Goal: Information Seeking & Learning: Compare options

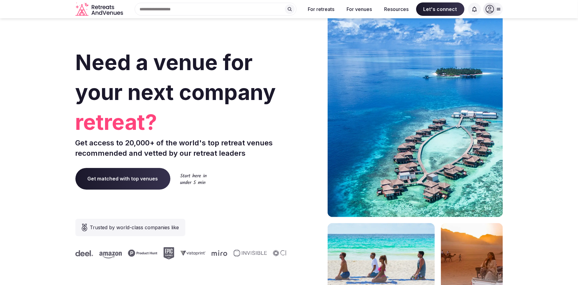
click at [496, 9] on icon at bounding box center [498, 9] width 5 height 5
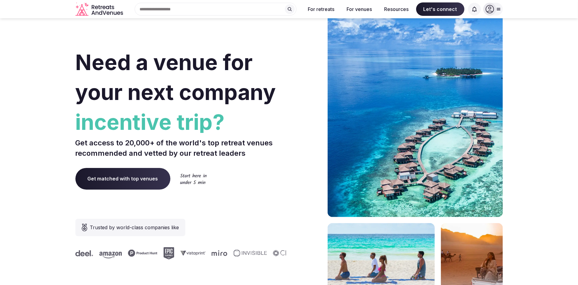
click at [494, 6] on div at bounding box center [489, 9] width 13 height 13
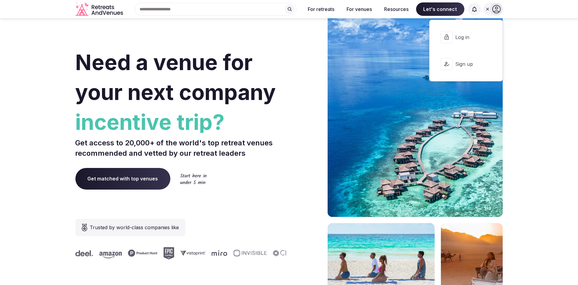
click at [464, 37] on span "Log in" at bounding box center [469, 37] width 29 height 7
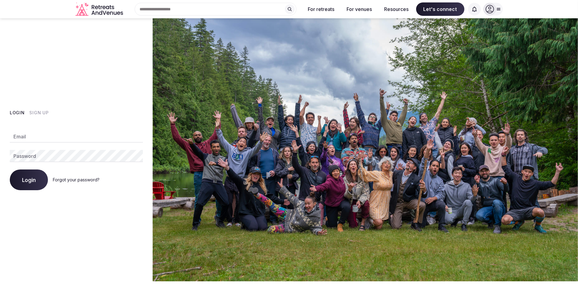
click at [93, 134] on input "Email" at bounding box center [76, 137] width 133 height 12
type input "**********"
click at [32, 183] on span "Login" at bounding box center [29, 180] width 14 height 6
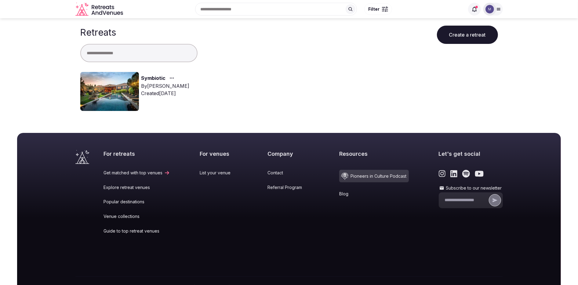
click at [158, 78] on link "Symbiotic" at bounding box center [153, 78] width 24 height 8
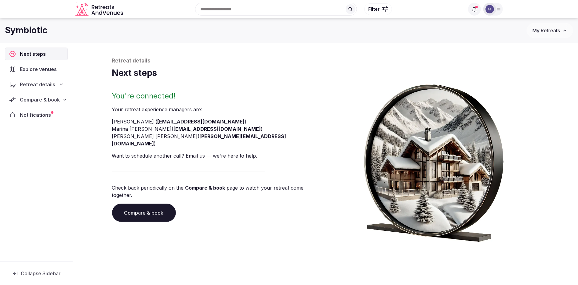
click at [57, 98] on span "Compare & book" at bounding box center [40, 99] width 40 height 7
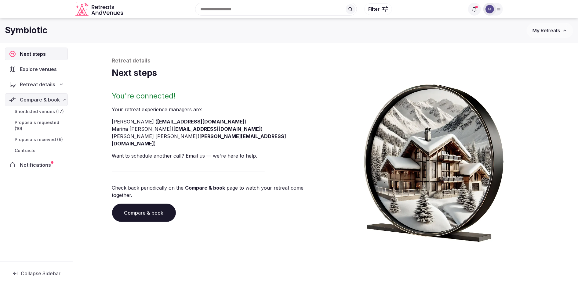
click at [49, 110] on span "Shortlisted venues (17)" at bounding box center [39, 112] width 49 height 6
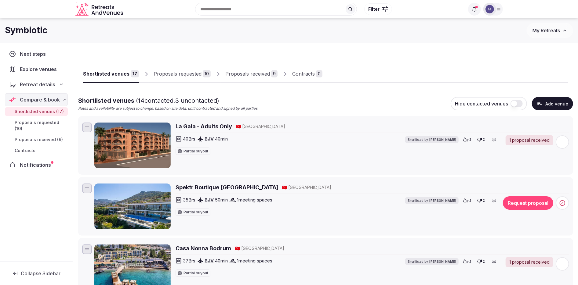
click at [181, 128] on h2 "La Gaia - Adults Only" at bounding box center [204, 127] width 56 height 8
click at [198, 75] on div "Proposals requested" at bounding box center [178, 73] width 48 height 7
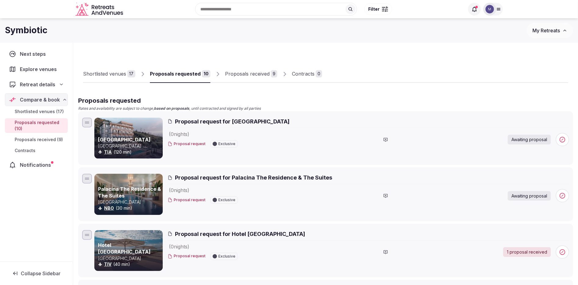
click at [245, 70] on link "Proposals received 9" at bounding box center [251, 74] width 52 height 18
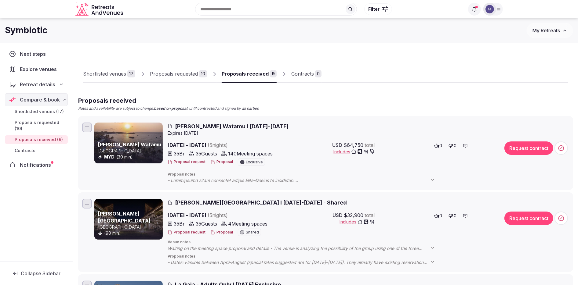
click at [261, 106] on div "Proposals received Rates and availability are subject to change, based on propo…" at bounding box center [325, 103] width 495 height 15
click at [214, 124] on span "Hemingways Watamu I 6-11 April 2026" at bounding box center [232, 127] width 114 height 8
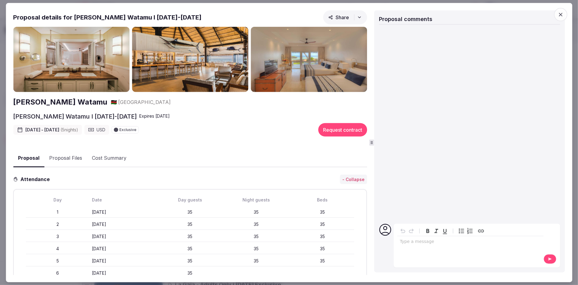
click at [87, 74] on img at bounding box center [71, 59] width 116 height 65
click at [100, 66] on img at bounding box center [71, 59] width 116 height 65
click at [69, 101] on h2 "Hemingways Watamu" at bounding box center [60, 102] width 94 height 10
click at [559, 12] on icon "button" at bounding box center [560, 14] width 6 height 6
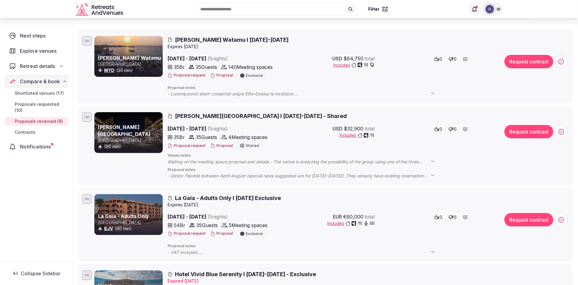
scroll to position [85, 0]
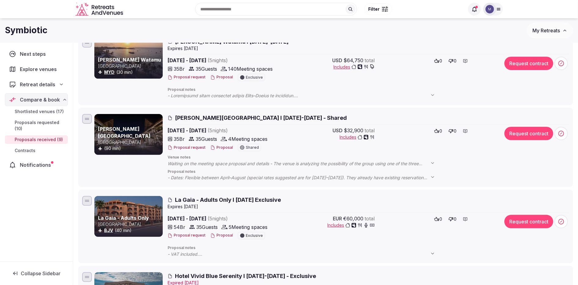
click at [224, 116] on span "Rafiki Tamu Residential Resort I 6-11 April 2026 - Shared" at bounding box center [261, 118] width 172 height 8
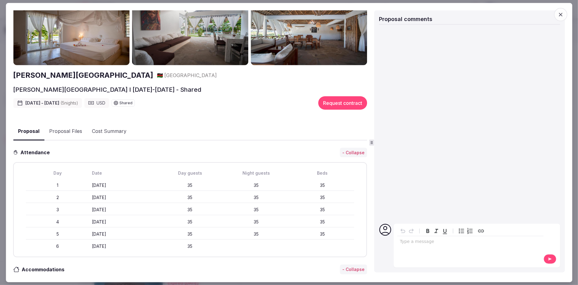
scroll to position [0, 0]
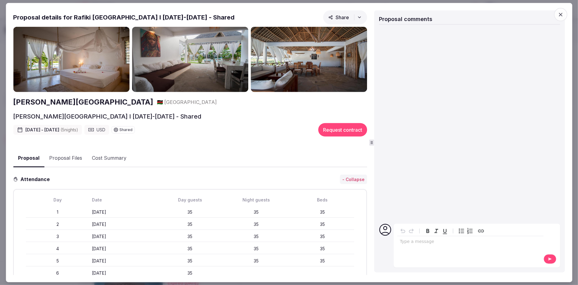
click at [89, 62] on img at bounding box center [71, 59] width 116 height 65
click at [559, 11] on span "button" at bounding box center [560, 14] width 13 height 13
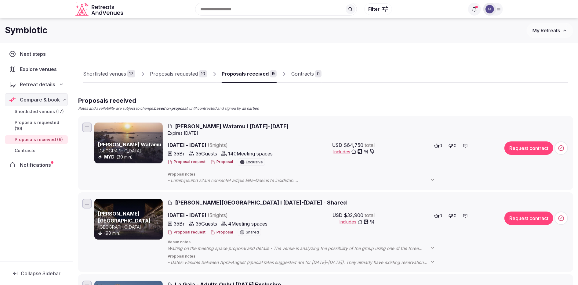
click at [180, 126] on span "Hemingways Watamu I 6-11 April 2026" at bounding box center [232, 127] width 114 height 8
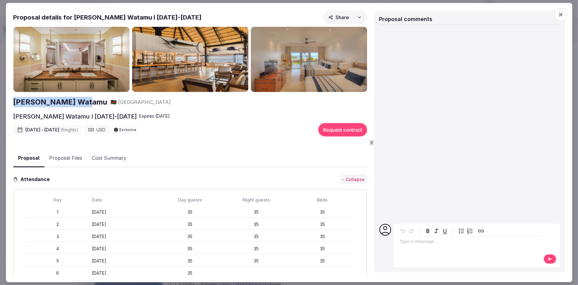
drag, startPoint x: 92, startPoint y: 104, endPoint x: 10, endPoint y: 106, distance: 81.8
click at [10, 106] on div "Proposal Proposal Proposal details for Hemingways Watamu I 6-11 April 2026 Shar…" at bounding box center [289, 143] width 566 height 280
copy h2 "Hemingways Watamu"
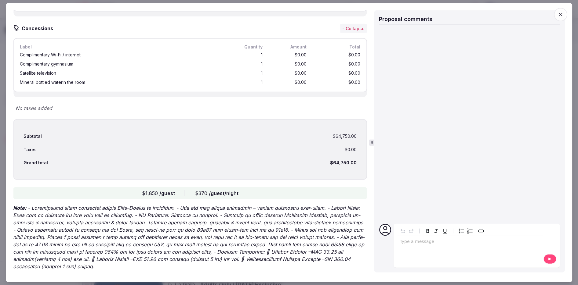
scroll to position [727, 0]
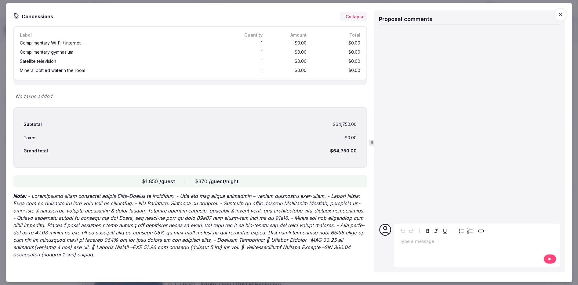
click at [557, 11] on icon "button" at bounding box center [560, 14] width 6 height 6
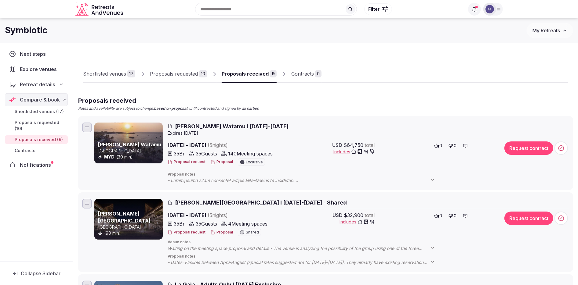
click at [231, 126] on span "Hemingways Watamu I 6-11 April 2026" at bounding box center [232, 127] width 114 height 8
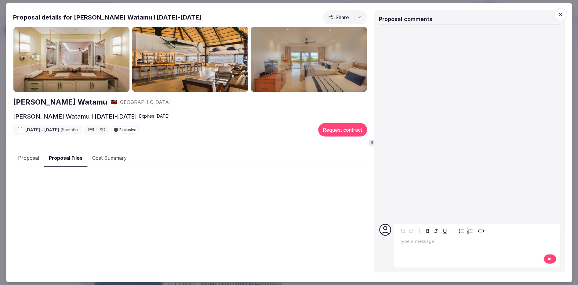
click at [70, 161] on button "Proposal Files" at bounding box center [65, 158] width 43 height 18
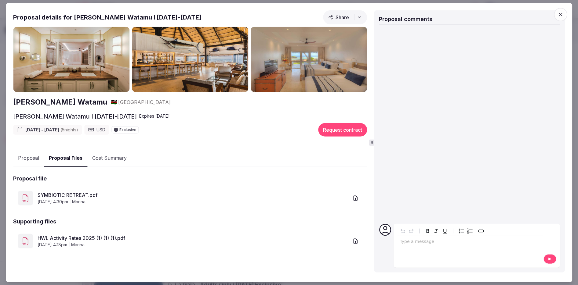
click at [120, 160] on button "Cost Summary" at bounding box center [109, 159] width 44 height 18
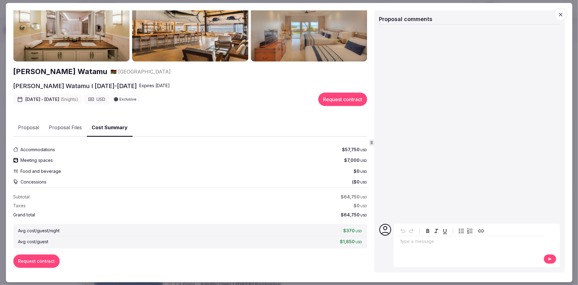
scroll to position [35, 0]
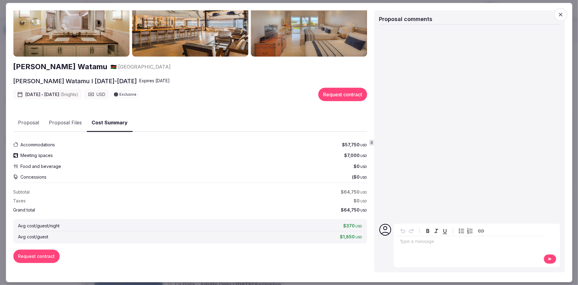
click at [30, 128] on button "Proposal" at bounding box center [28, 123] width 31 height 18
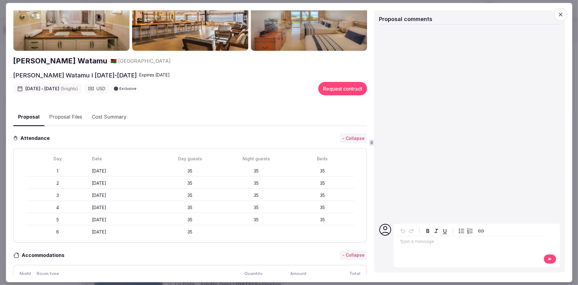
scroll to position [0, 0]
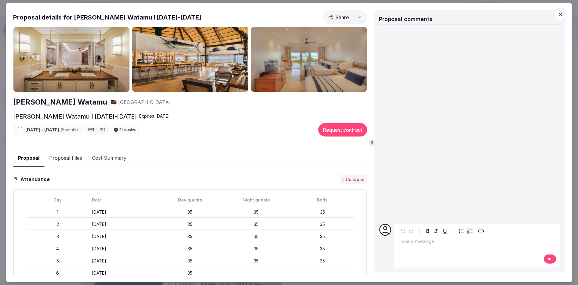
click at [118, 154] on button "Cost Summary" at bounding box center [109, 159] width 44 height 18
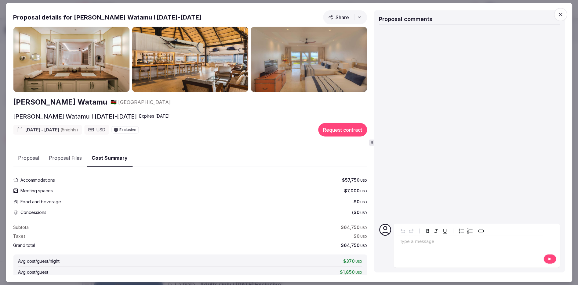
click at [561, 14] on icon "button" at bounding box center [560, 14] width 6 height 6
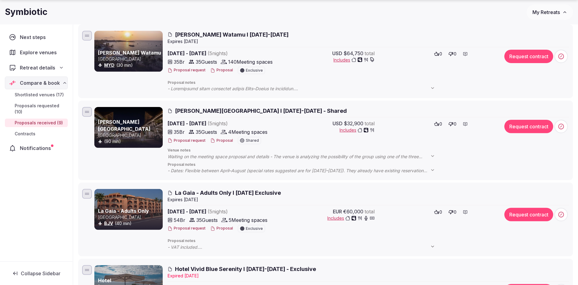
scroll to position [93, 0]
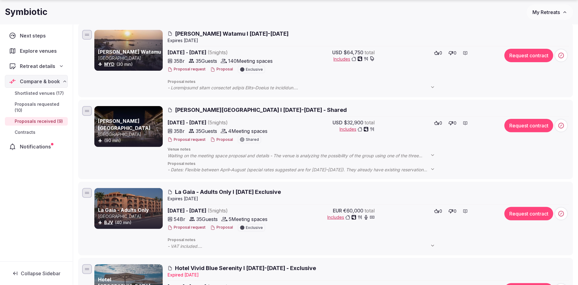
click at [301, 110] on span "Rafiki Tamu Residential Resort I 6-11 April 2026 - Shared" at bounding box center [261, 110] width 172 height 8
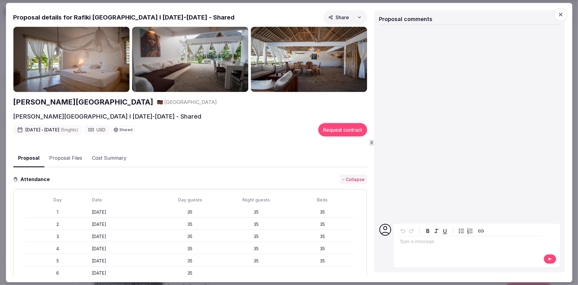
click at [99, 105] on h2 "[PERSON_NAME][GEOGRAPHIC_DATA]" at bounding box center [83, 102] width 140 height 10
click at [559, 13] on icon "button" at bounding box center [561, 15] width 4 height 4
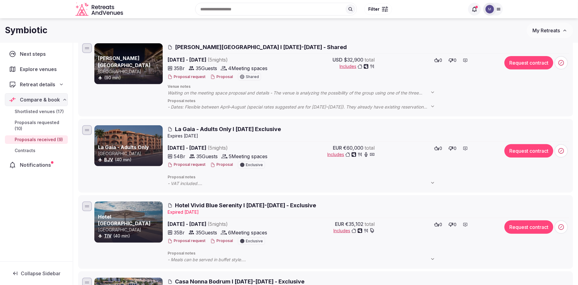
scroll to position [0, 0]
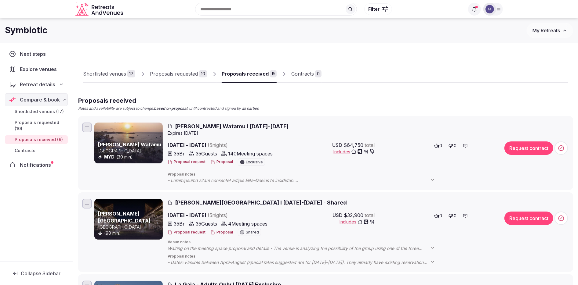
click at [122, 148] on p "[GEOGRAPHIC_DATA]" at bounding box center [130, 151] width 64 height 6
click at [182, 125] on span "Hemingways Watamu I 6-11 April 2026" at bounding box center [232, 127] width 114 height 8
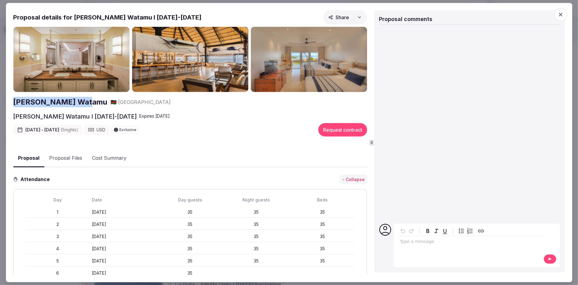
drag, startPoint x: 92, startPoint y: 103, endPoint x: 13, endPoint y: 103, distance: 78.5
click at [13, 103] on div "Hemingways Watamu 🇰🇪 Kenya" at bounding box center [190, 102] width 354 height 10
copy h2 "[PERSON_NAME] Watamu"
click at [565, 13] on span "button" at bounding box center [560, 14] width 13 height 13
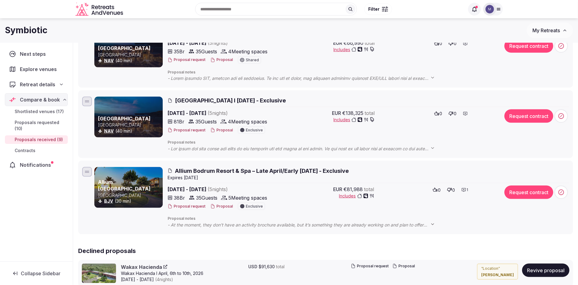
scroll to position [533, 0]
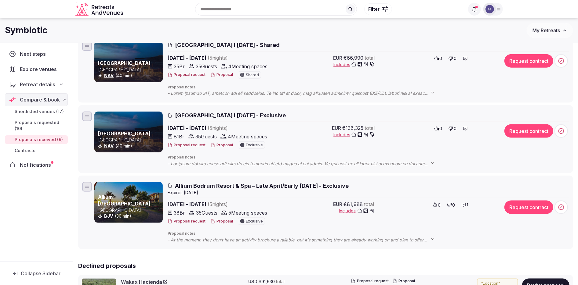
click at [227, 183] on span "Allium Bodrum Resort & Spa – Late April/Early May 2026 - Exclusive" at bounding box center [262, 186] width 174 height 8
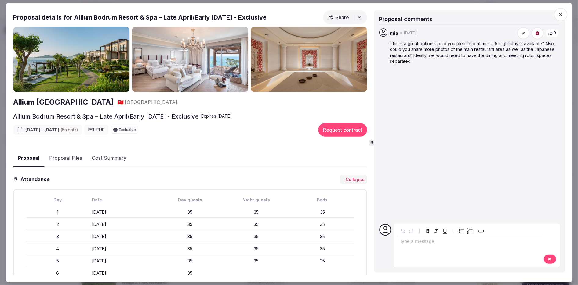
click at [96, 66] on img at bounding box center [71, 59] width 116 height 65
click at [106, 103] on h2 "Allium [GEOGRAPHIC_DATA]" at bounding box center [63, 102] width 101 height 10
click at [103, 161] on button "Cost Summary" at bounding box center [109, 159] width 44 height 18
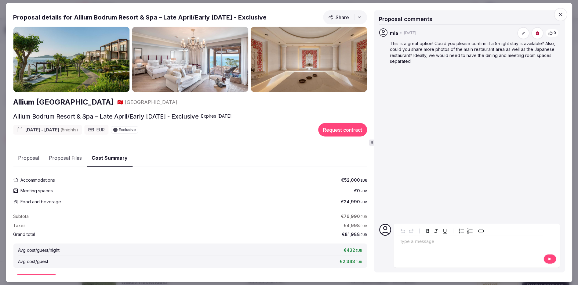
scroll to position [24, 0]
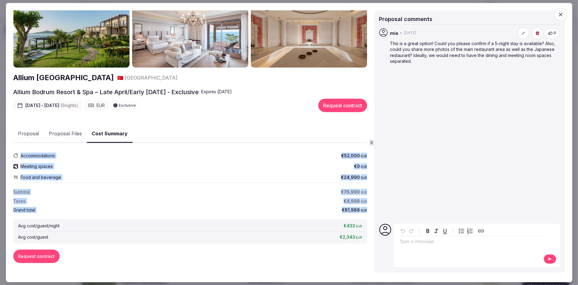
drag, startPoint x: 13, startPoint y: 155, endPoint x: 190, endPoint y: 214, distance: 185.9
click at [190, 214] on div "Accommodations €52,000 EUR Meeting spaces €0 EUR Food and beverage €24,990 EUR …" at bounding box center [190, 206] width 354 height 113
copy div "Accommodations €52,000 EUR Meeting spaces €0 EUR Food and beverage €24,990 EUR …"
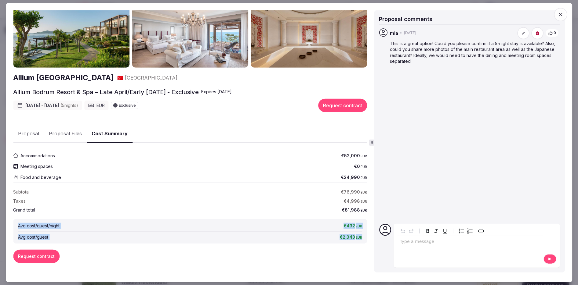
drag, startPoint x: 18, startPoint y: 226, endPoint x: 363, endPoint y: 237, distance: 345.5
click at [363, 237] on div "Avg cost/guest/night €432 EUR Avg cost/guest €2,343 EUR" at bounding box center [190, 232] width 354 height 24
copy div "Avg cost/guest/night €432 EUR Avg cost/guest €2,343 EUR"
click at [33, 136] on button "Proposal" at bounding box center [28, 134] width 31 height 18
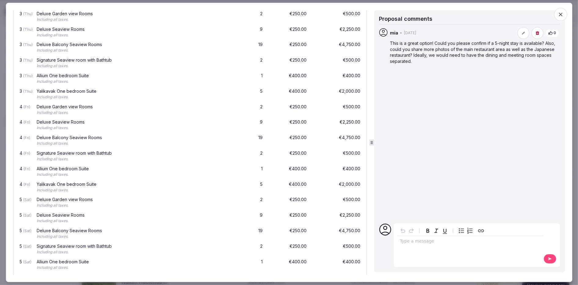
scroll to position [368, 0]
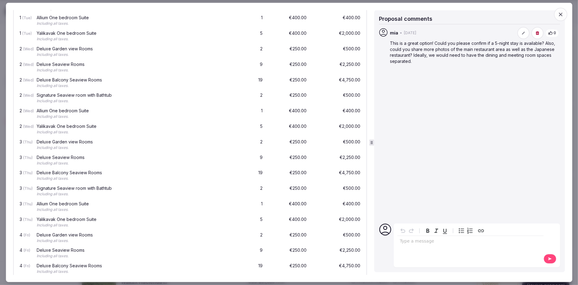
click at [557, 15] on icon "button" at bounding box center [560, 14] width 6 height 6
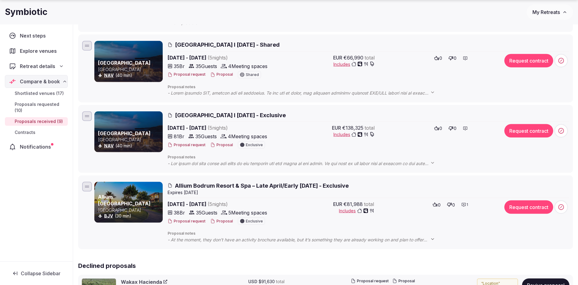
click at [194, 188] on span "Allium Bodrum Resort & Spa – Late April/Early May 2026 - Exclusive" at bounding box center [262, 186] width 174 height 8
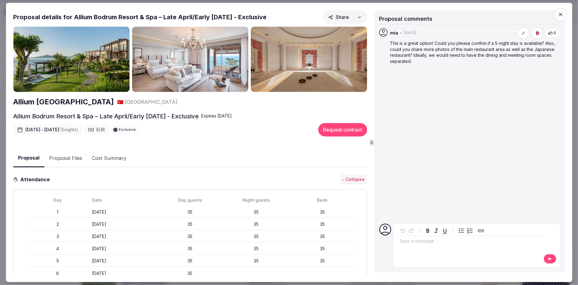
click at [79, 104] on h2 "Allium [GEOGRAPHIC_DATA]" at bounding box center [63, 102] width 101 height 10
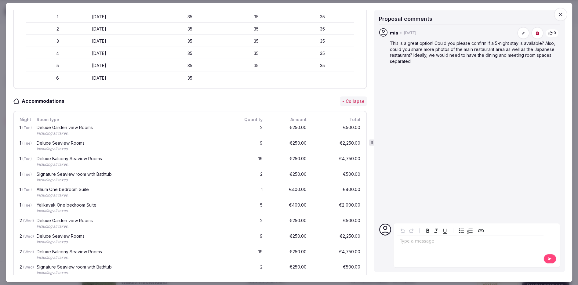
scroll to position [133, 0]
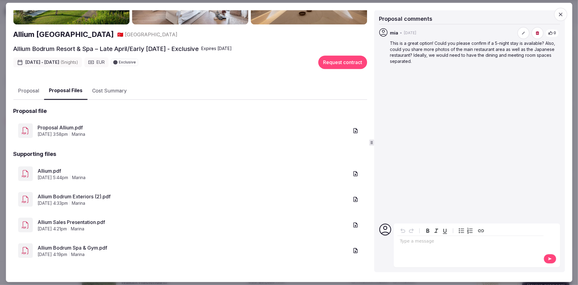
click at [69, 127] on link "Proposal Allium.pdf" at bounding box center [193, 127] width 311 height 7
click at [42, 171] on link "Allium.pdf" at bounding box center [193, 170] width 311 height 7
click at [70, 196] on link "Allium Bodrum Exteriors (2).pdf" at bounding box center [193, 196] width 311 height 7
click at [74, 223] on link "Allium Sales Presentation.pdf" at bounding box center [193, 222] width 311 height 7
click at [95, 245] on link "Allium Bodrum Spa & Gym.pdf" at bounding box center [193, 247] width 311 height 7
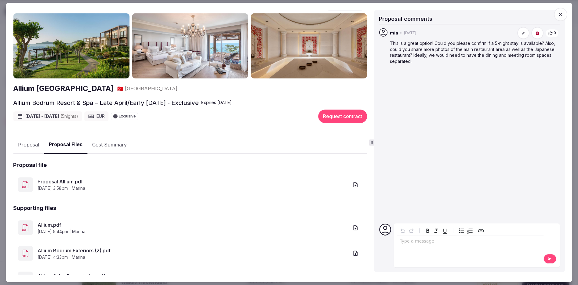
scroll to position [0, 0]
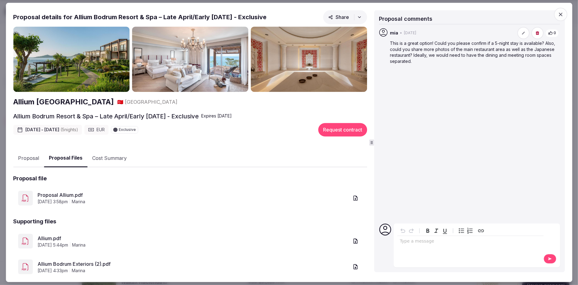
click at [109, 153] on button "Cost Summary" at bounding box center [109, 159] width 44 height 18
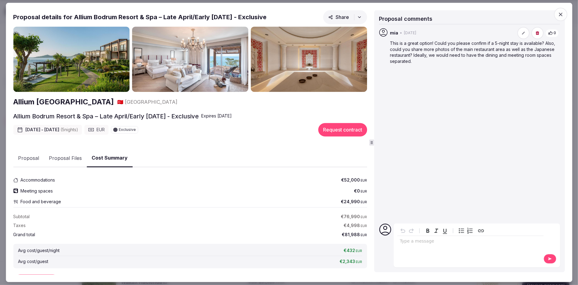
scroll to position [25, 0]
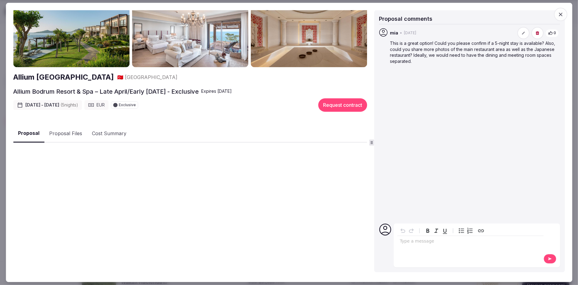
click at [31, 131] on button "Proposal" at bounding box center [28, 134] width 31 height 18
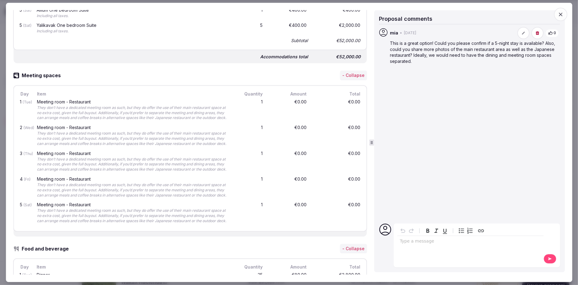
scroll to position [804, 0]
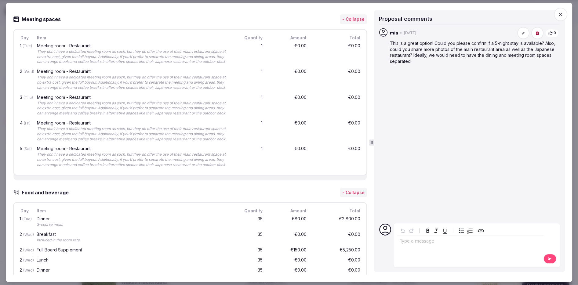
drag, startPoint x: 38, startPoint y: 102, endPoint x: 219, endPoint y: 108, distance: 180.8
click at [219, 108] on div "They don’t have a dedicated meeting room as such, but they do offer the use of …" at bounding box center [133, 108] width 192 height 15
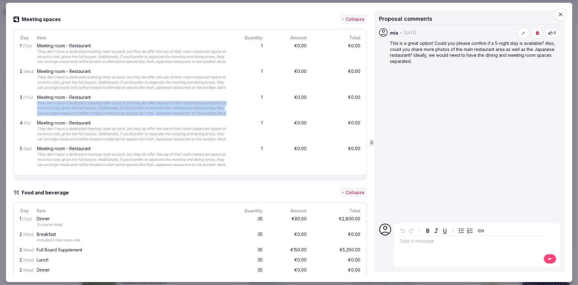
drag, startPoint x: 230, startPoint y: 112, endPoint x: 37, endPoint y: 99, distance: 192.8
click at [37, 99] on div "Meeting room - Restaurant They don’t have a dedicated meeting room as such, but…" at bounding box center [133, 105] width 194 height 23
copy div "They don’t have a dedicated meeting room as such, but they do offer the use of …"
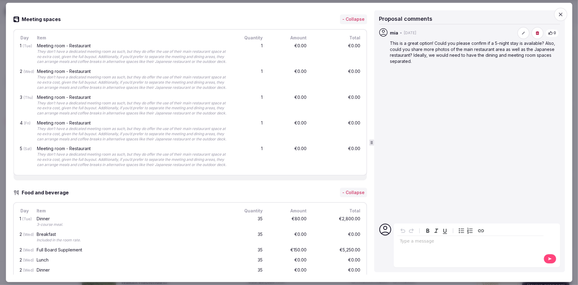
click at [427, 246] on div "editable markdown" at bounding box center [470, 242] width 146 height 12
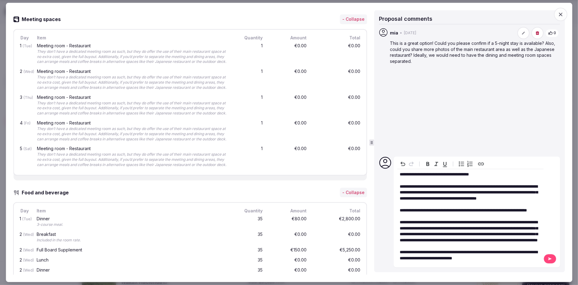
click at [551, 259] on icon at bounding box center [549, 259] width 5 height 4
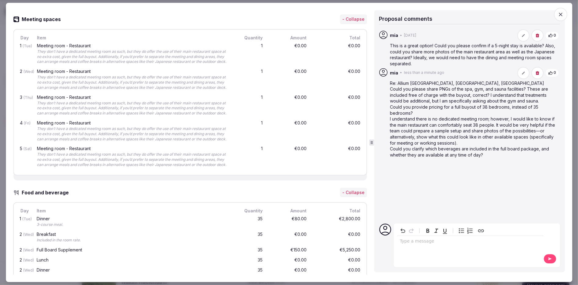
click at [536, 73] on icon "button" at bounding box center [537, 73] width 3 height 4
click at [537, 53] on button "Delete" at bounding box center [537, 51] width 25 height 13
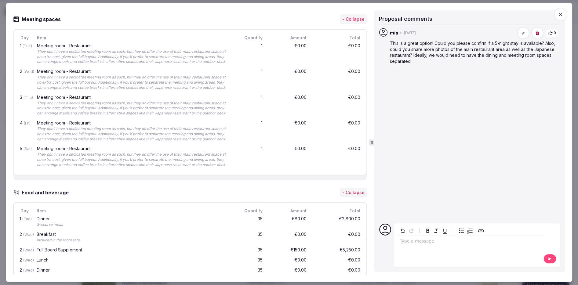
click at [432, 248] on div "editable markdown" at bounding box center [470, 242] width 146 height 12
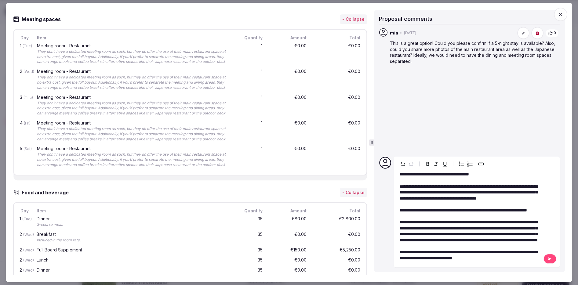
click at [471, 184] on span "**********" at bounding box center [469, 192] width 138 height 16
click at [497, 172] on p "**********" at bounding box center [470, 217] width 141 height 90
click at [483, 183] on p "**********" at bounding box center [470, 214] width 141 height 96
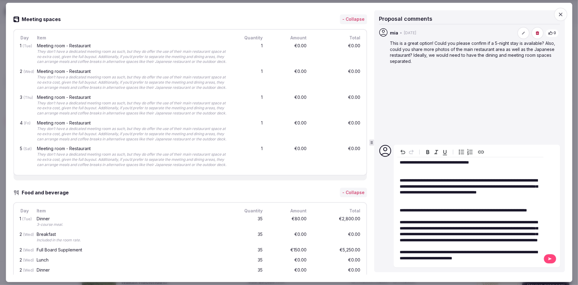
click at [460, 200] on p "**********" at bounding box center [470, 211] width 141 height 102
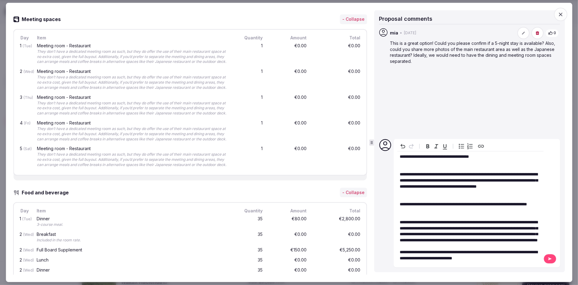
click at [432, 241] on p "**********" at bounding box center [470, 208] width 141 height 108
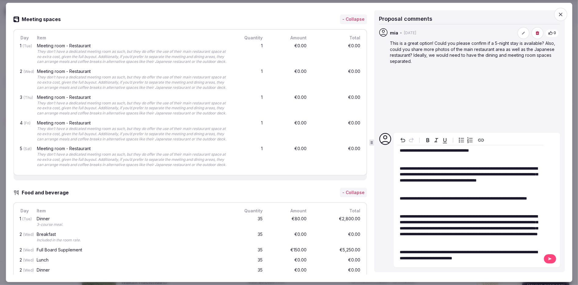
click at [547, 261] on icon at bounding box center [549, 259] width 5 height 4
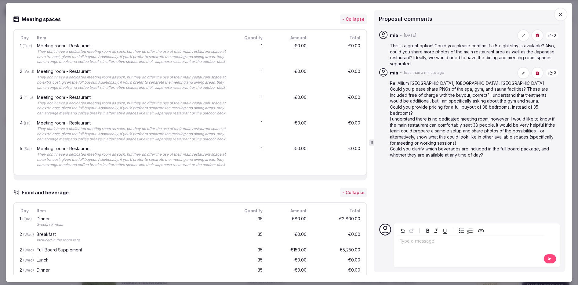
click at [561, 16] on icon "button" at bounding box center [560, 14] width 6 height 6
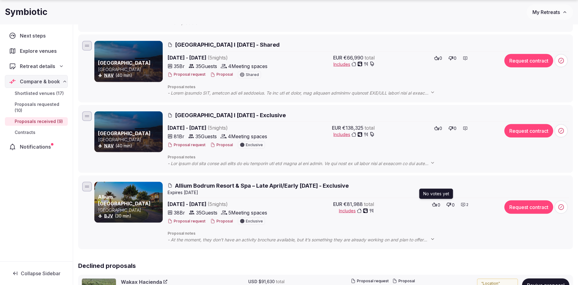
click at [436, 207] on icon at bounding box center [434, 205] width 5 height 4
click at [303, 207] on div "EUR €81,988 total Includes 1 0 2" at bounding box center [388, 214] width 216 height 26
click at [286, 187] on span "Allium Bodrum Resort & Spa – Late April/Early May 2026 - Exclusive" at bounding box center [262, 186] width 174 height 8
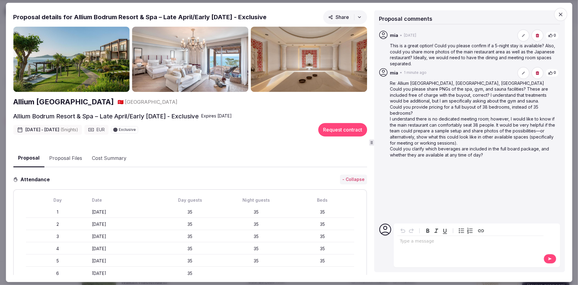
click at [54, 163] on button "Proposal Files" at bounding box center [65, 159] width 43 height 18
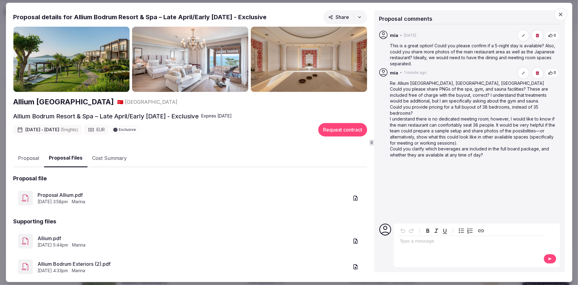
scroll to position [67, 0]
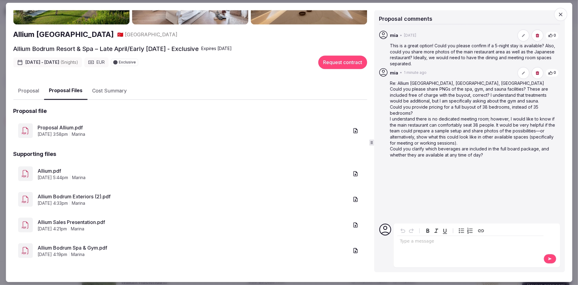
click at [117, 85] on div "Allium Bodrum Resort & Spa 🇹🇷 Turkey Allium Bodrum Resort & Spa – Late April/Ea…" at bounding box center [190, 117] width 354 height 316
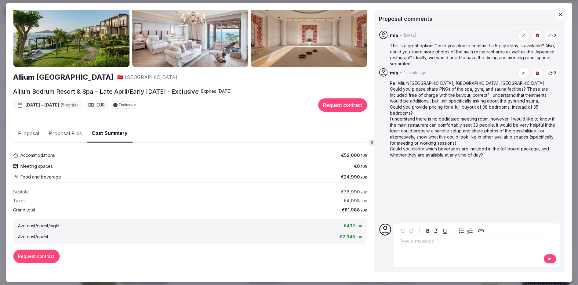
click at [29, 130] on button "Proposal" at bounding box center [28, 134] width 31 height 18
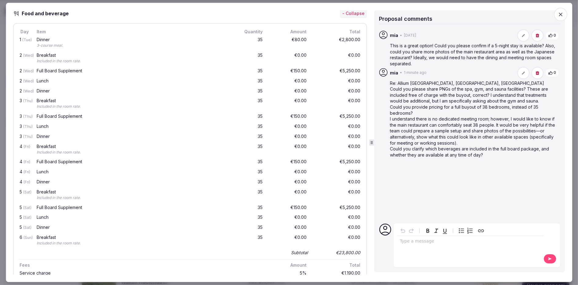
scroll to position [968, 0]
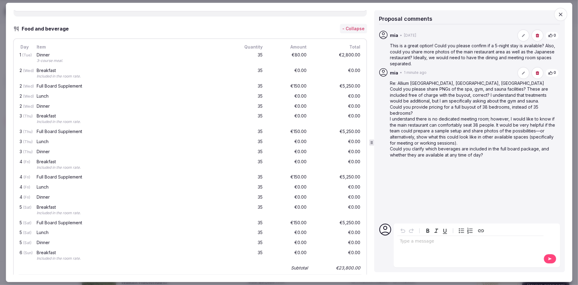
click at [565, 15] on span "button" at bounding box center [560, 14] width 13 height 13
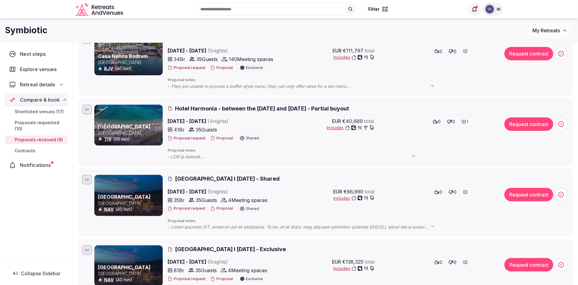
scroll to position [399, 0]
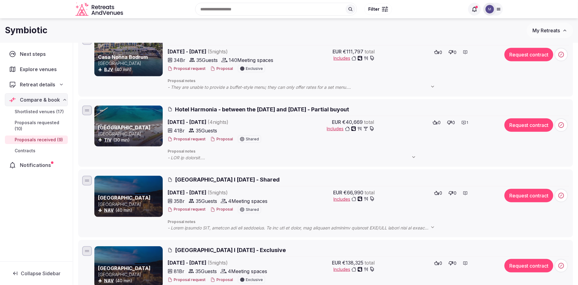
click at [275, 108] on span "Hotel Harmonia - between the 9th and 30th April 2026 - Partial buyout" at bounding box center [262, 110] width 174 height 8
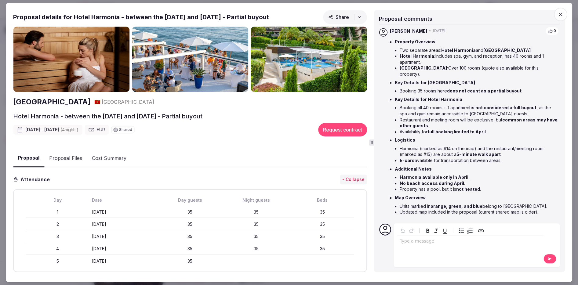
click at [84, 78] on img at bounding box center [71, 59] width 116 height 65
click at [74, 103] on h2 "[GEOGRAPHIC_DATA]" at bounding box center [52, 102] width 78 height 10
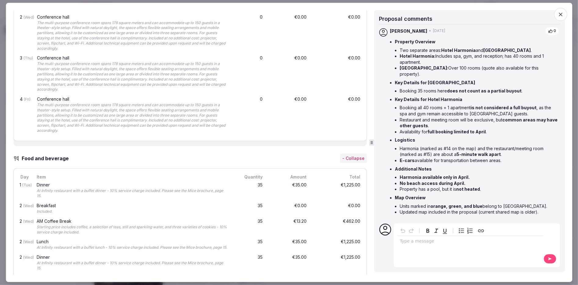
scroll to position [561, 0]
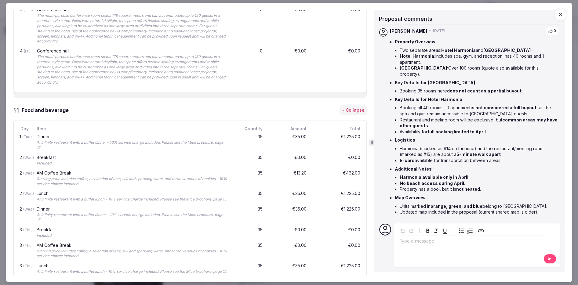
click at [65, 61] on div "The multi-purpose conference room spans 178 square meters and can accommodate u…" at bounding box center [133, 69] width 192 height 31
drag, startPoint x: 70, startPoint y: 51, endPoint x: 38, endPoint y: 50, distance: 31.2
click at [39, 50] on div "Conference hall The multi-purpose conference room spans 178 square meters and c…" at bounding box center [133, 67] width 194 height 39
drag, startPoint x: 36, startPoint y: 50, endPoint x: 71, endPoint y: 50, distance: 34.2
click at [71, 50] on div "Conference hall" at bounding box center [133, 51] width 192 height 4
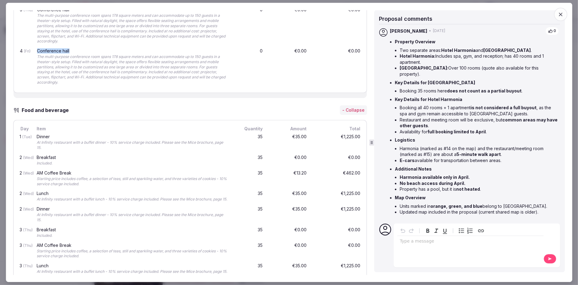
copy div "Conference hall"
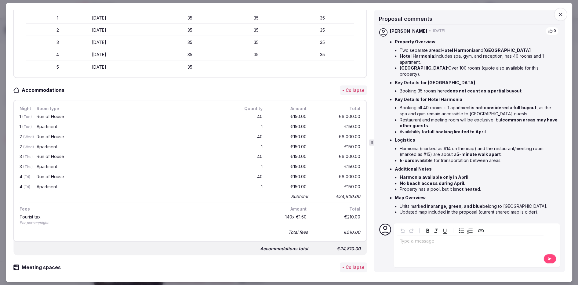
scroll to position [33, 0]
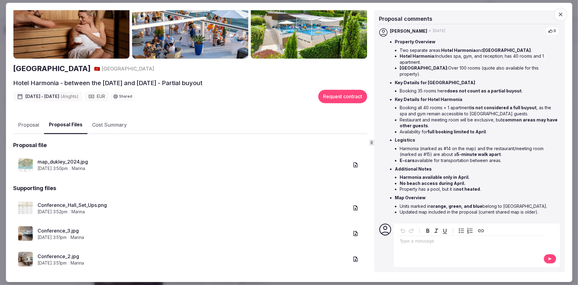
click at [66, 124] on div "Dukley Hotel & Resort 🇲🇪 Montenegro Hotel Harmonia - between the 9th and 30th A…" at bounding box center [190, 151] width 354 height 316
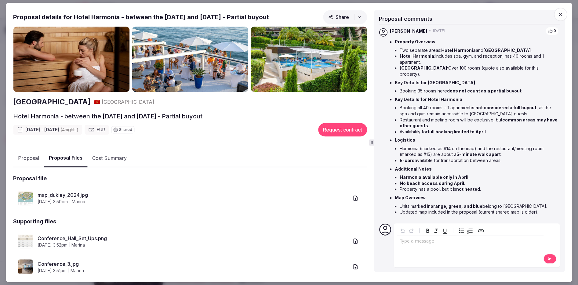
click at [446, 45] on li "Property Overview Two separate areas: Hotel Harmonia and Hotel Dukley . Hotel H…" at bounding box center [477, 58] width 164 height 38
drag, startPoint x: 442, startPoint y: 50, endPoint x: 474, endPoint y: 51, distance: 31.1
click at [474, 51] on strong "Hotel Harmonia" at bounding box center [458, 50] width 34 height 5
copy strong "Hotel Harmonia"
click at [74, 192] on link "map_dukley_2024.jpg" at bounding box center [193, 195] width 311 height 7
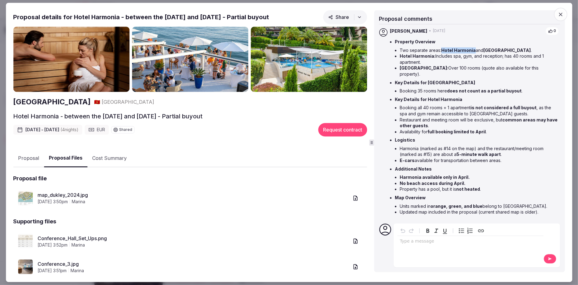
scroll to position [67, 0]
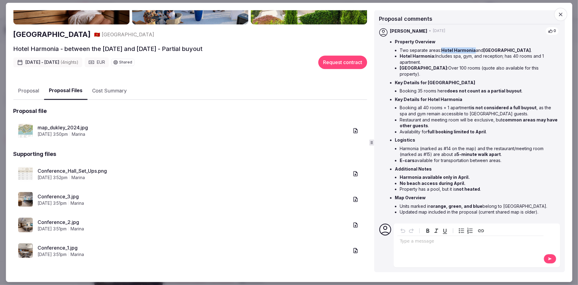
click at [80, 172] on link "Conference_Hall_Set_Ups.png" at bounding box center [193, 170] width 311 height 7
click at [64, 197] on link "Conference_3.jpg" at bounding box center [193, 196] width 311 height 7
click at [55, 224] on link "Conference_2.jpg" at bounding box center [193, 222] width 311 height 7
click at [67, 244] on link "Conference_1.jpg" at bounding box center [193, 247] width 311 height 7
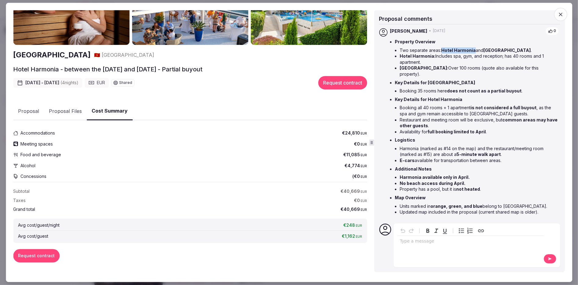
click at [113, 92] on div "Dukley Hotel & Resort 🇲🇪 Montenegro Hotel Harmonia - between the 9th and 30th A…" at bounding box center [190, 127] width 354 height 295
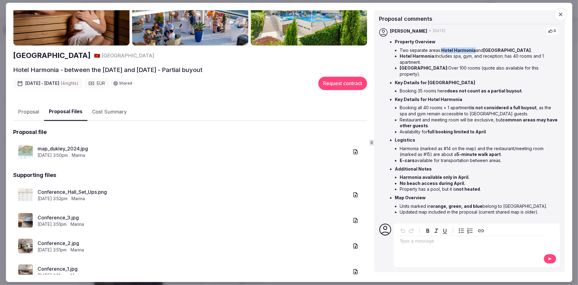
click at [70, 114] on button "Proposal Files" at bounding box center [65, 112] width 43 height 18
click at [35, 113] on button "Proposal" at bounding box center [28, 112] width 31 height 18
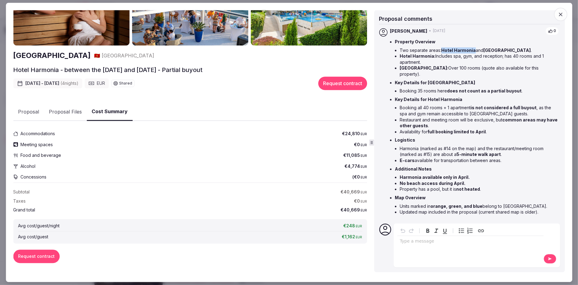
click at [106, 111] on button "Cost Summary" at bounding box center [110, 112] width 46 height 18
drag, startPoint x: 467, startPoint y: 172, endPoint x: 401, endPoint y: 172, distance: 65.9
click at [401, 175] on strong "Harmonia available only in April." at bounding box center [435, 177] width 70 height 5
copy strong "Harmonia available only in April."
drag, startPoint x: 484, startPoint y: 185, endPoint x: 399, endPoint y: 177, distance: 85.2
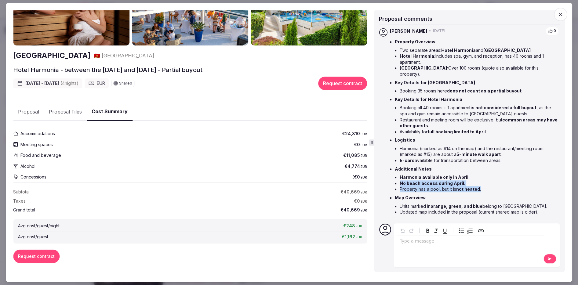
click at [399, 177] on ul "Harmonia available only in April. No beach access during April. Property has a …" at bounding box center [477, 184] width 164 height 18
copy ul "No beach access during April. Property has a pool, but it is not heated ."
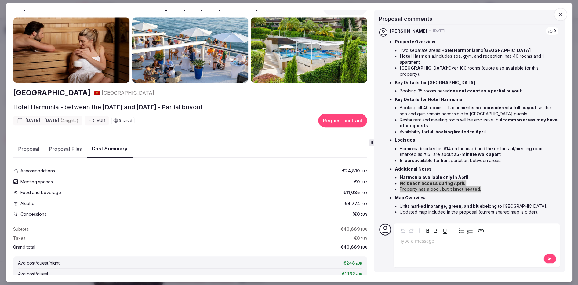
scroll to position [0, 0]
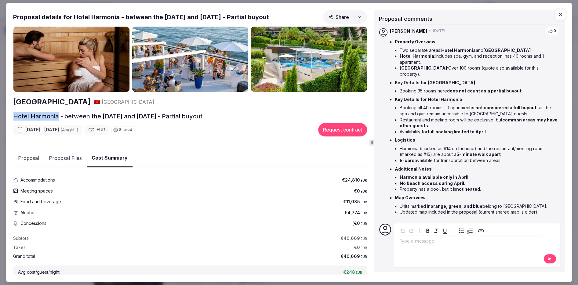
drag, startPoint x: 58, startPoint y: 115, endPoint x: 13, endPoint y: 114, distance: 45.5
click at [13, 114] on div "Proposal Proposal Proposal details for Hotel Harmonia - between the 9th and 30t…" at bounding box center [289, 142] width 566 height 279
copy h2 "Hotel Harmonia"
click at [431, 246] on div "editable markdown" at bounding box center [470, 242] width 146 height 12
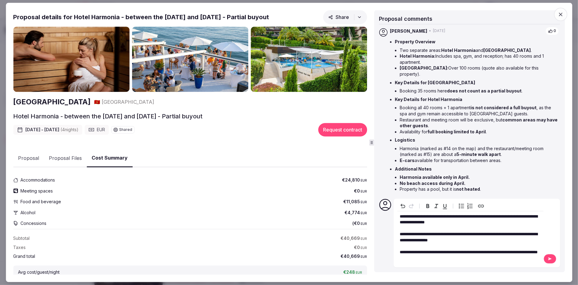
click at [549, 259] on icon at bounding box center [549, 259] width 5 height 4
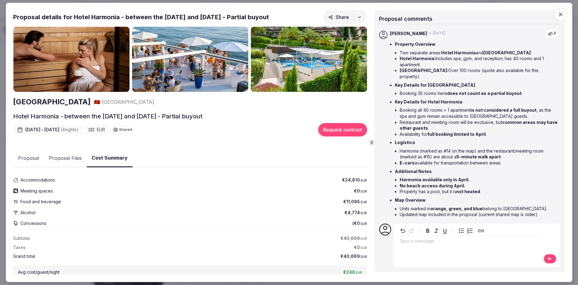
click at [559, 13] on icon "button" at bounding box center [560, 14] width 6 height 6
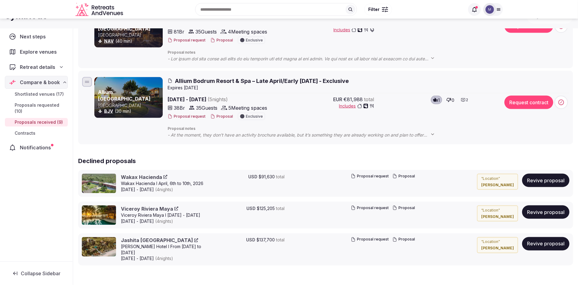
scroll to position [506, 0]
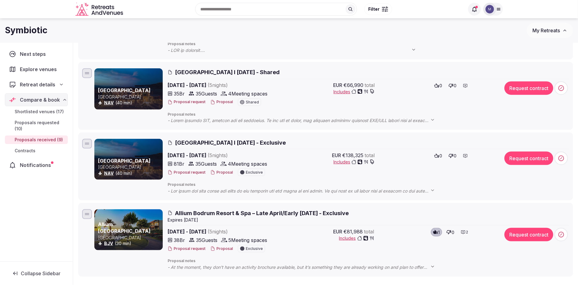
click at [205, 145] on span "Alden Hotel Cappadocia l April 2026 - Exclusive" at bounding box center [230, 143] width 111 height 8
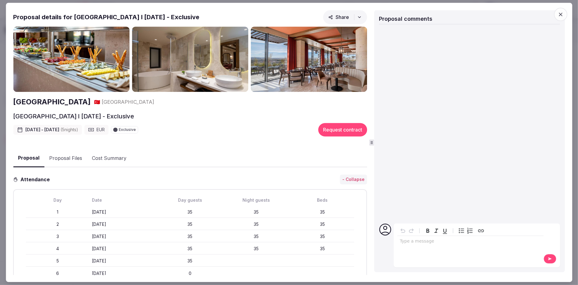
drag, startPoint x: 100, startPoint y: 104, endPoint x: 59, endPoint y: 105, distance: 41.5
click at [59, 105] on div "Alden Hotel Cappadocia 🇹🇷 Turkey" at bounding box center [190, 102] width 354 height 10
click at [73, 104] on h2 "[GEOGRAPHIC_DATA]" at bounding box center [52, 102] width 78 height 10
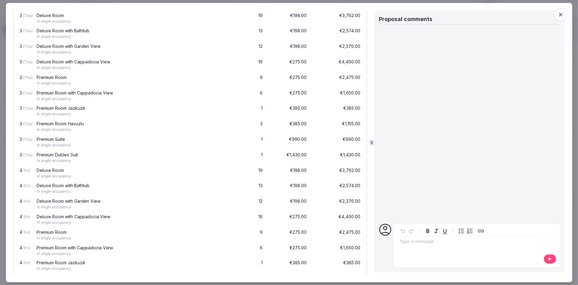
scroll to position [0, 0]
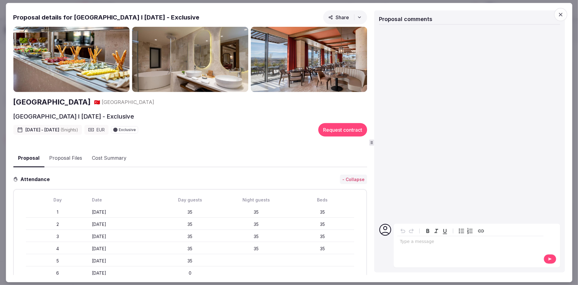
click at [67, 157] on button "Proposal Files" at bounding box center [65, 159] width 43 height 18
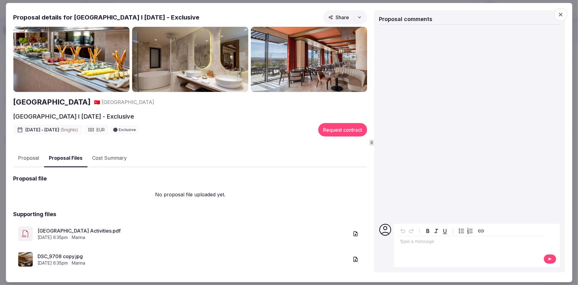
scroll to position [60, 0]
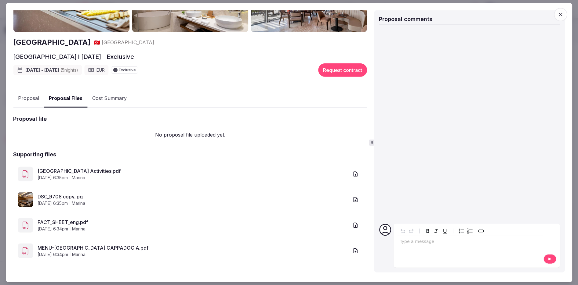
click at [94, 169] on link "Alden Hotel Cappadocia Activities.pdf" at bounding box center [193, 171] width 311 height 7
click at [66, 195] on link "DSC_9708 copy.jpg" at bounding box center [193, 196] width 311 height 7
click at [80, 221] on link "FACT_SHEET_eng.pdf" at bounding box center [193, 222] width 311 height 7
click at [118, 247] on link "MENU-ALDEN HOTEL CAPPADOCIA.pdf" at bounding box center [193, 248] width 311 height 7
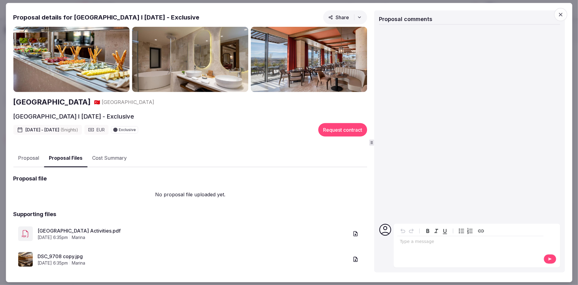
click at [116, 157] on button "Cost Summary" at bounding box center [109, 159] width 44 height 18
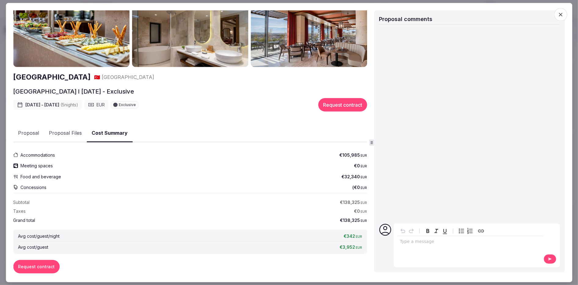
scroll to position [35, 0]
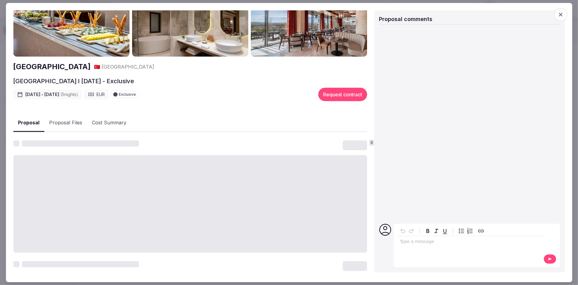
click at [23, 119] on button "Proposal" at bounding box center [28, 123] width 31 height 18
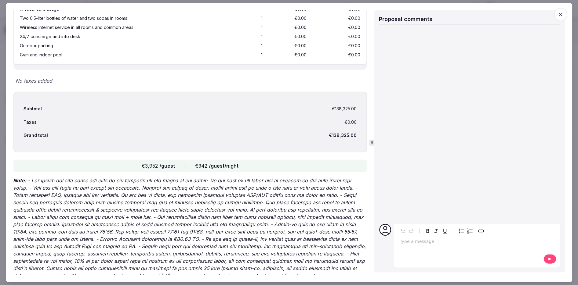
scroll to position [1712, 0]
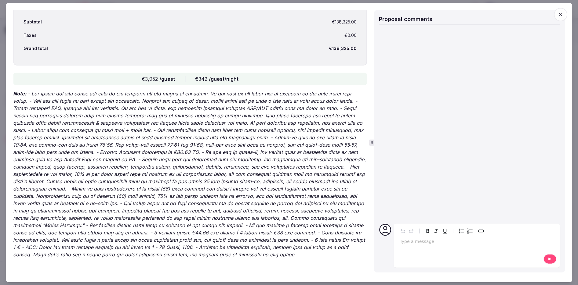
click at [564, 15] on span "button" at bounding box center [560, 14] width 13 height 13
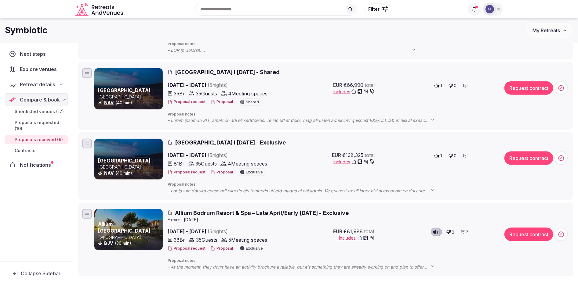
click at [280, 71] on span "Alden Hotel Cappadocia l April 2026 - Shared" at bounding box center [227, 72] width 105 height 8
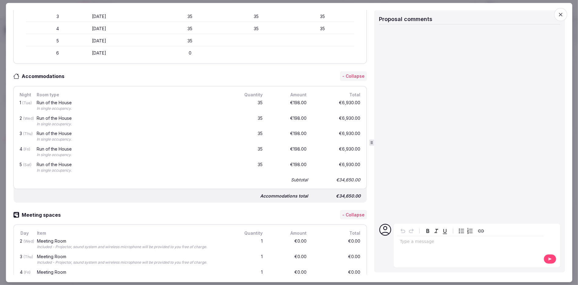
scroll to position [0, 0]
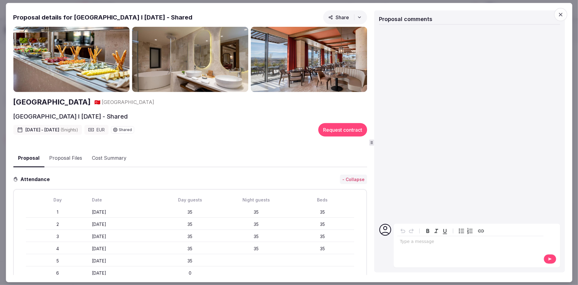
click at [67, 157] on button "Proposal Files" at bounding box center [65, 159] width 43 height 18
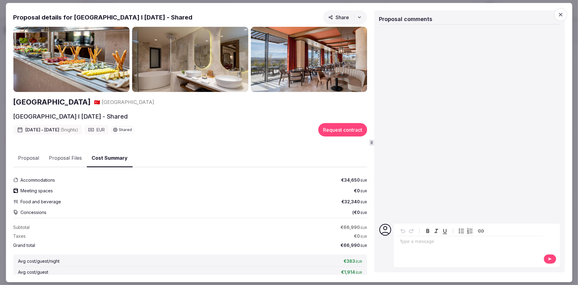
click at [104, 156] on button "Cost Summary" at bounding box center [110, 158] width 46 height 18
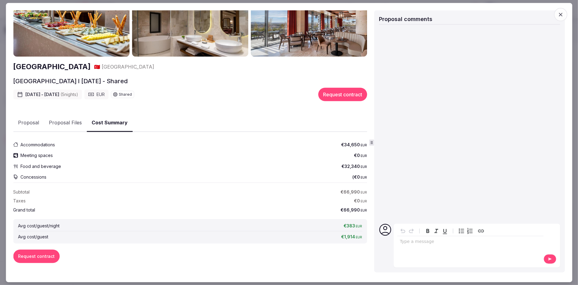
click at [561, 16] on icon "button" at bounding box center [560, 14] width 6 height 6
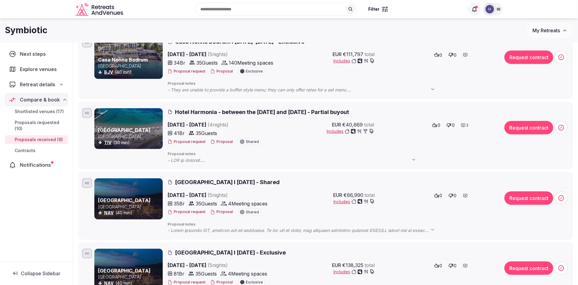
scroll to position [314, 0]
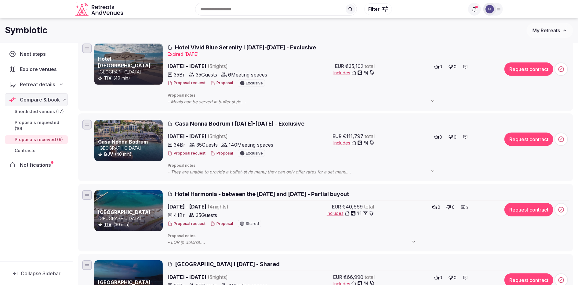
click at [177, 121] on span "Casa Nonna Bodrum l 6-11 April 2026 - Exclusive" at bounding box center [239, 124] width 129 height 8
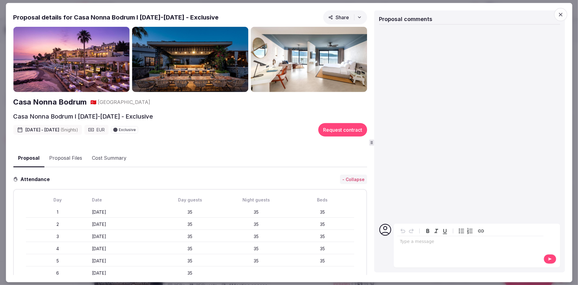
click at [70, 101] on h2 "Casa Nonna Bodrum" at bounding box center [50, 102] width 74 height 10
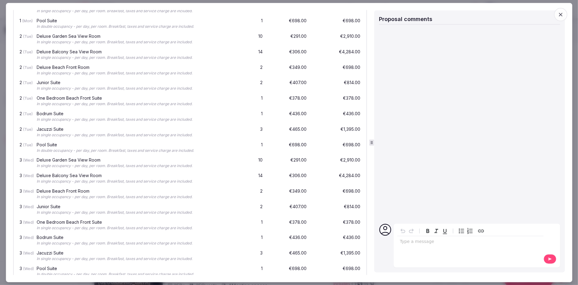
scroll to position [0, 0]
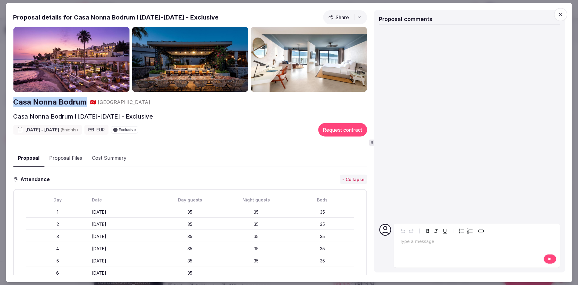
drag, startPoint x: 9, startPoint y: 104, endPoint x: 85, endPoint y: 103, distance: 75.4
click at [85, 103] on div "Proposal Proposal Proposal details for Casa Nonna Bodrum l 6-11 April 2026 - Ex…" at bounding box center [289, 143] width 566 height 280
click at [88, 106] on div "Casa Nonna Bodrum 🇹🇷 Turkey" at bounding box center [190, 102] width 354 height 10
drag, startPoint x: 11, startPoint y: 104, endPoint x: 86, endPoint y: 107, distance: 75.8
click at [86, 107] on div "Proposal Proposal Proposal details for Casa Nonna Bodrum l 6-11 April 2026 - Ex…" at bounding box center [289, 143] width 566 height 280
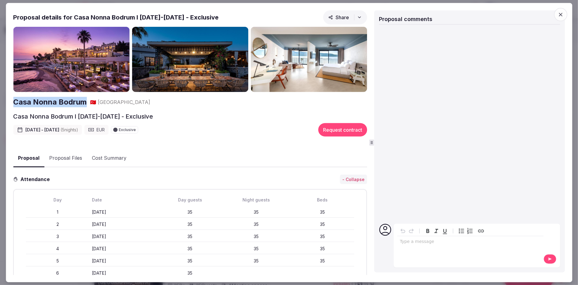
click at [74, 160] on button "Proposal Files" at bounding box center [65, 159] width 43 height 18
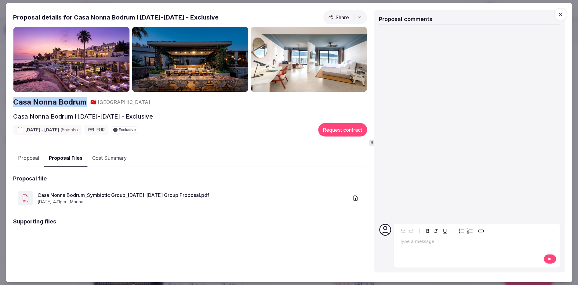
click at [73, 195] on link "Casa Nonna Bodrum_Symbiotic Group_6-11 April 2026 Group Proposal.pdf" at bounding box center [193, 195] width 311 height 7
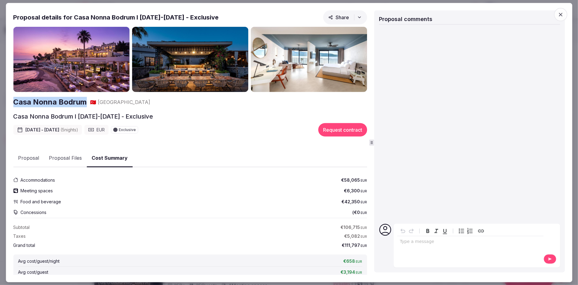
click at [96, 158] on button "Cost Summary" at bounding box center [110, 158] width 46 height 18
click at [562, 16] on icon "button" at bounding box center [560, 14] width 6 height 6
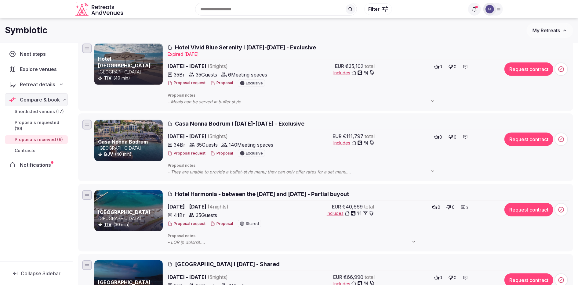
click at [263, 125] on span "Casa Nonna Bodrum l 6-11 April 2026 - Exclusive" at bounding box center [239, 124] width 129 height 8
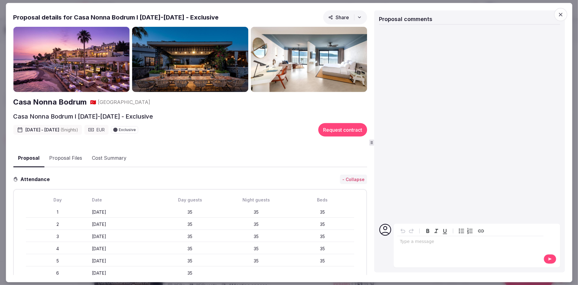
click at [68, 158] on button "Proposal Files" at bounding box center [65, 159] width 43 height 18
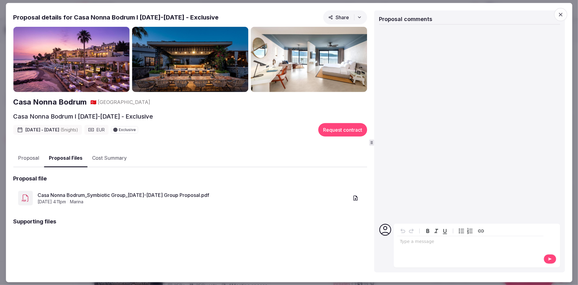
click at [106, 158] on button "Cost Summary" at bounding box center [109, 159] width 44 height 18
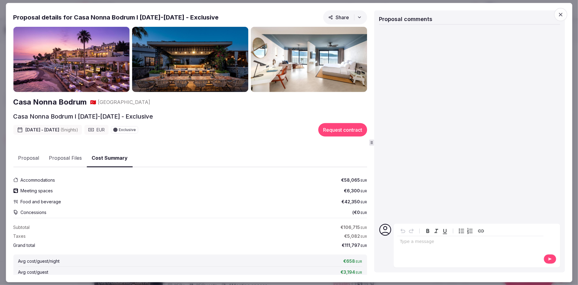
scroll to position [35, 0]
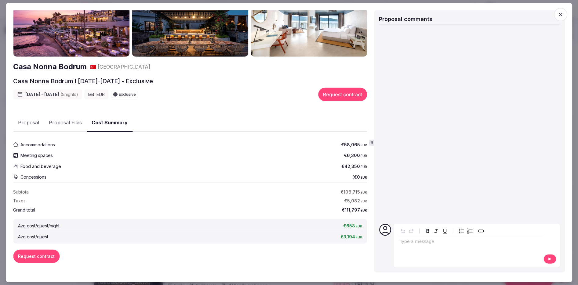
click at [65, 121] on div "Casa Nonna Bodrum 🇹🇷 Turkey Casa Nonna Bodrum l 6-11 April 2026 - Exclusive Apr…" at bounding box center [190, 133] width 354 height 284
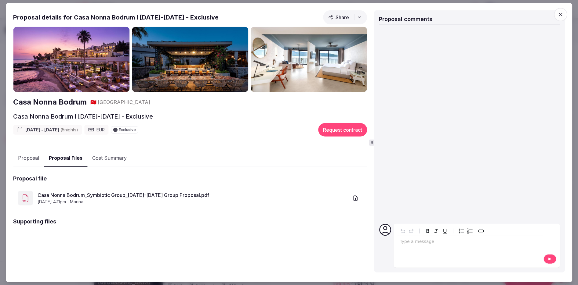
click at [30, 155] on button "Proposal" at bounding box center [28, 159] width 31 height 18
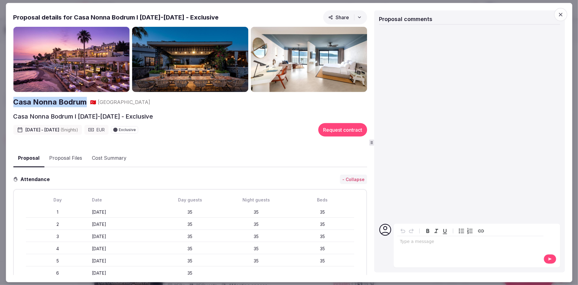
drag, startPoint x: 86, startPoint y: 101, endPoint x: 15, endPoint y: 103, distance: 71.1
click at [15, 103] on div "Casa Nonna Bodrum 🇹🇷 Turkey" at bounding box center [190, 102] width 354 height 10
click at [67, 157] on button "Proposal Files" at bounding box center [65, 159] width 43 height 18
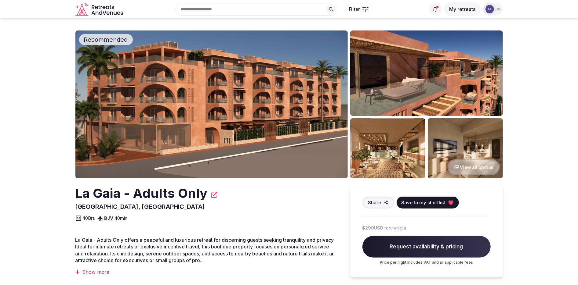
click at [218, 103] on img at bounding box center [211, 105] width 272 height 148
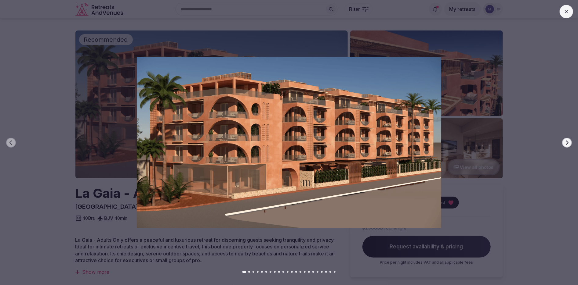
click at [569, 141] on icon "button" at bounding box center [566, 142] width 5 height 5
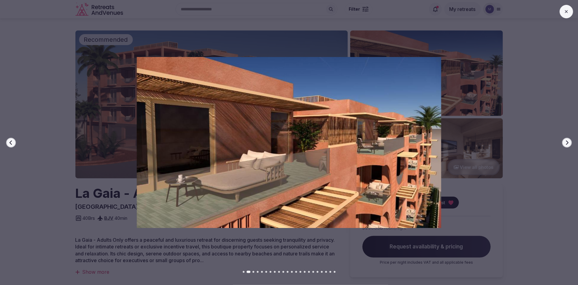
click at [569, 141] on icon "button" at bounding box center [566, 142] width 5 height 5
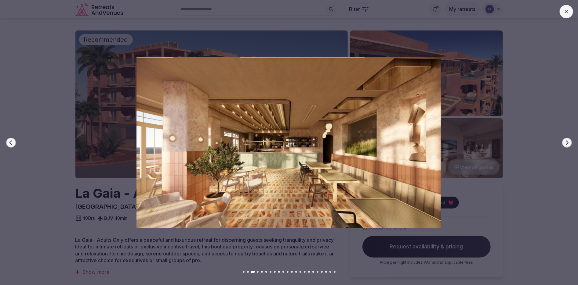
click at [569, 141] on icon "button" at bounding box center [566, 142] width 5 height 5
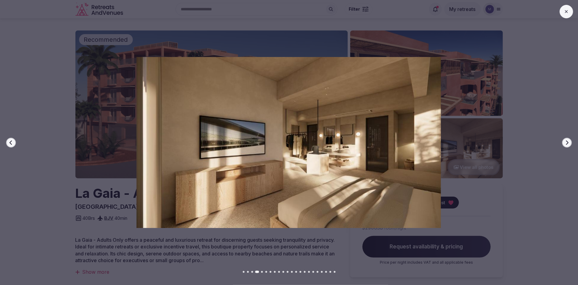
click at [569, 141] on icon "button" at bounding box center [566, 142] width 5 height 5
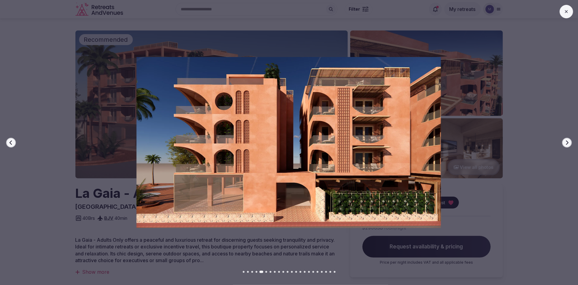
click at [569, 141] on icon "button" at bounding box center [566, 142] width 5 height 5
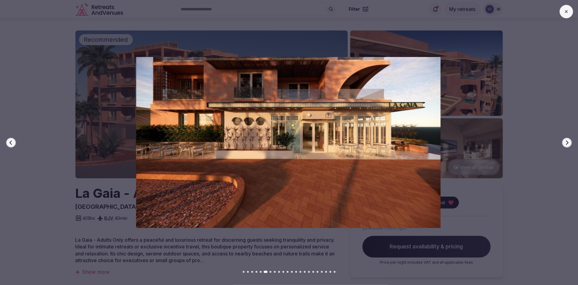
click at [569, 141] on icon "button" at bounding box center [566, 142] width 5 height 5
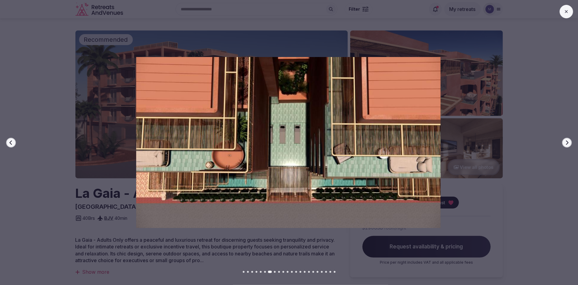
click at [569, 141] on icon "button" at bounding box center [566, 142] width 5 height 5
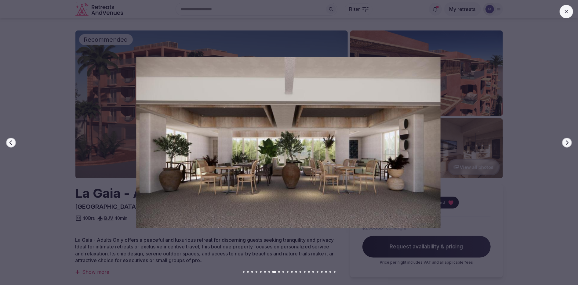
click at [569, 141] on icon "button" at bounding box center [566, 142] width 5 height 5
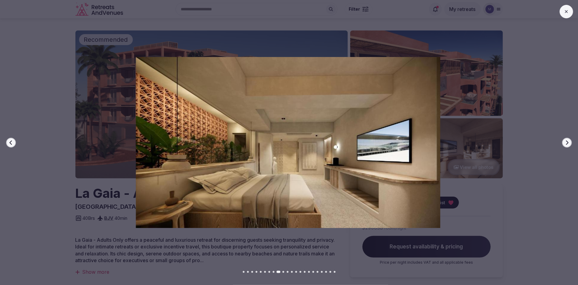
click at [569, 141] on icon "button" at bounding box center [566, 142] width 5 height 5
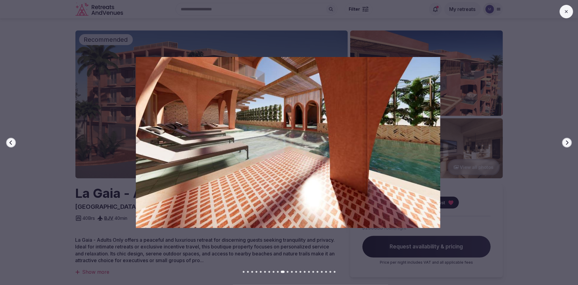
click at [569, 141] on icon "button" at bounding box center [566, 142] width 5 height 5
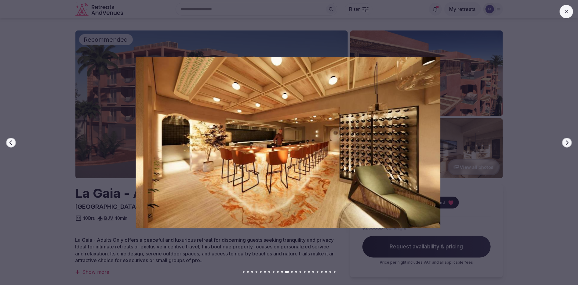
click at [569, 141] on icon "button" at bounding box center [566, 142] width 5 height 5
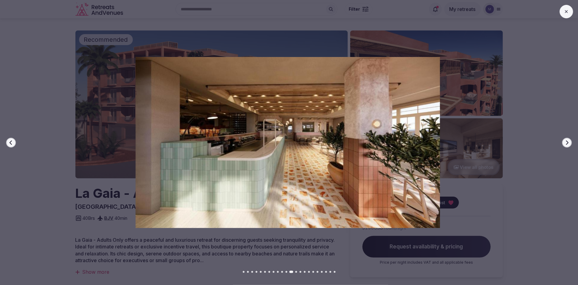
click at [569, 141] on icon "button" at bounding box center [566, 142] width 5 height 5
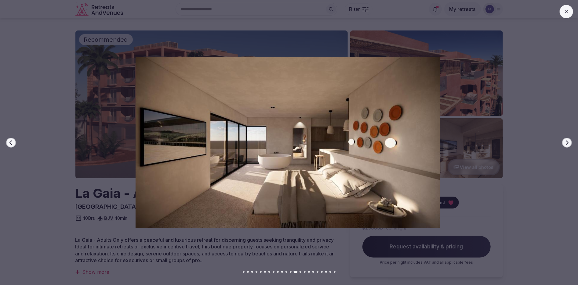
click at [569, 141] on icon "button" at bounding box center [566, 142] width 5 height 5
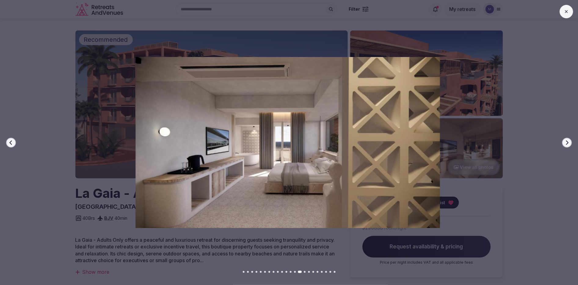
click at [569, 141] on icon "button" at bounding box center [566, 142] width 5 height 5
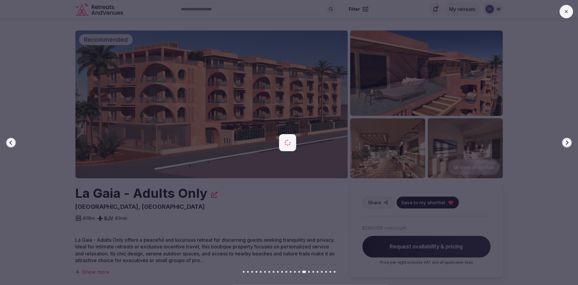
click at [569, 141] on icon "button" at bounding box center [566, 142] width 5 height 5
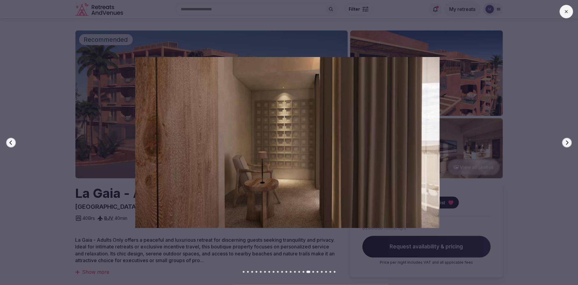
click at [569, 141] on icon "button" at bounding box center [566, 142] width 5 height 5
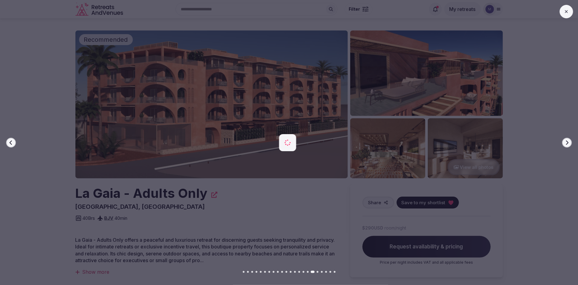
click at [569, 141] on icon "button" at bounding box center [566, 142] width 5 height 5
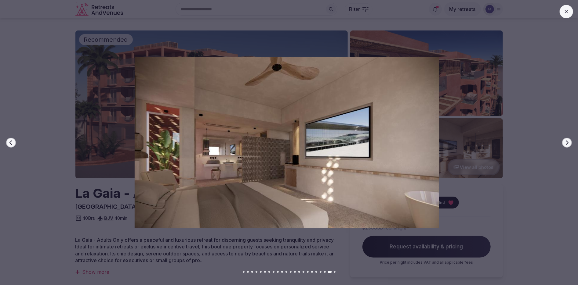
click at [569, 141] on icon "button" at bounding box center [566, 142] width 5 height 5
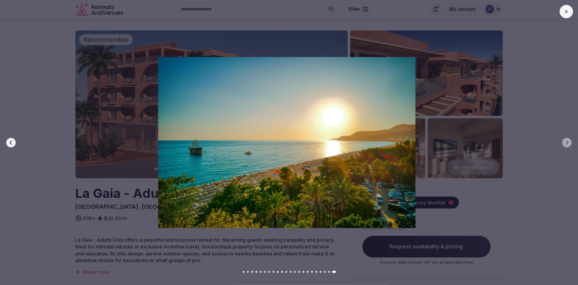
click at [568, 14] on icon at bounding box center [566, 11] width 5 height 5
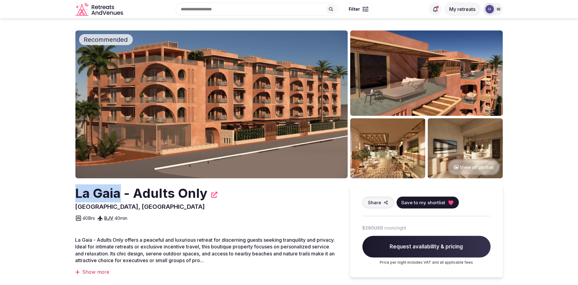
drag, startPoint x: 120, startPoint y: 196, endPoint x: 71, endPoint y: 196, distance: 48.5
copy h2 "La Gaia"
drag, startPoint x: 120, startPoint y: 210, endPoint x: 76, endPoint y: 210, distance: 44.0
click at [76, 210] on div "La Gaia - Adults Only Alanya, Turkey Share Save to my shortlist 40 Brs BJV 40 m…" at bounding box center [206, 204] width 263 height 38
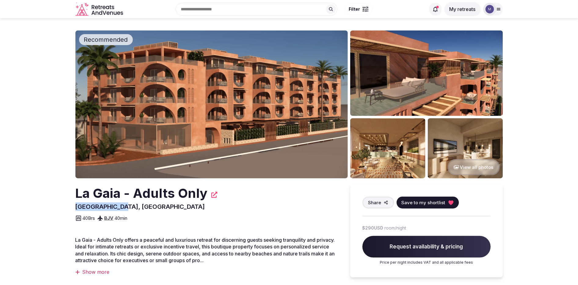
copy span "Alanya, Turkey"
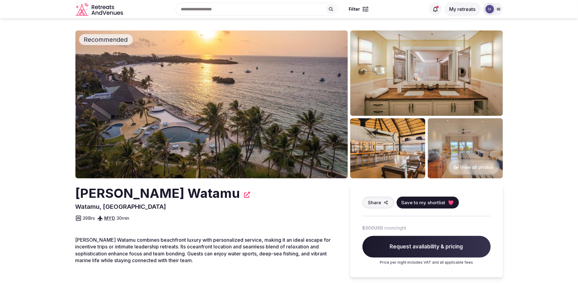
click at [162, 113] on img at bounding box center [211, 105] width 272 height 148
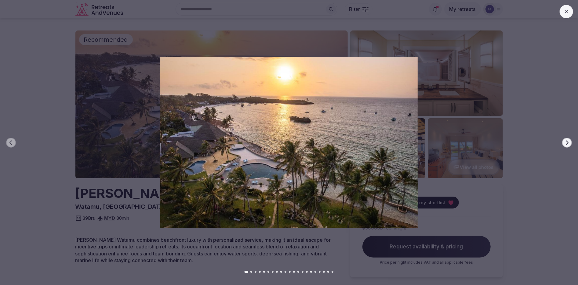
click at [568, 144] on icon "button" at bounding box center [566, 142] width 5 height 5
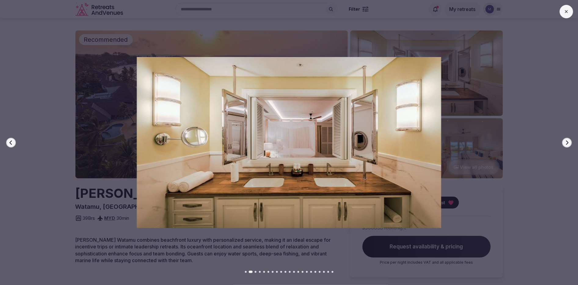
click at [568, 144] on icon "button" at bounding box center [566, 142] width 5 height 5
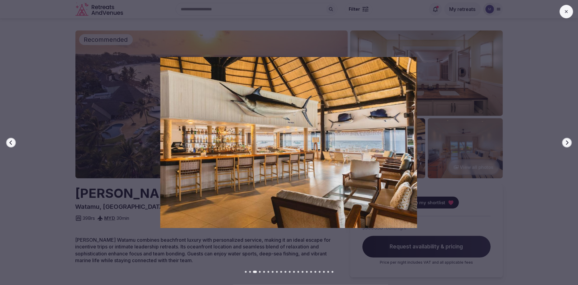
click at [568, 144] on icon "button" at bounding box center [566, 142] width 5 height 5
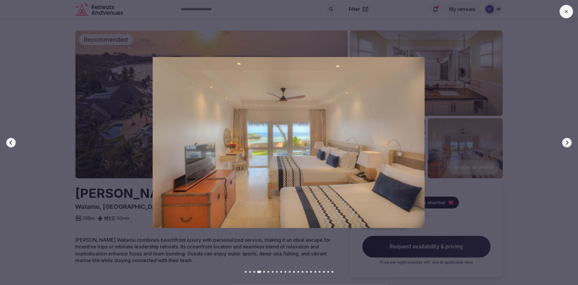
click at [568, 144] on icon "button" at bounding box center [566, 142] width 5 height 5
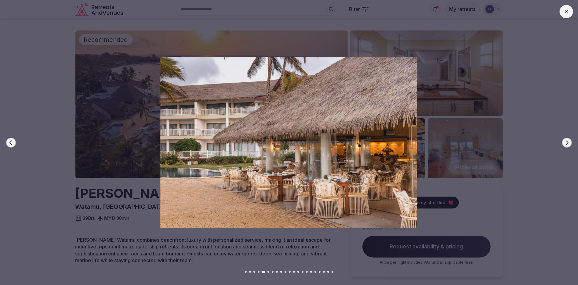
click at [568, 144] on icon "button" at bounding box center [566, 142] width 5 height 5
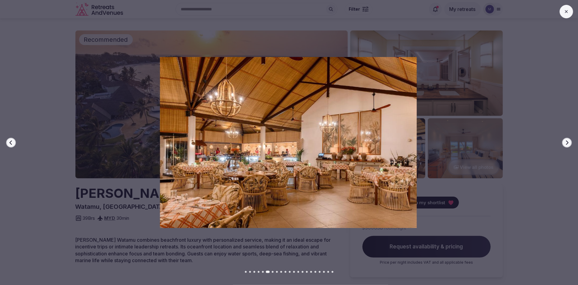
click at [568, 144] on icon "button" at bounding box center [566, 142] width 5 height 5
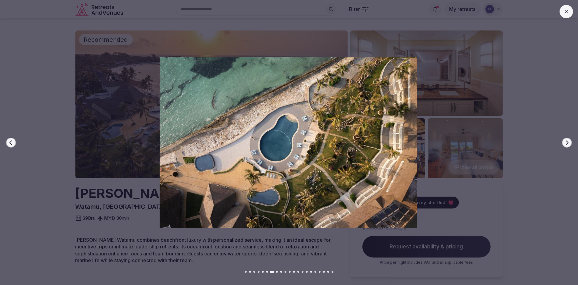
click at [568, 144] on icon "button" at bounding box center [566, 142] width 5 height 5
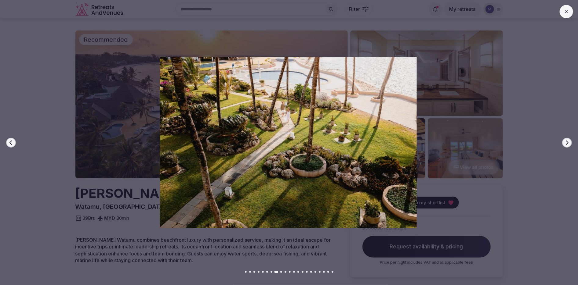
click at [568, 144] on icon "button" at bounding box center [566, 142] width 5 height 5
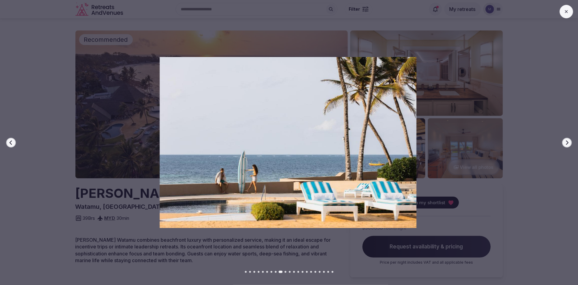
click at [568, 144] on icon "button" at bounding box center [566, 142] width 5 height 5
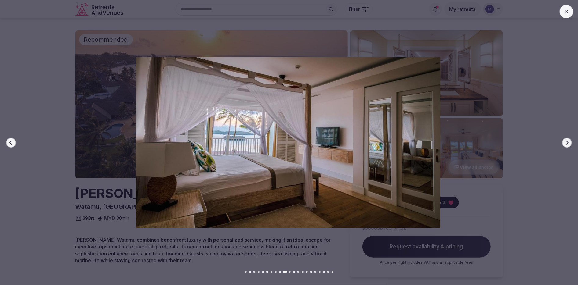
click at [568, 144] on icon "button" at bounding box center [566, 142] width 5 height 5
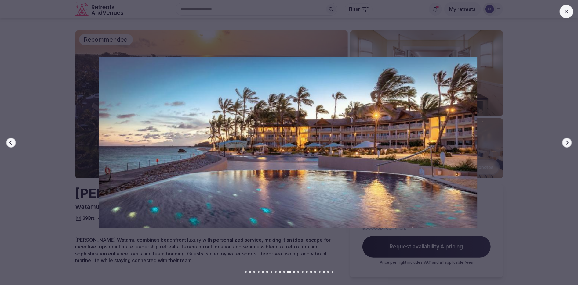
click at [568, 144] on icon "button" at bounding box center [566, 142] width 5 height 5
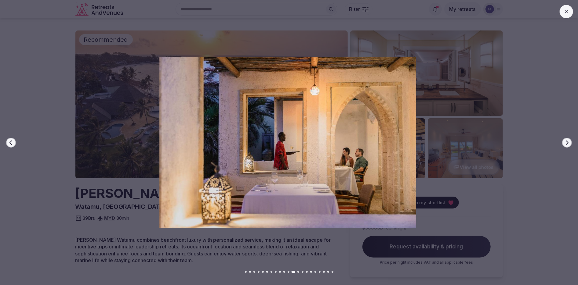
click at [568, 144] on icon "button" at bounding box center [566, 142] width 5 height 5
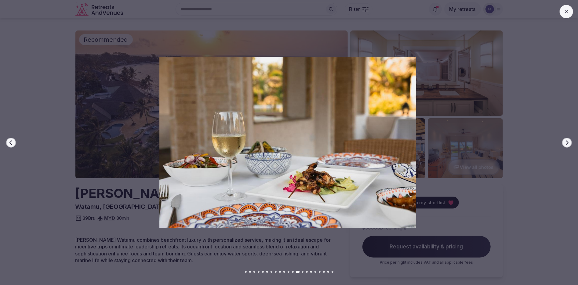
click at [568, 144] on icon "button" at bounding box center [566, 142] width 5 height 5
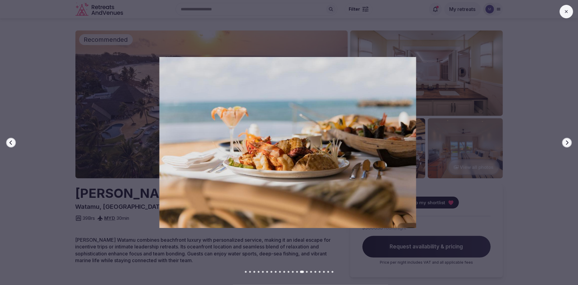
click at [568, 144] on icon "button" at bounding box center [566, 142] width 5 height 5
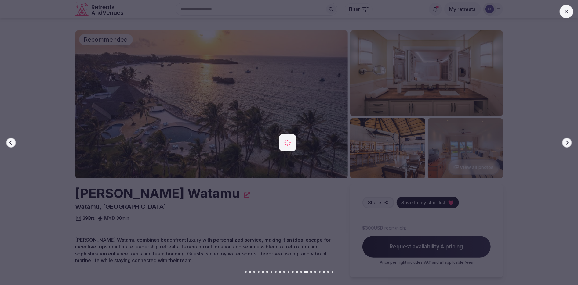
click at [568, 144] on icon "button" at bounding box center [566, 142] width 5 height 5
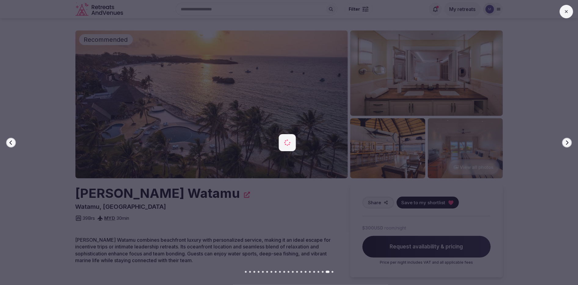
click at [568, 144] on icon "button" at bounding box center [566, 142] width 5 height 5
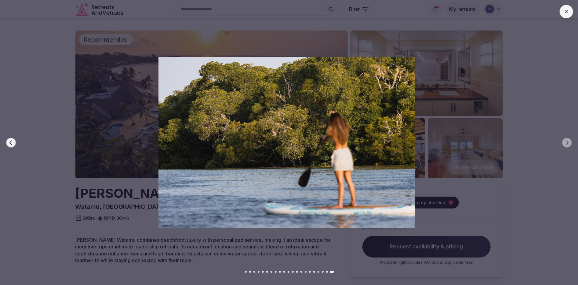
click at [129, 183] on img at bounding box center [287, 142] width 405 height 171
click at [567, 10] on icon at bounding box center [566, 11] width 3 height 3
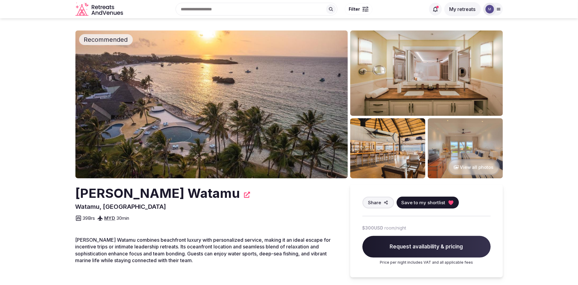
click at [228, 127] on img at bounding box center [211, 105] width 272 height 148
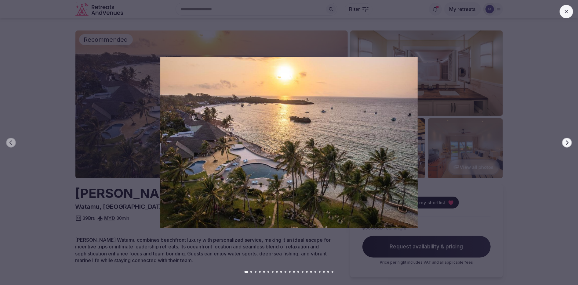
click at [567, 143] on icon "button" at bounding box center [566, 142] width 5 height 5
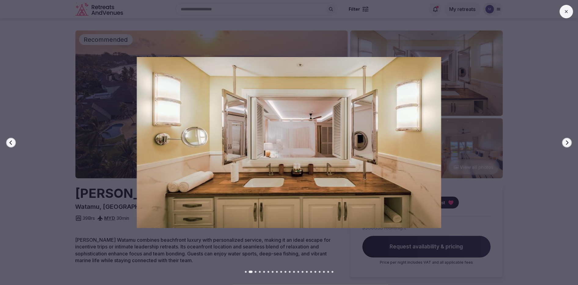
click at [567, 143] on icon "button" at bounding box center [566, 142] width 5 height 5
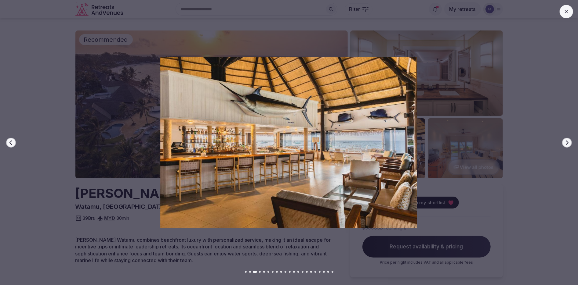
click at [572, 143] on div at bounding box center [286, 142] width 583 height 171
click at [569, 143] on icon "button" at bounding box center [566, 142] width 5 height 5
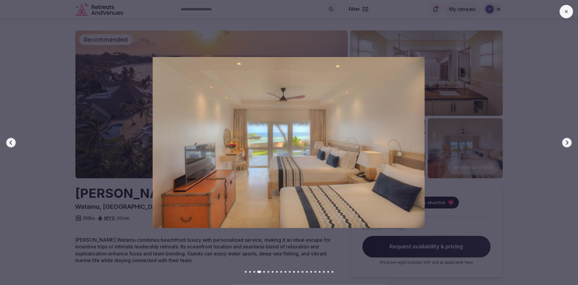
click at [569, 143] on icon "button" at bounding box center [566, 142] width 5 height 5
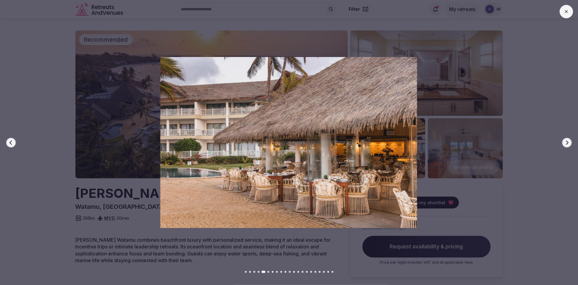
click at [568, 143] on icon "button" at bounding box center [567, 142] width 2 height 4
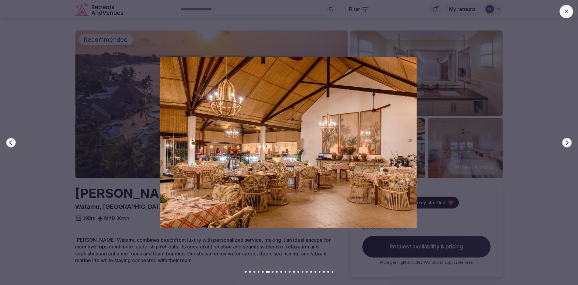
click at [568, 143] on icon "button" at bounding box center [566, 142] width 5 height 5
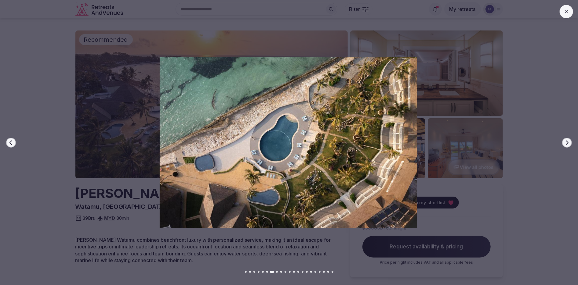
click at [565, 142] on icon "button" at bounding box center [566, 142] width 5 height 5
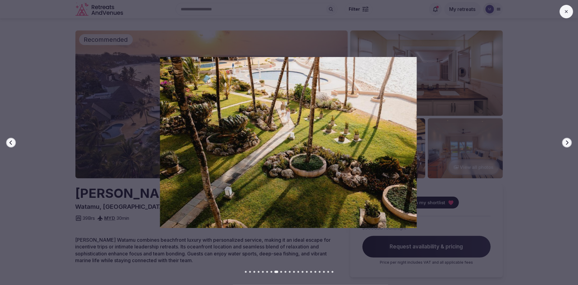
click at [565, 142] on icon "button" at bounding box center [566, 142] width 5 height 5
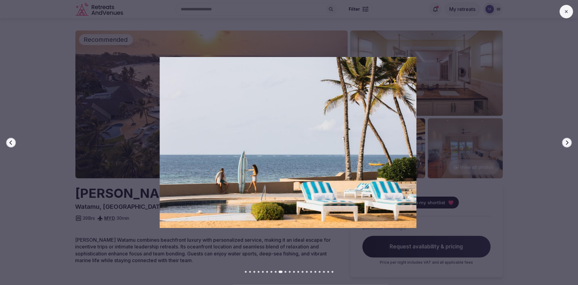
click at [565, 142] on icon "button" at bounding box center [566, 142] width 5 height 5
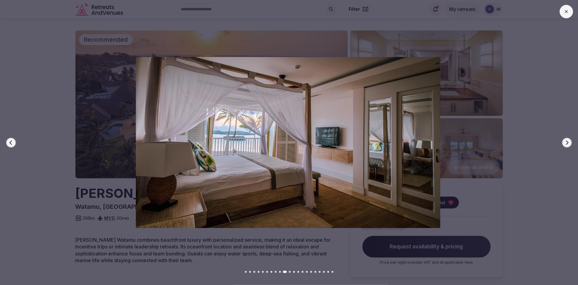
click at [565, 142] on icon "button" at bounding box center [566, 142] width 5 height 5
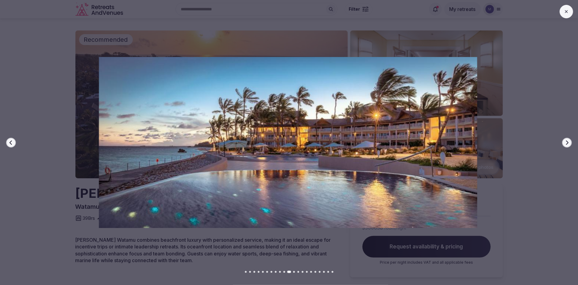
click at [565, 142] on icon "button" at bounding box center [566, 142] width 5 height 5
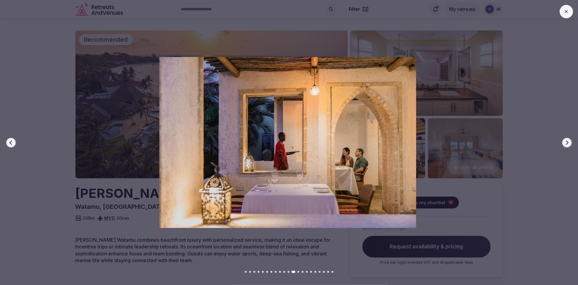
click at [565, 142] on icon "button" at bounding box center [566, 142] width 5 height 5
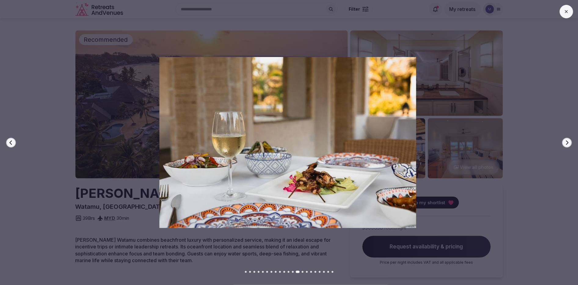
click at [565, 142] on icon "button" at bounding box center [566, 142] width 5 height 5
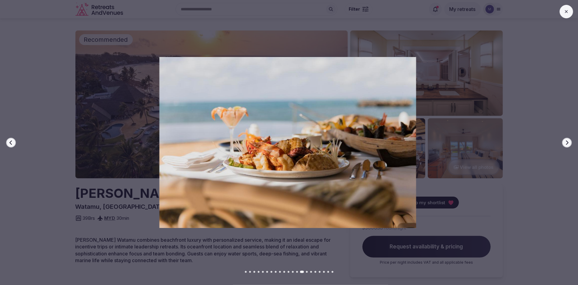
click at [565, 142] on icon "button" at bounding box center [566, 142] width 5 height 5
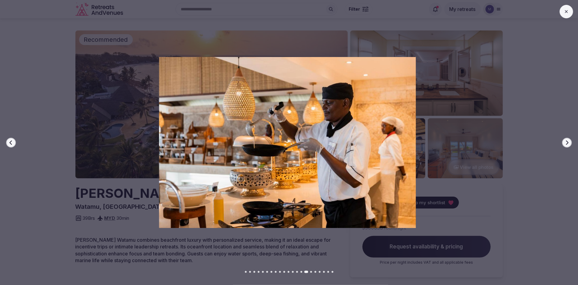
click at [565, 142] on icon "button" at bounding box center [566, 142] width 5 height 5
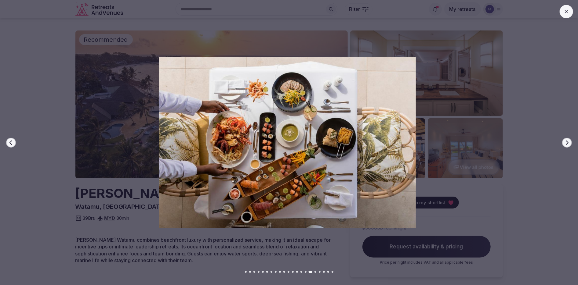
click at [565, 142] on icon "button" at bounding box center [566, 142] width 5 height 5
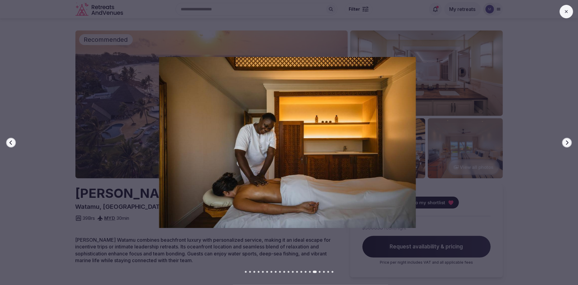
click at [565, 142] on icon "button" at bounding box center [566, 142] width 5 height 5
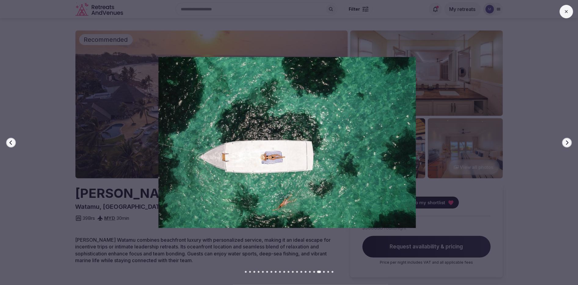
click at [565, 142] on icon "button" at bounding box center [566, 142] width 5 height 5
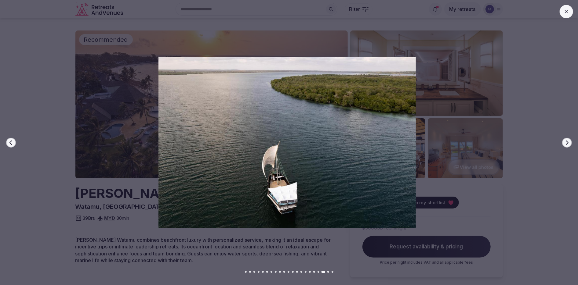
click at [565, 142] on icon "button" at bounding box center [566, 142] width 5 height 5
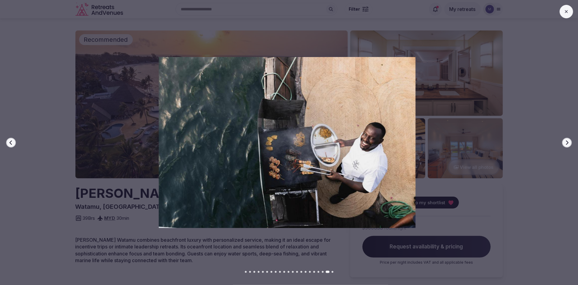
click at [565, 142] on icon "button" at bounding box center [566, 142] width 5 height 5
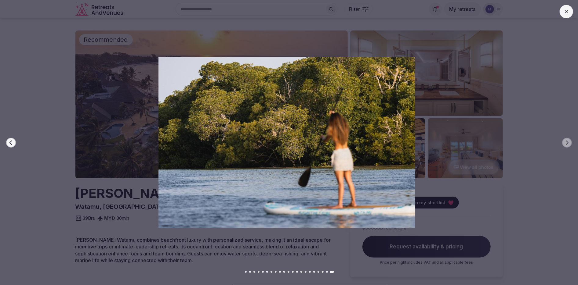
click at [569, 15] on button at bounding box center [566, 11] width 13 height 13
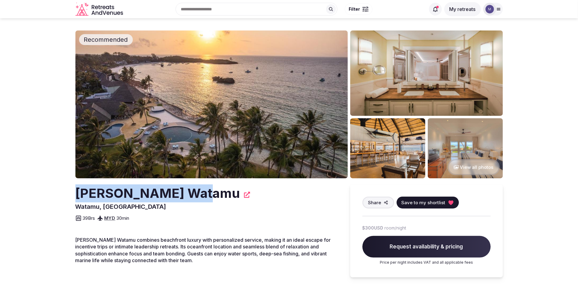
drag, startPoint x: 211, startPoint y: 197, endPoint x: 76, endPoint y: 196, distance: 134.9
click at [76, 196] on h2 "Hemingways Watamu" at bounding box center [157, 194] width 165 height 18
copy h2 "Hemingways Watamu"
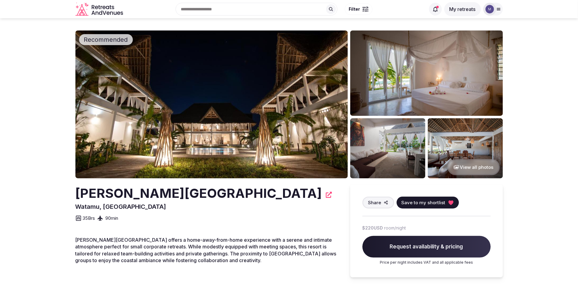
click at [463, 172] on button "View all photos" at bounding box center [474, 167] width 52 height 16
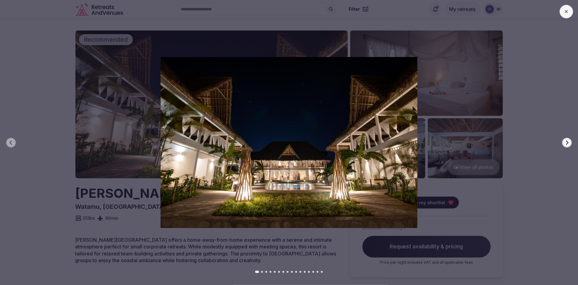
click at [565, 148] on div at bounding box center [286, 142] width 583 height 171
click at [569, 141] on icon "button" at bounding box center [566, 142] width 5 height 5
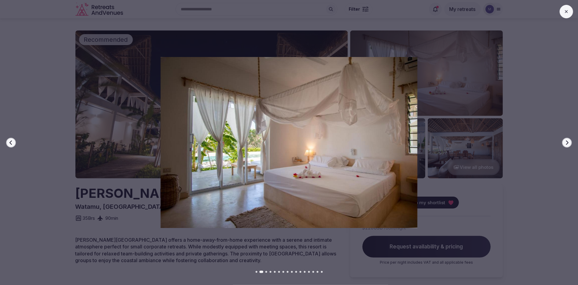
click at [569, 141] on icon "button" at bounding box center [566, 142] width 5 height 5
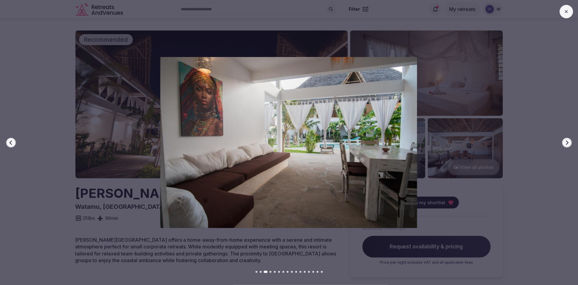
click at [569, 141] on icon "button" at bounding box center [566, 142] width 5 height 5
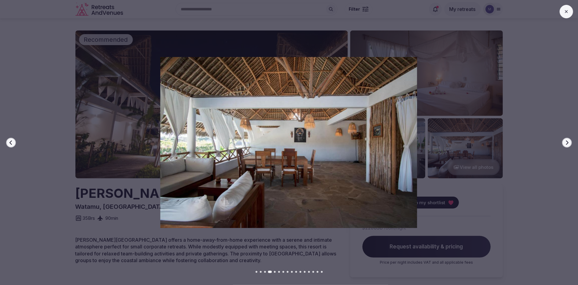
click at [569, 141] on icon "button" at bounding box center [566, 142] width 5 height 5
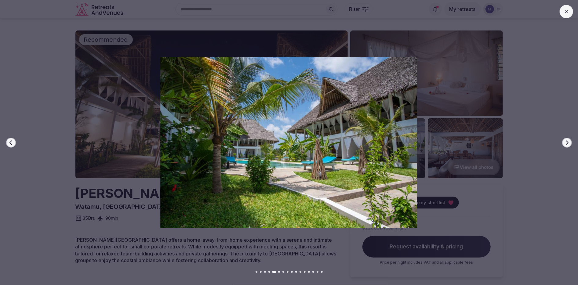
click at [569, 141] on icon "button" at bounding box center [566, 142] width 5 height 5
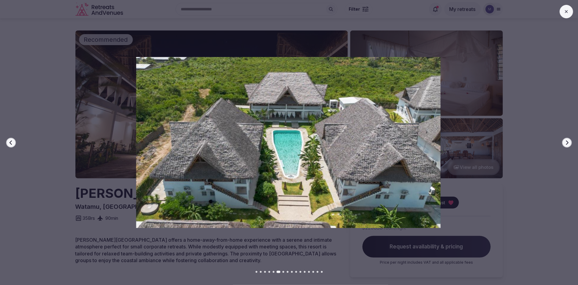
click at [569, 141] on icon "button" at bounding box center [566, 142] width 5 height 5
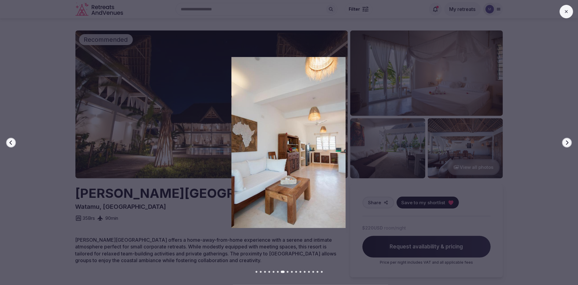
click at [569, 141] on icon "button" at bounding box center [566, 142] width 5 height 5
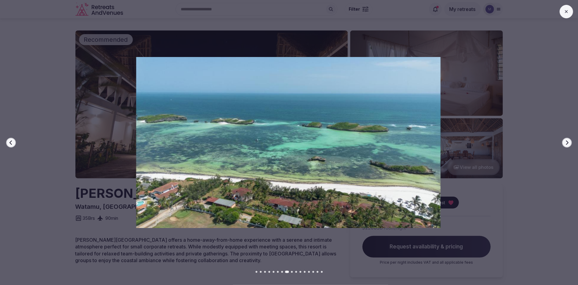
click at [569, 141] on icon "button" at bounding box center [566, 142] width 5 height 5
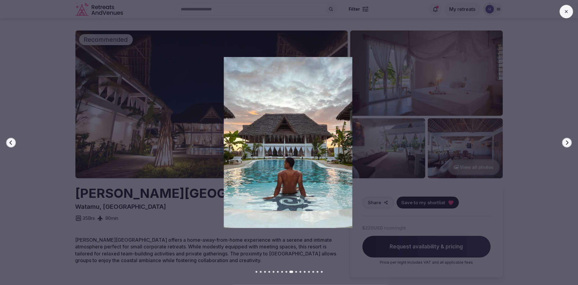
click at [569, 141] on icon "button" at bounding box center [566, 142] width 5 height 5
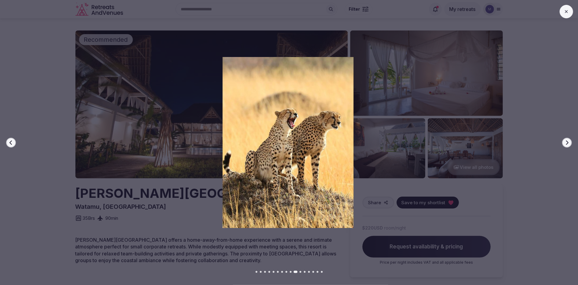
click at [569, 141] on icon "button" at bounding box center [566, 142] width 5 height 5
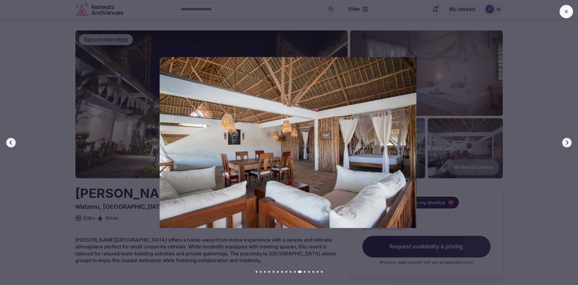
click at [569, 141] on icon "button" at bounding box center [566, 142] width 5 height 5
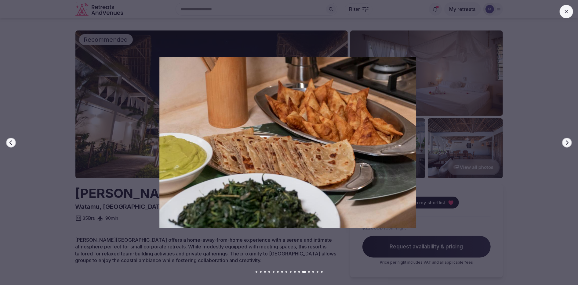
click at [569, 141] on icon "button" at bounding box center [566, 142] width 5 height 5
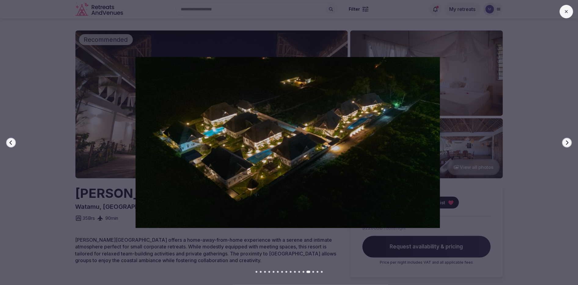
click at [569, 141] on icon "button" at bounding box center [566, 142] width 5 height 5
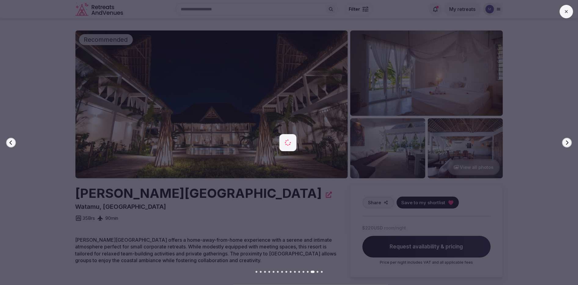
click at [569, 141] on icon "button" at bounding box center [566, 142] width 5 height 5
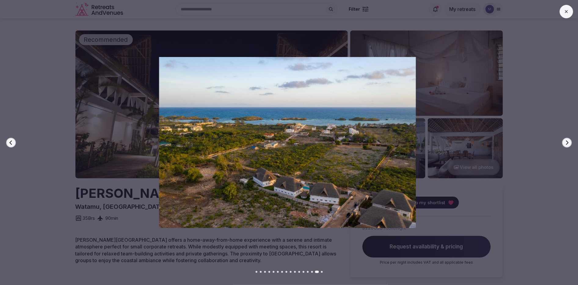
click at [569, 141] on icon "button" at bounding box center [566, 142] width 5 height 5
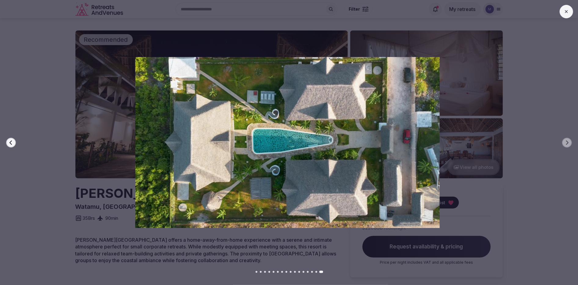
click at [567, 12] on icon at bounding box center [566, 11] width 5 height 5
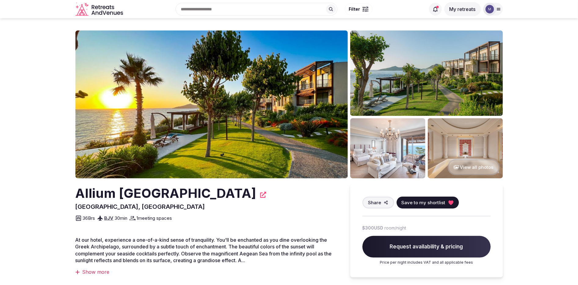
click at [154, 115] on img at bounding box center [211, 105] width 272 height 148
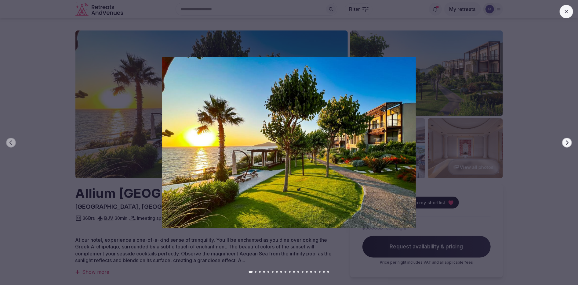
click at [565, 141] on icon "button" at bounding box center [566, 142] width 5 height 5
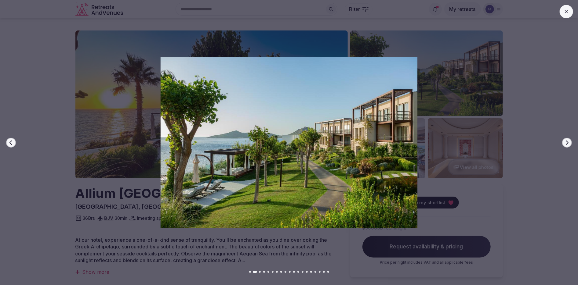
click at [566, 145] on icon "button" at bounding box center [566, 142] width 5 height 5
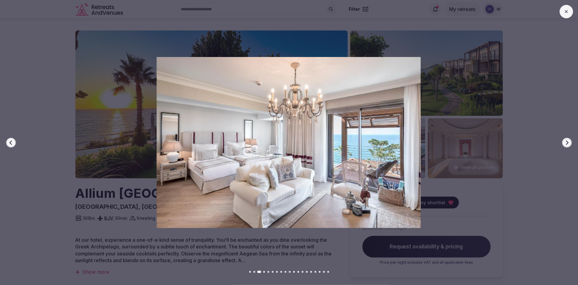
click at [566, 145] on icon "button" at bounding box center [566, 142] width 5 height 5
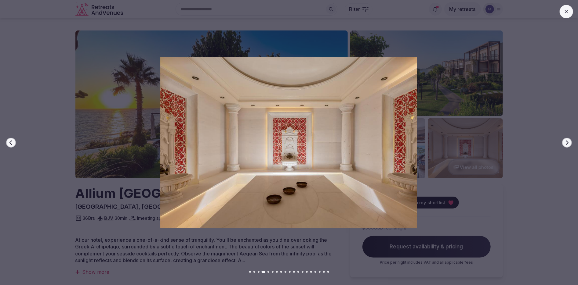
click at [570, 145] on button "Next slide" at bounding box center [567, 143] width 10 height 10
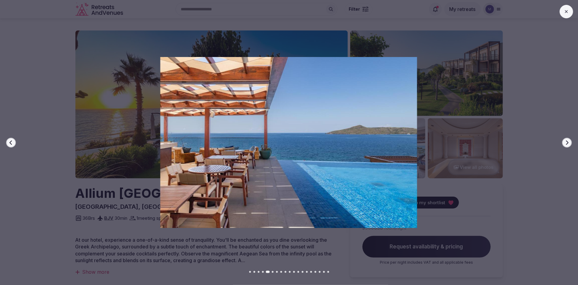
click at [568, 145] on icon "button" at bounding box center [566, 142] width 5 height 5
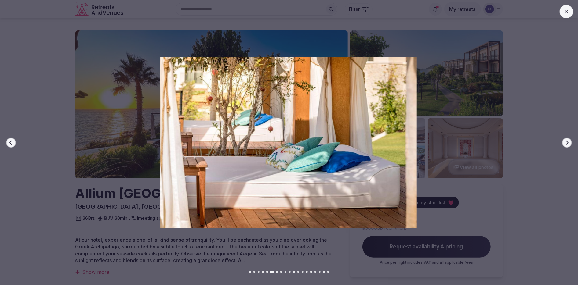
click at [564, 143] on button "Next slide" at bounding box center [567, 143] width 10 height 10
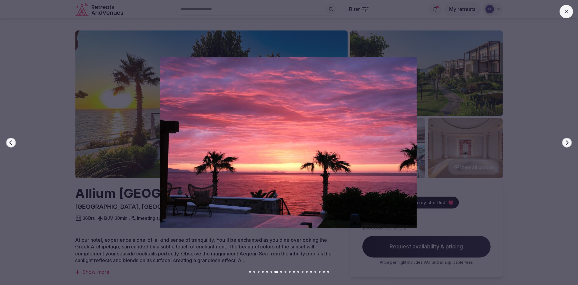
click at [566, 143] on icon "button" at bounding box center [566, 142] width 5 height 5
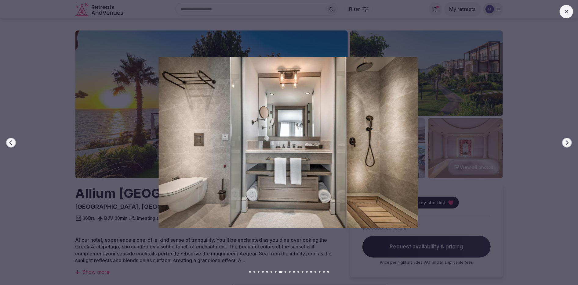
click at [566, 143] on icon "button" at bounding box center [566, 142] width 5 height 5
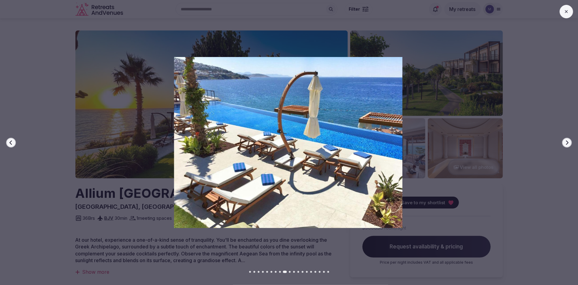
click at [566, 143] on icon "button" at bounding box center [566, 142] width 5 height 5
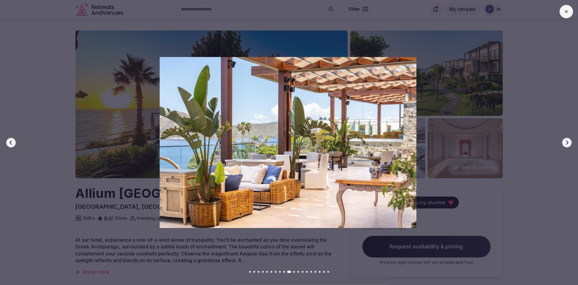
click at [565, 143] on icon "button" at bounding box center [566, 142] width 5 height 5
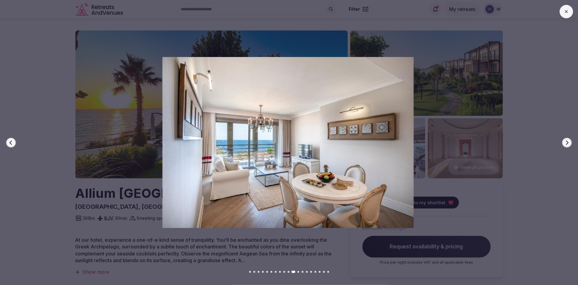
click at [565, 142] on icon "button" at bounding box center [566, 142] width 5 height 5
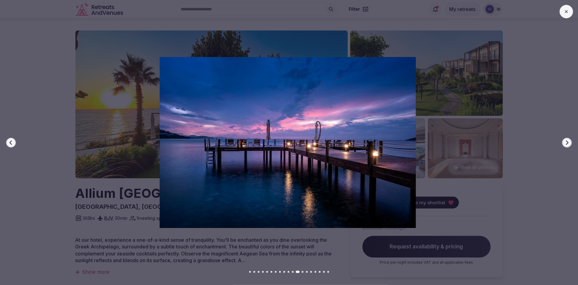
click at [565, 142] on icon "button" at bounding box center [566, 142] width 5 height 5
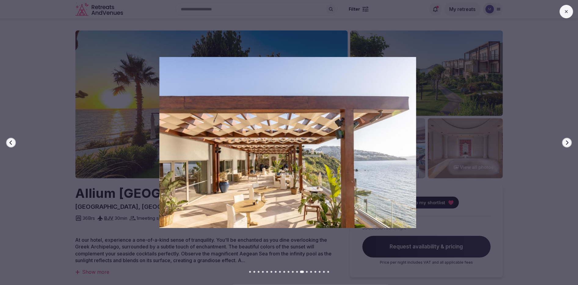
click at [565, 142] on icon "button" at bounding box center [566, 142] width 5 height 5
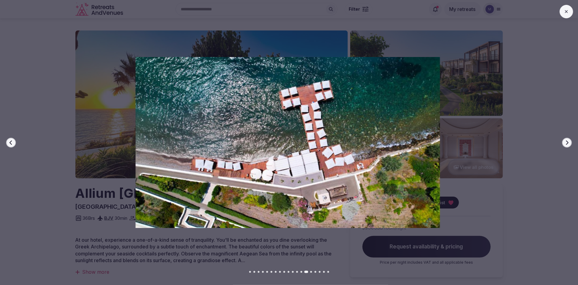
click at [569, 137] on div at bounding box center [285, 142] width 583 height 171
click at [568, 140] on icon "button" at bounding box center [566, 142] width 5 height 5
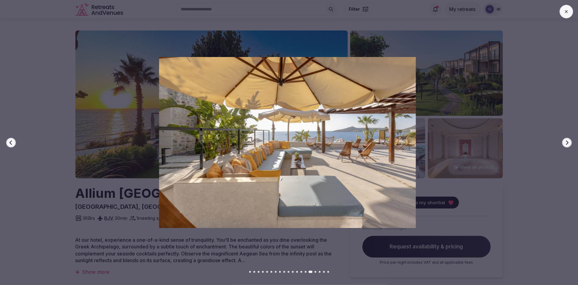
click at [566, 143] on icon "button" at bounding box center [566, 142] width 5 height 5
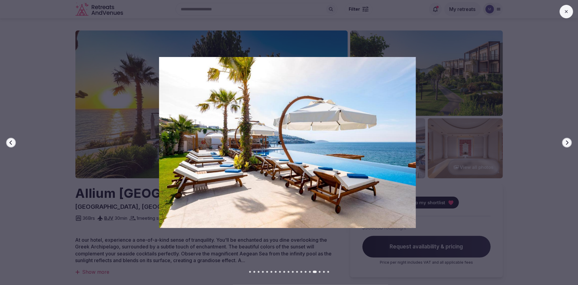
click at [566, 141] on icon "button" at bounding box center [567, 142] width 2 height 4
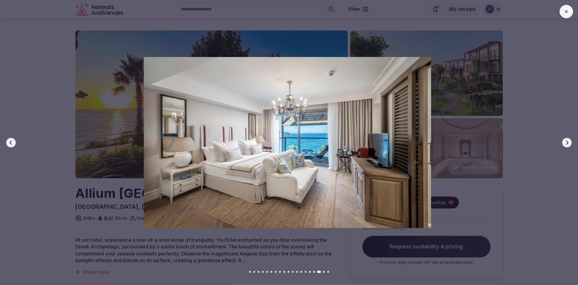
click at [568, 141] on icon "button" at bounding box center [566, 142] width 5 height 5
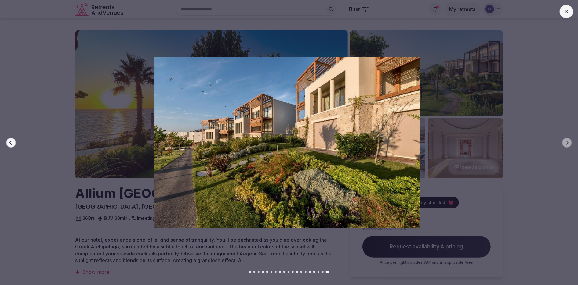
click at [9, 140] on button "Previous slide" at bounding box center [11, 143] width 10 height 10
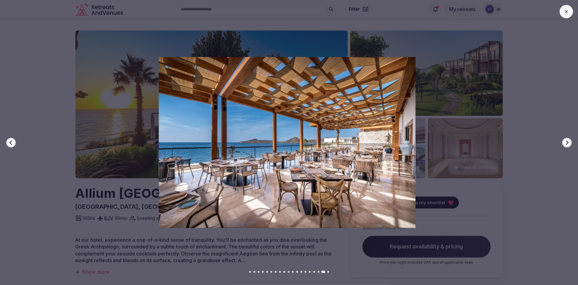
click at [568, 143] on icon "button" at bounding box center [567, 142] width 2 height 4
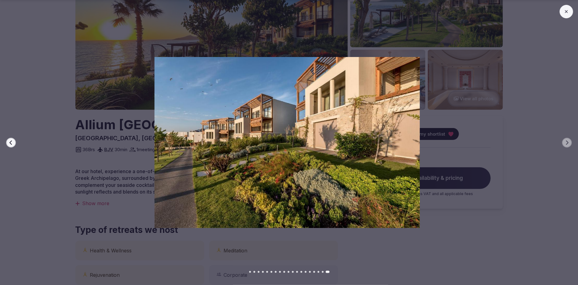
scroll to position [197, 0]
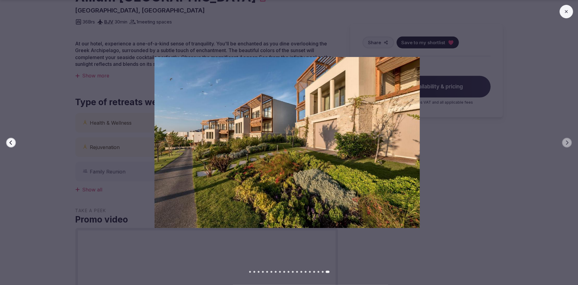
click at [494, 192] on div at bounding box center [284, 142] width 583 height 171
click at [564, 14] on button at bounding box center [566, 11] width 13 height 13
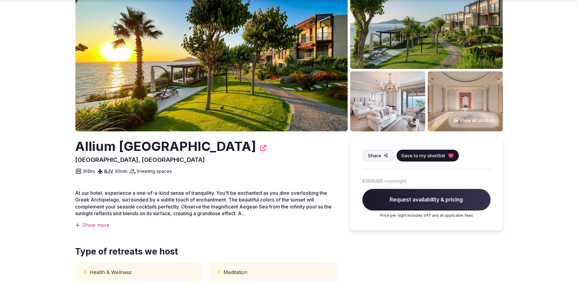
scroll to position [68, 0]
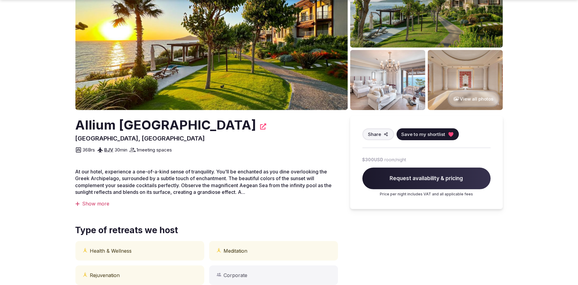
drag, startPoint x: 250, startPoint y: 126, endPoint x: 78, endPoint y: 126, distance: 171.6
click at [78, 126] on h2 "Allium Bodrum Resort & Spa" at bounding box center [165, 125] width 181 height 18
copy h2 "Allium Bodrum Resort & Spa"
drag, startPoint x: 119, startPoint y: 142, endPoint x: 76, endPoint y: 141, distance: 42.8
click at [76, 141] on div "Allium Bodrum Resort & Spa Muğla, Turkey Share Save to my shortlist 36 Brs BJV …" at bounding box center [206, 135] width 263 height 38
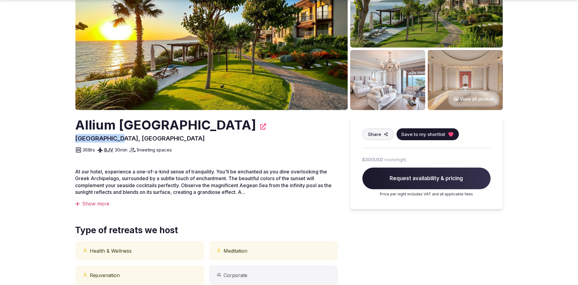
copy span "Muğla, Turkey"
drag, startPoint x: 178, startPoint y: 151, endPoint x: 74, endPoint y: 151, distance: 104.4
copy div "36 Brs BJV 30 min 1 meeting spaces"
click at [104, 204] on div "Show more" at bounding box center [206, 204] width 263 height 7
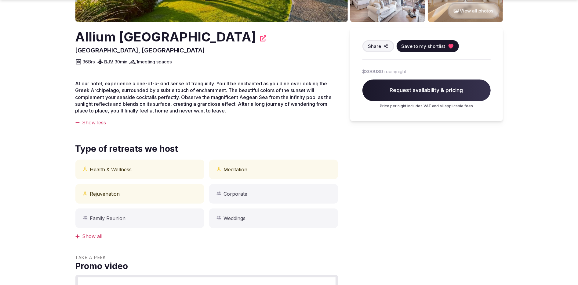
scroll to position [166, 0]
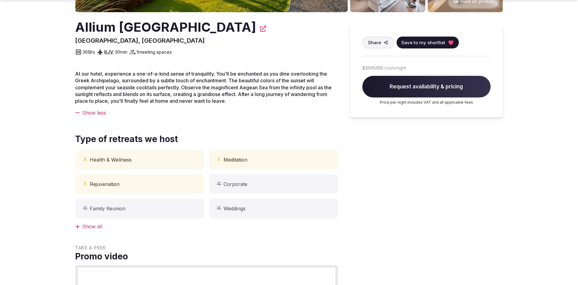
click at [93, 227] on div "Show all" at bounding box center [206, 226] width 263 height 7
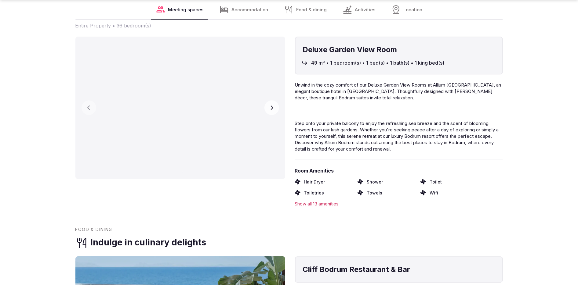
scroll to position [1172, 0]
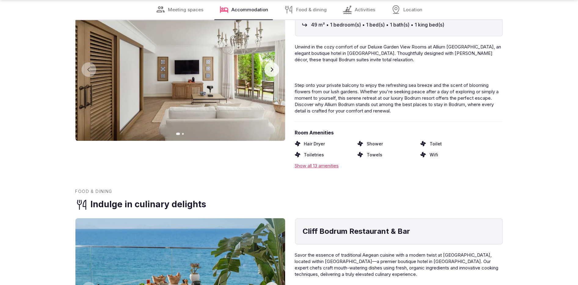
click at [220, 79] on img at bounding box center [180, 69] width 210 height 143
click at [264, 69] on button "Next slide" at bounding box center [271, 69] width 15 height 15
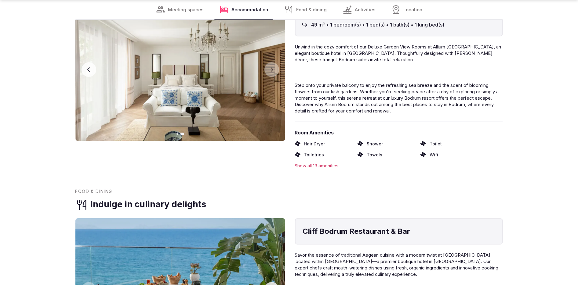
click at [88, 72] on button "Previous slide" at bounding box center [89, 69] width 15 height 15
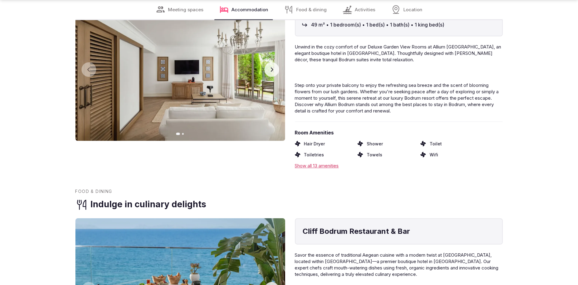
click at [270, 70] on icon "button" at bounding box center [271, 69] width 5 height 5
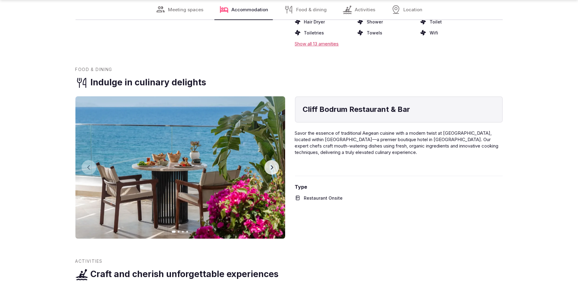
scroll to position [1319, 0]
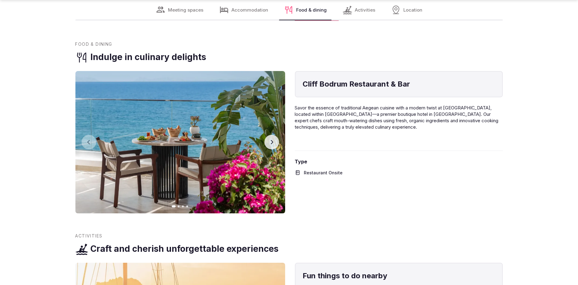
click at [270, 144] on icon "button" at bounding box center [271, 142] width 5 height 5
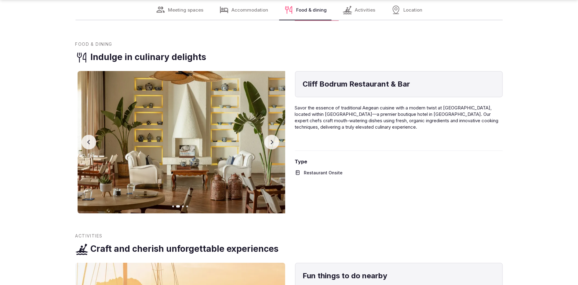
click at [270, 144] on icon "button" at bounding box center [271, 142] width 5 height 5
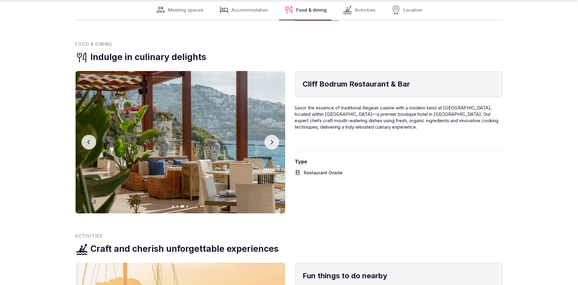
click at [270, 144] on icon "button" at bounding box center [271, 142] width 5 height 5
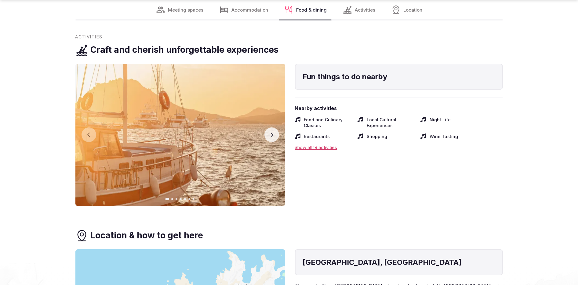
scroll to position [1538, 0]
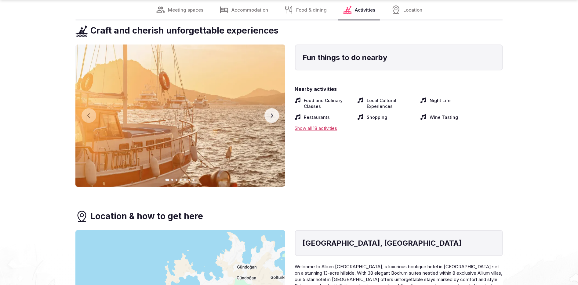
click at [270, 117] on icon "button" at bounding box center [271, 115] width 5 height 5
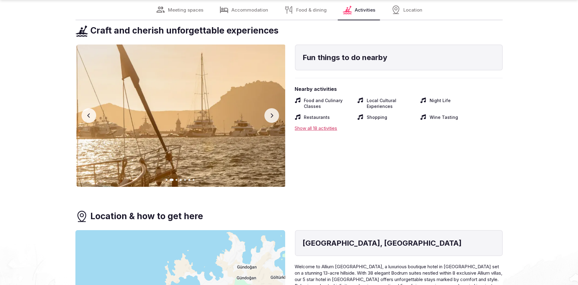
click at [270, 117] on icon "button" at bounding box center [271, 115] width 5 height 5
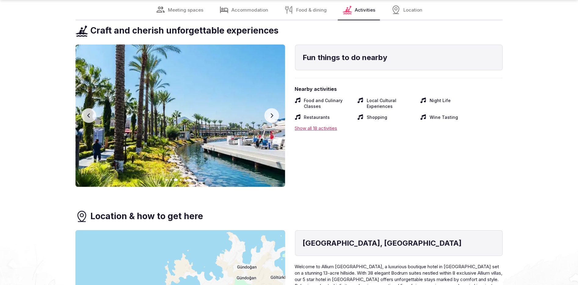
click at [270, 117] on icon "button" at bounding box center [271, 115] width 5 height 5
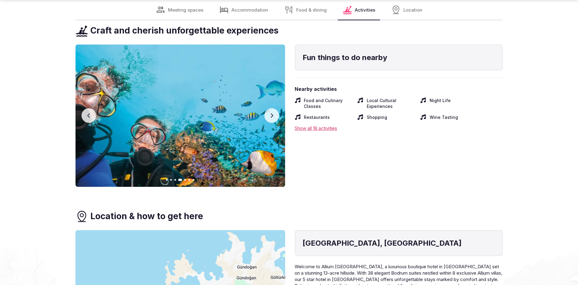
click at [270, 117] on icon "button" at bounding box center [271, 115] width 5 height 5
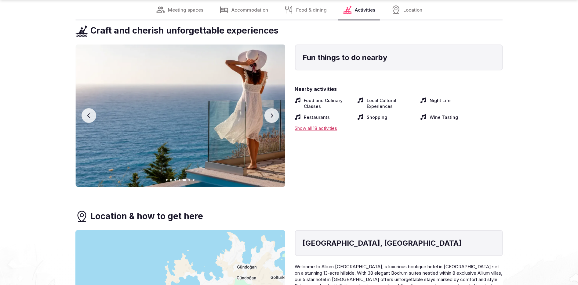
click at [270, 117] on icon "button" at bounding box center [271, 115] width 5 height 5
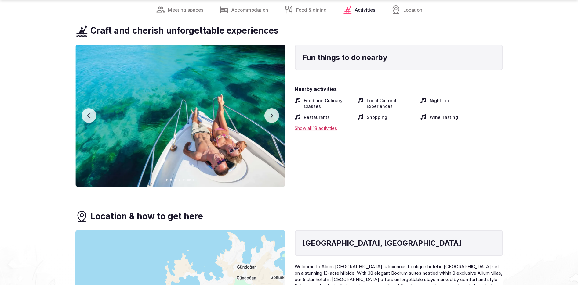
click at [270, 117] on icon "button" at bounding box center [271, 115] width 5 height 5
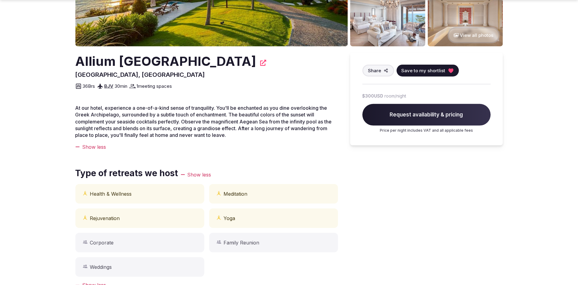
scroll to position [0, 0]
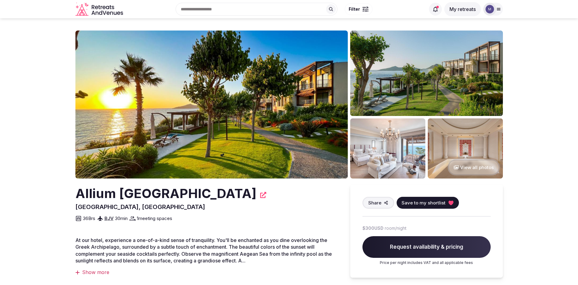
scroll to position [3, 0]
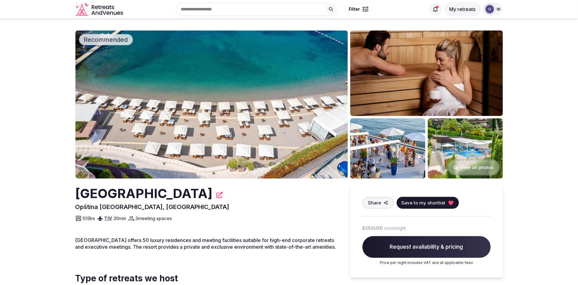
click at [234, 91] on img at bounding box center [211, 105] width 272 height 148
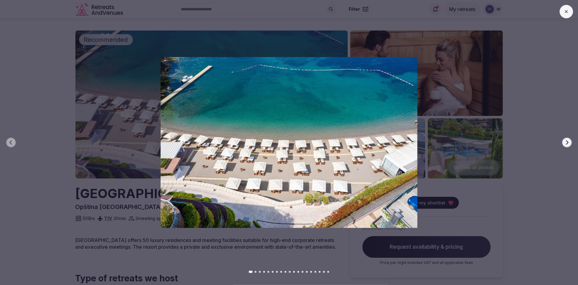
click at [566, 141] on icon "button" at bounding box center [566, 142] width 5 height 5
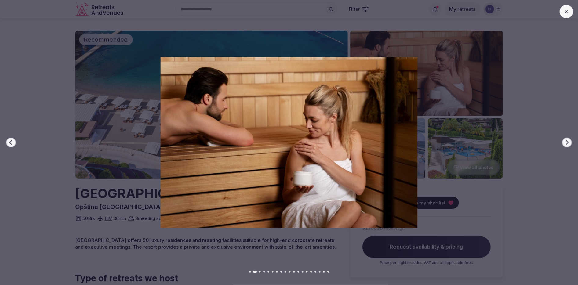
click at [566, 141] on icon "button" at bounding box center [566, 142] width 5 height 5
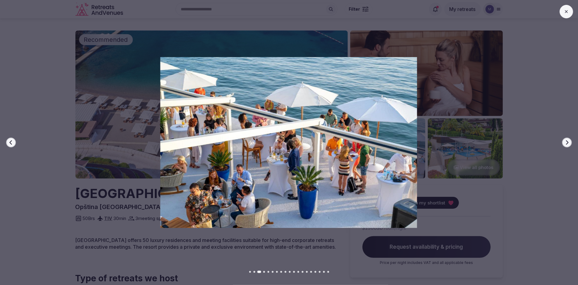
click at [566, 141] on icon "button" at bounding box center [566, 142] width 5 height 5
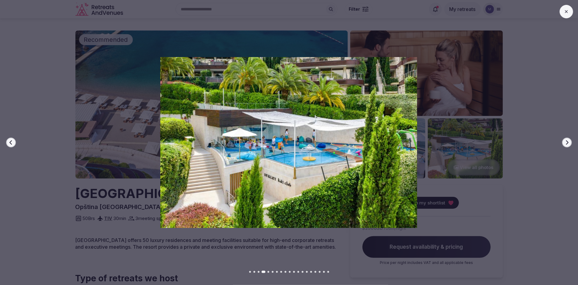
click at [566, 141] on icon "button" at bounding box center [566, 142] width 5 height 5
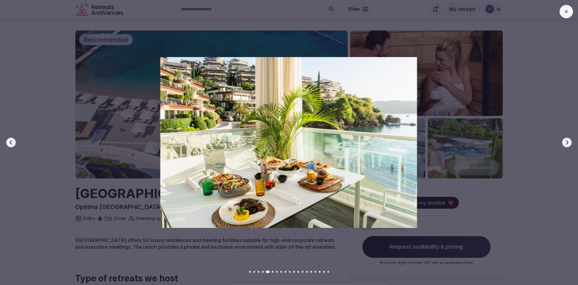
click at [566, 141] on icon "button" at bounding box center [566, 142] width 5 height 5
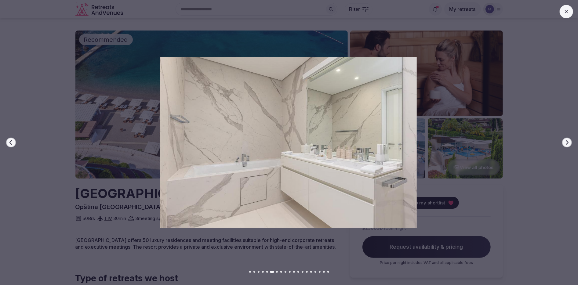
click at [566, 141] on icon "button" at bounding box center [566, 142] width 5 height 5
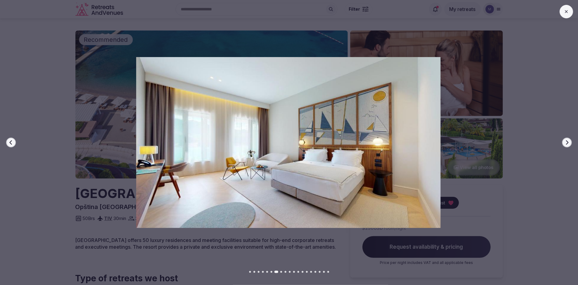
click at [566, 141] on icon "button" at bounding box center [566, 142] width 5 height 5
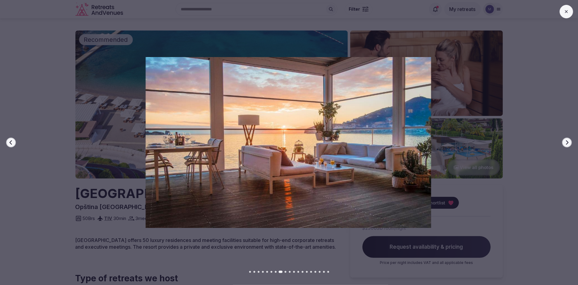
click at [566, 141] on icon "button" at bounding box center [566, 142] width 5 height 5
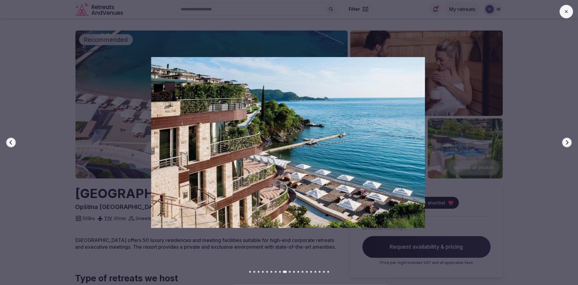
click at [566, 141] on icon "button" at bounding box center [566, 142] width 5 height 5
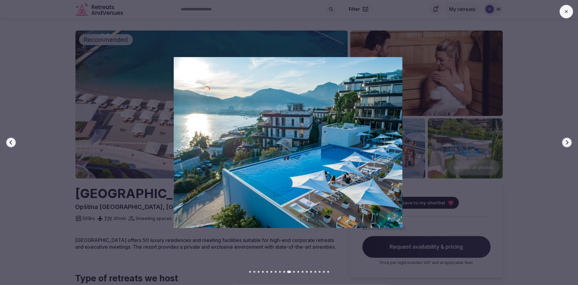
click at [566, 141] on icon "button" at bounding box center [566, 142] width 5 height 5
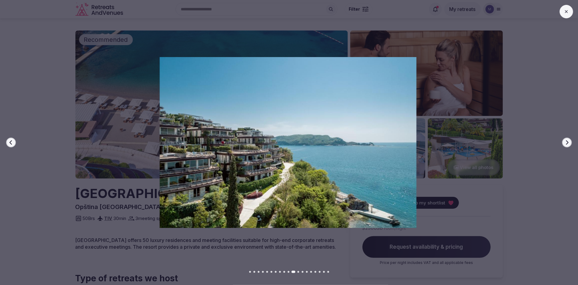
click at [567, 141] on icon "button" at bounding box center [567, 142] width 2 height 4
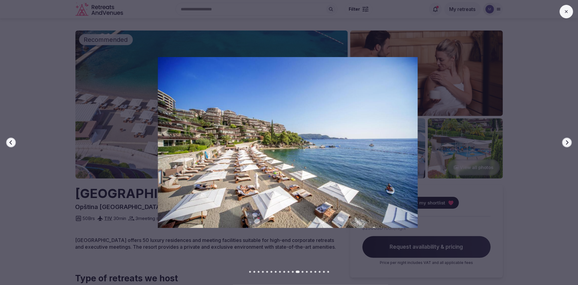
click at [567, 141] on icon "button" at bounding box center [567, 142] width 2 height 4
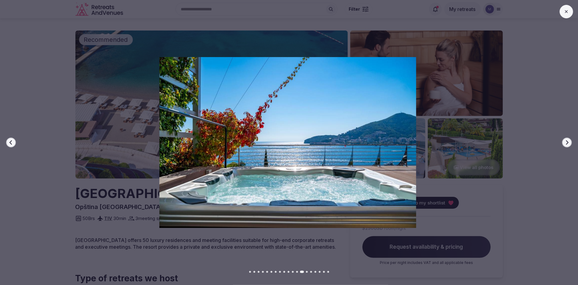
click at [567, 141] on icon "button" at bounding box center [567, 142] width 2 height 4
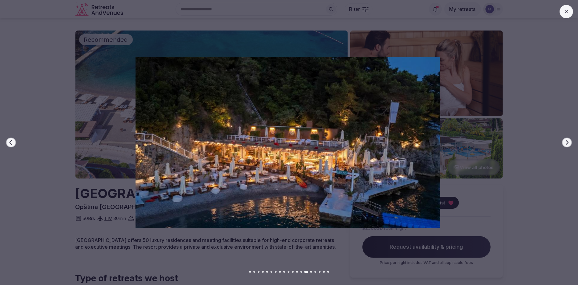
click at [567, 141] on icon "button" at bounding box center [567, 142] width 2 height 4
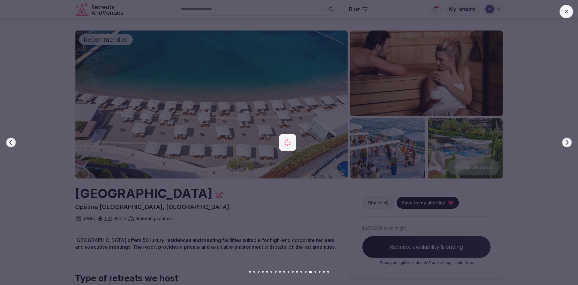
click at [567, 141] on icon "button" at bounding box center [567, 142] width 2 height 4
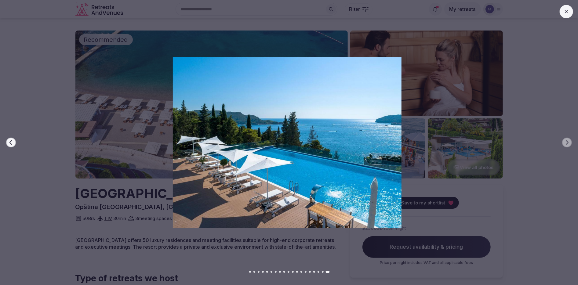
click at [566, 15] on button at bounding box center [566, 11] width 13 height 13
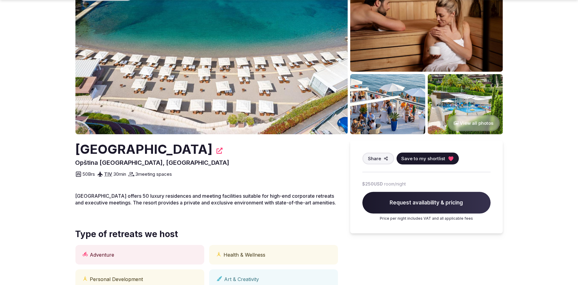
scroll to position [45, 0]
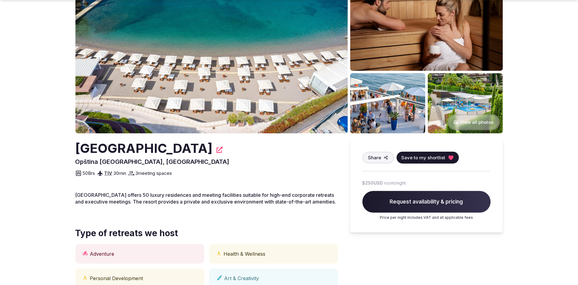
drag, startPoint x: 75, startPoint y: 153, endPoint x: 209, endPoint y: 148, distance: 134.1
click at [209, 148] on h2 "Dukley Hotel & Resort" at bounding box center [143, 149] width 137 height 18
copy h2 "Dukley Hotel & Resort"
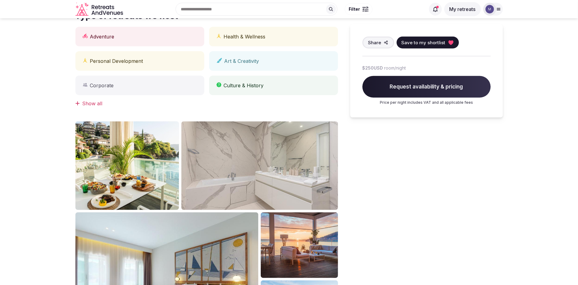
scroll to position [0, 0]
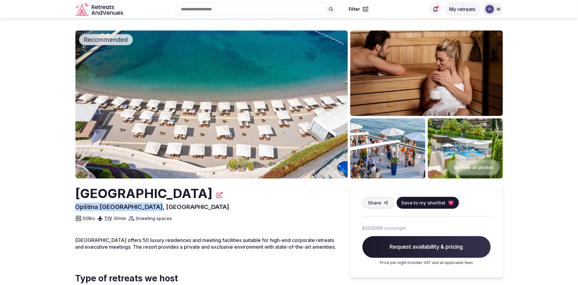
drag, startPoint x: 163, startPoint y: 210, endPoint x: 77, endPoint y: 206, distance: 86.2
click at [77, 206] on div "Dukley Hotel & Resort Opština Budva, Montenegro Share Save to my shortlist 50 B…" at bounding box center [206, 204] width 263 height 38
copy span "Opština Budva, Montenegro"
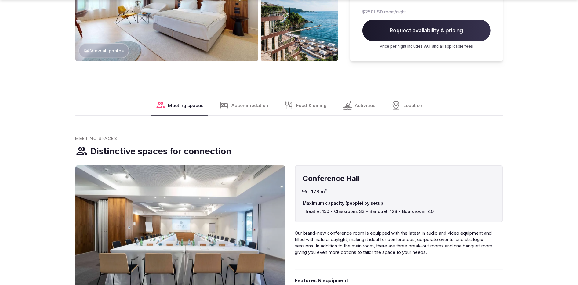
scroll to position [695, 0]
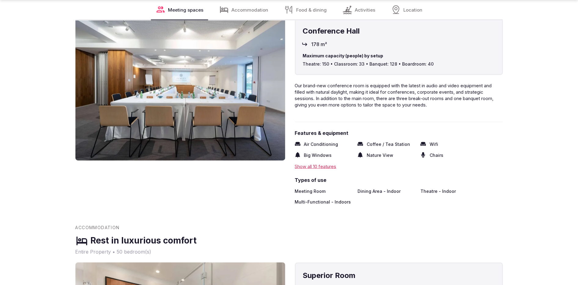
click at [178, 95] on img at bounding box center [180, 89] width 210 height 143
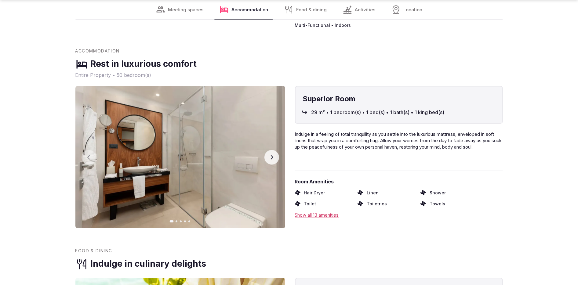
scroll to position [943, 0]
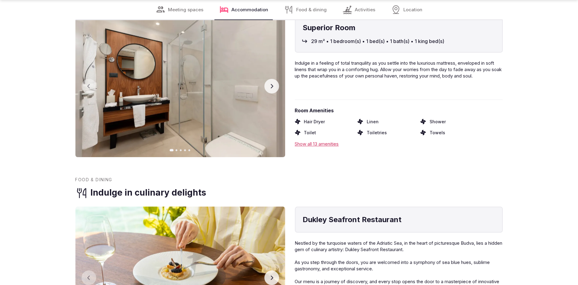
click at [271, 89] on icon "button" at bounding box center [271, 86] width 5 height 5
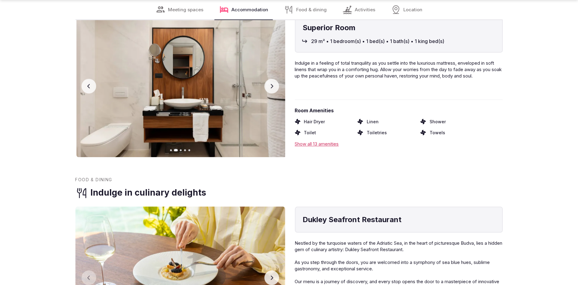
click at [271, 89] on icon "button" at bounding box center [271, 86] width 5 height 5
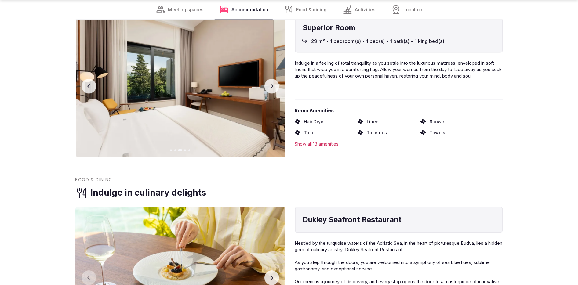
click at [272, 88] on icon "button" at bounding box center [271, 86] width 2 height 4
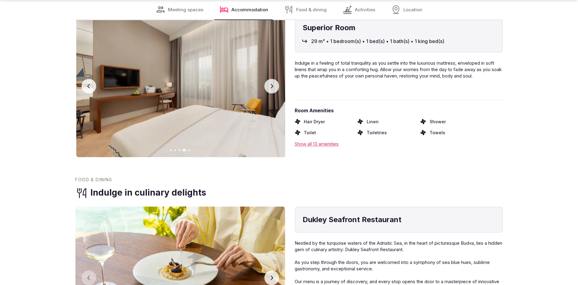
click at [272, 88] on icon "button" at bounding box center [271, 86] width 2 height 4
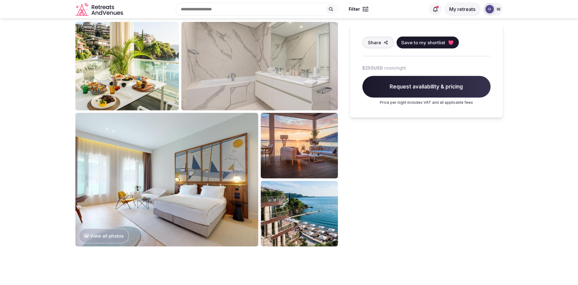
scroll to position [0, 0]
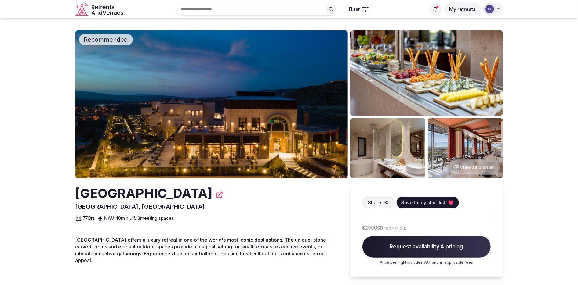
click at [474, 167] on button "View all photos" at bounding box center [474, 167] width 52 height 16
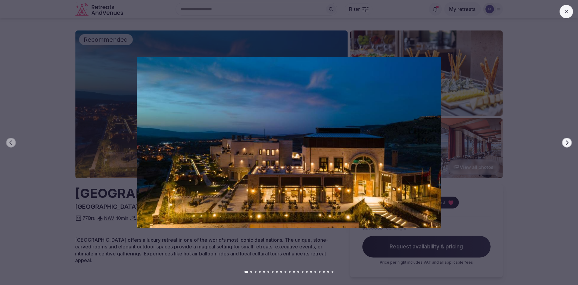
click at [564, 143] on icon "button" at bounding box center [566, 142] width 5 height 5
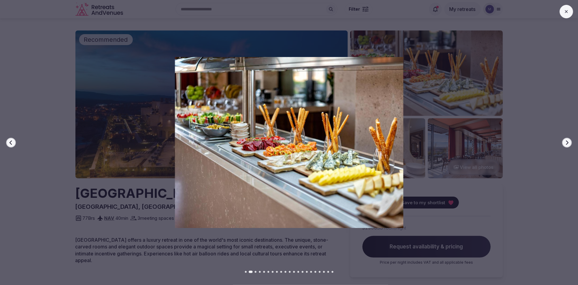
click at [9, 140] on button "Previous slide" at bounding box center [11, 143] width 10 height 10
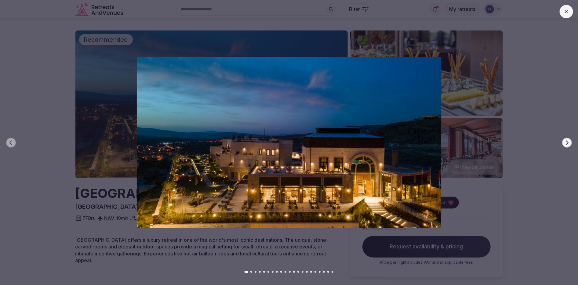
click at [568, 143] on icon "button" at bounding box center [566, 142] width 5 height 5
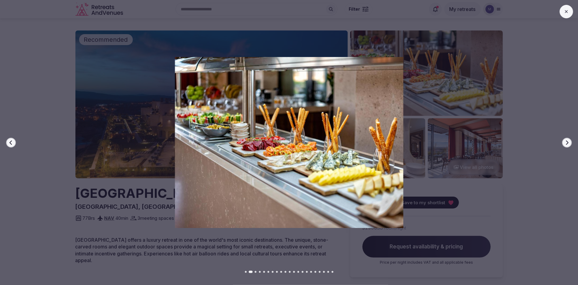
click at [566, 142] on icon "button" at bounding box center [566, 142] width 5 height 5
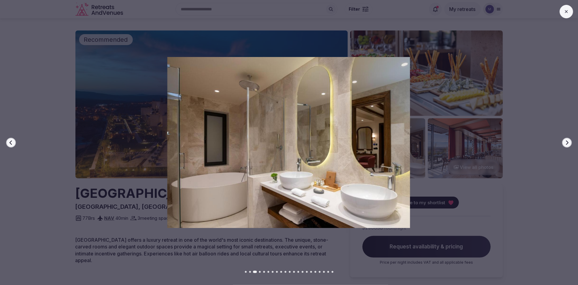
click at [566, 142] on icon "button" at bounding box center [566, 142] width 5 height 5
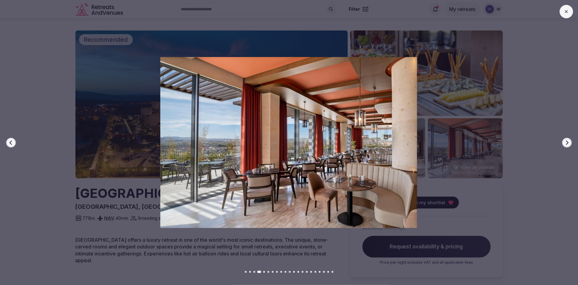
click at [566, 143] on icon "button" at bounding box center [566, 142] width 5 height 5
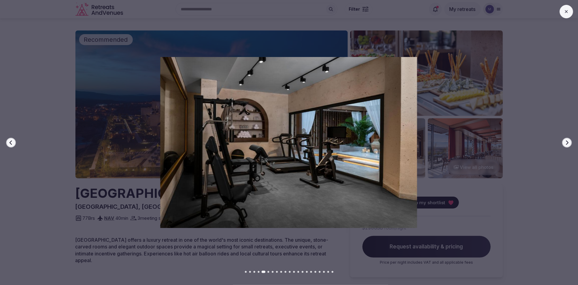
click at [564, 143] on button "Next slide" at bounding box center [567, 143] width 10 height 10
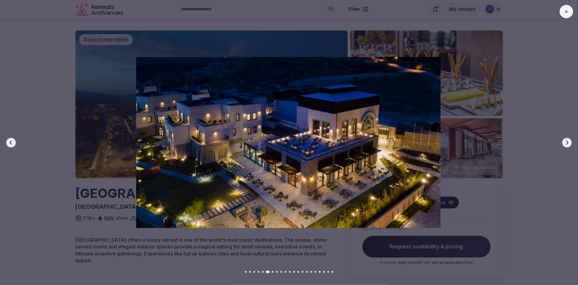
click at [564, 141] on icon "button" at bounding box center [566, 142] width 5 height 5
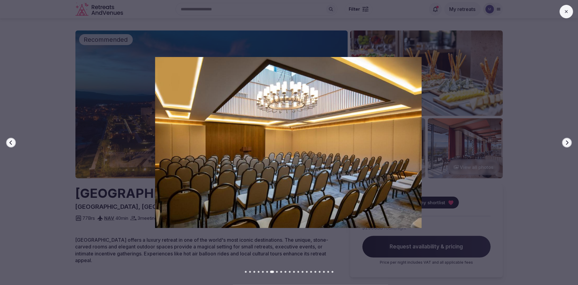
click at [567, 141] on icon "button" at bounding box center [567, 142] width 2 height 4
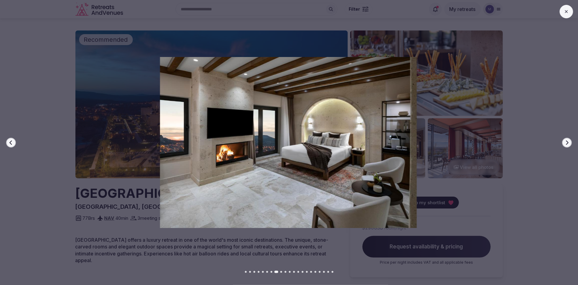
click at [565, 142] on icon "button" at bounding box center [566, 142] width 5 height 5
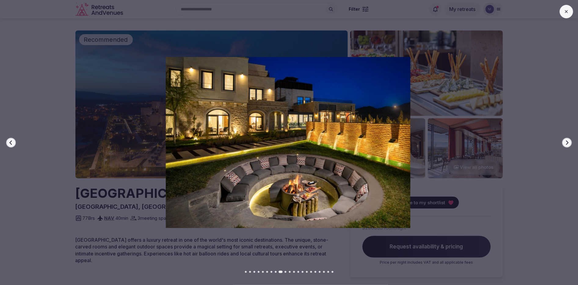
click at [563, 142] on button "Next slide" at bounding box center [567, 143] width 10 height 10
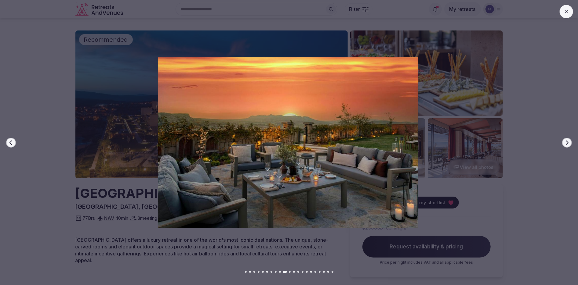
click at [563, 141] on button "Next slide" at bounding box center [567, 143] width 10 height 10
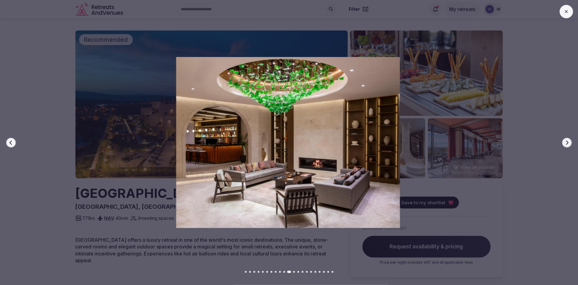
click at [564, 143] on button "Next slide" at bounding box center [567, 143] width 10 height 10
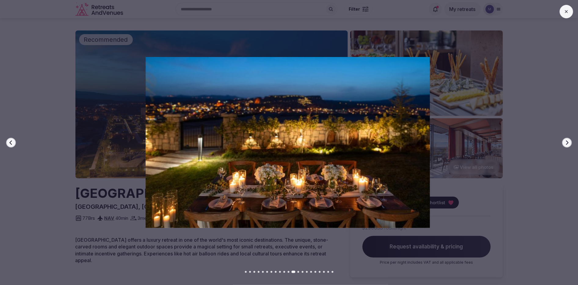
click at [564, 143] on button "Next slide" at bounding box center [567, 143] width 10 height 10
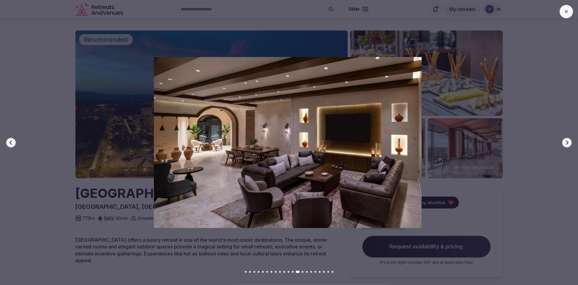
click at [565, 143] on icon "button" at bounding box center [566, 142] width 5 height 5
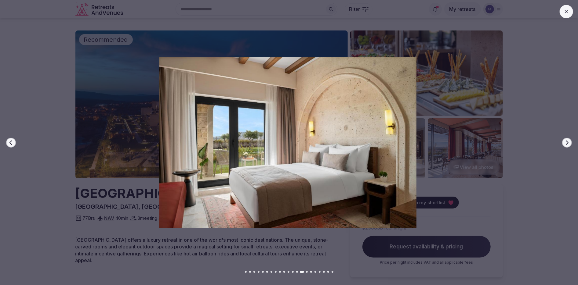
click at [565, 143] on icon "button" at bounding box center [566, 142] width 5 height 5
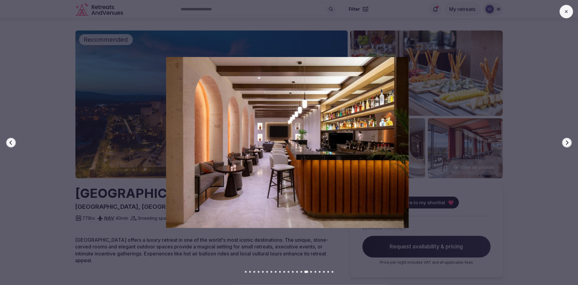
click at [565, 143] on icon "button" at bounding box center [566, 142] width 5 height 5
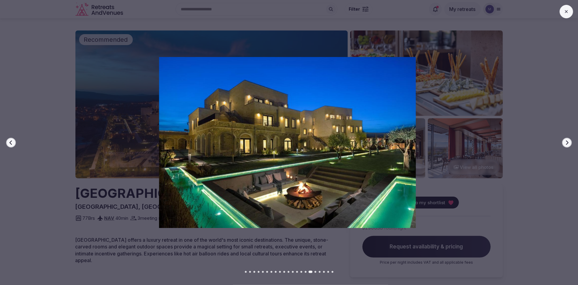
click at [567, 143] on icon "button" at bounding box center [566, 142] width 5 height 5
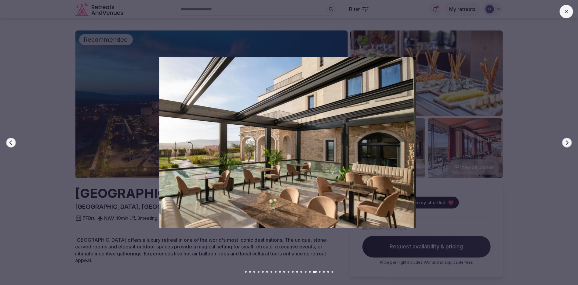
click at [567, 143] on icon "button" at bounding box center [566, 142] width 5 height 5
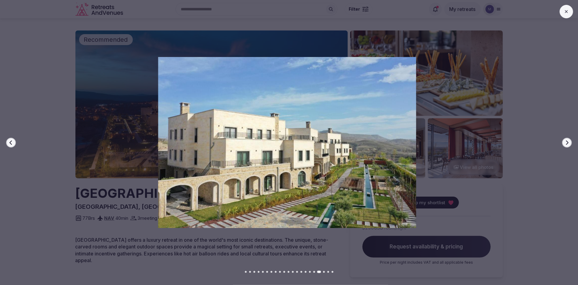
click at [567, 142] on icon "button" at bounding box center [566, 142] width 5 height 5
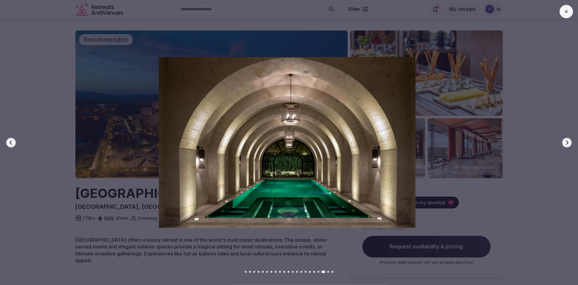
click at [566, 142] on icon "button" at bounding box center [566, 142] width 5 height 5
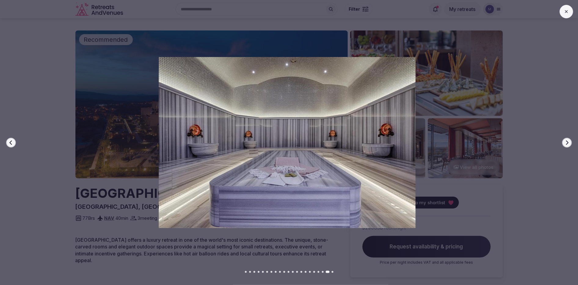
click at [569, 144] on icon "button" at bounding box center [566, 142] width 5 height 5
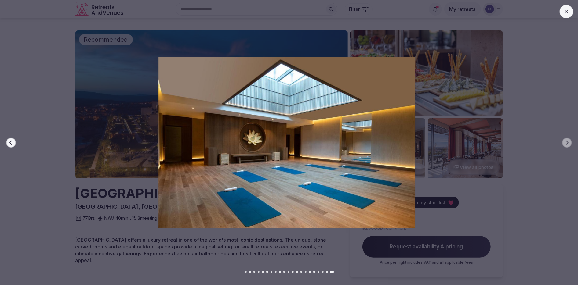
click at [564, 10] on icon at bounding box center [566, 11] width 5 height 5
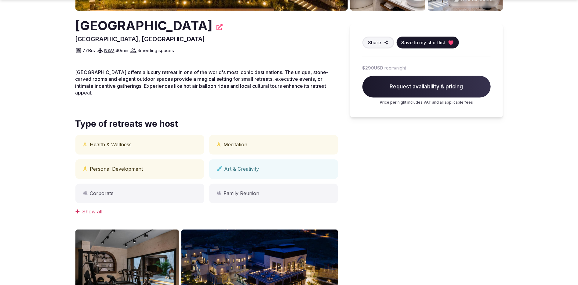
scroll to position [326, 0]
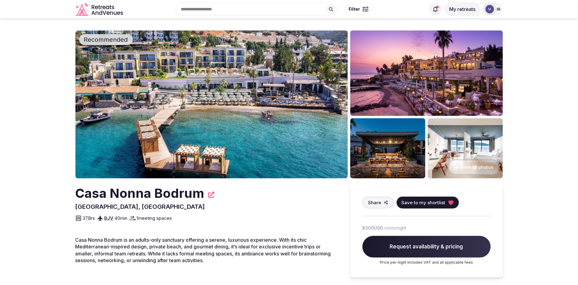
click at [161, 159] on img at bounding box center [211, 105] width 272 height 148
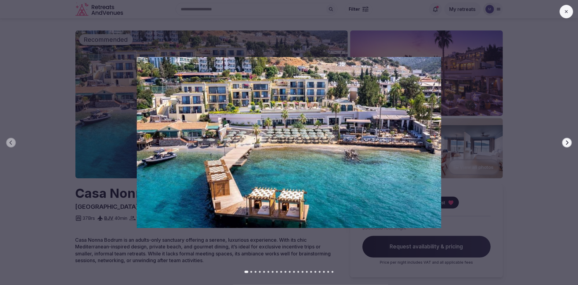
click at [565, 143] on icon "button" at bounding box center [566, 142] width 5 height 5
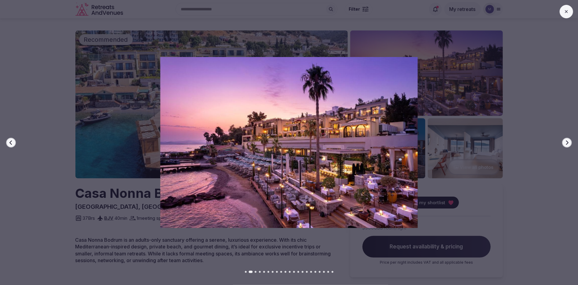
click at [566, 143] on icon "button" at bounding box center [566, 142] width 5 height 5
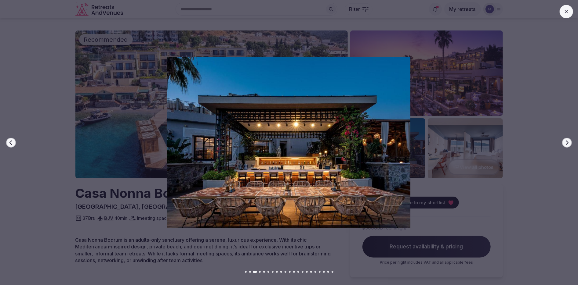
click at [566, 143] on icon "button" at bounding box center [566, 142] width 5 height 5
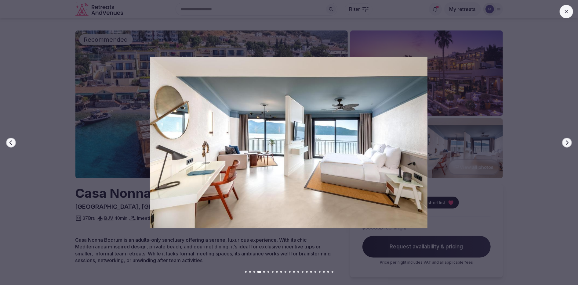
click at [567, 142] on icon "button" at bounding box center [566, 142] width 5 height 5
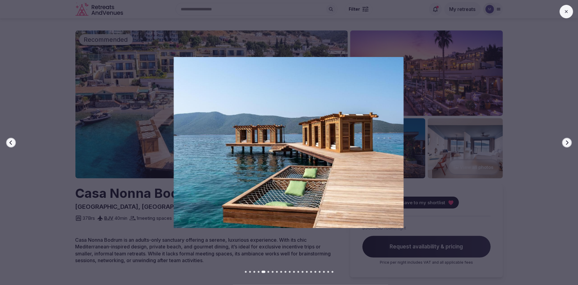
click at [567, 142] on icon "button" at bounding box center [566, 142] width 5 height 5
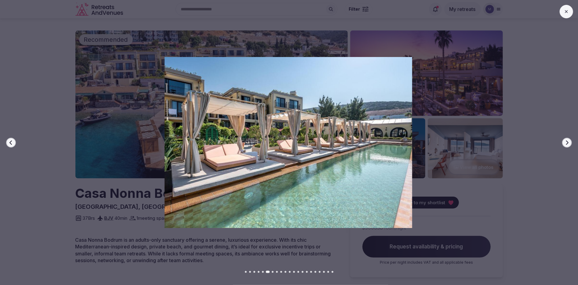
click at [567, 142] on icon "button" at bounding box center [566, 142] width 5 height 5
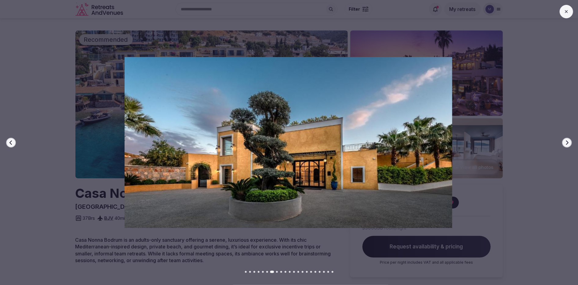
click at [568, 142] on icon "button" at bounding box center [567, 142] width 2 height 4
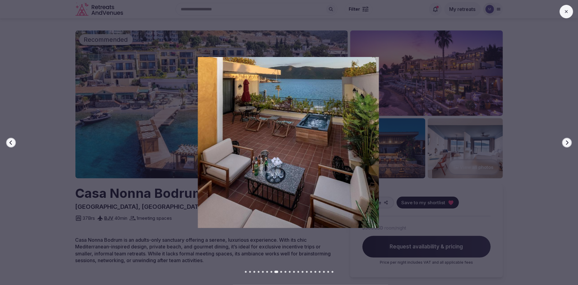
click at [568, 142] on icon "button" at bounding box center [566, 142] width 5 height 5
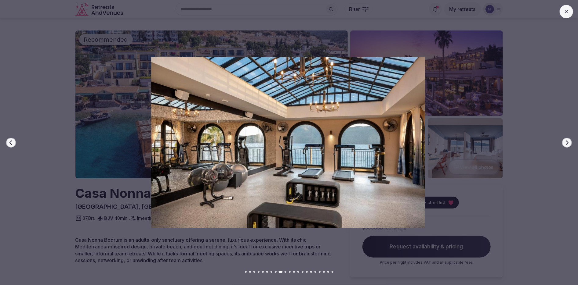
click at [568, 142] on icon "button" at bounding box center [566, 142] width 5 height 5
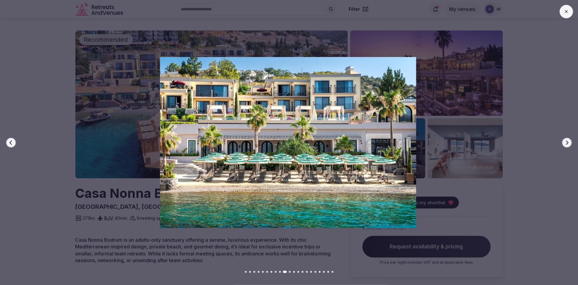
click at [568, 142] on icon "button" at bounding box center [566, 142] width 5 height 5
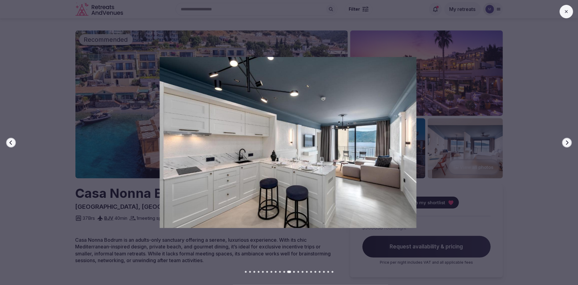
click at [569, 142] on icon "button" at bounding box center [566, 142] width 5 height 5
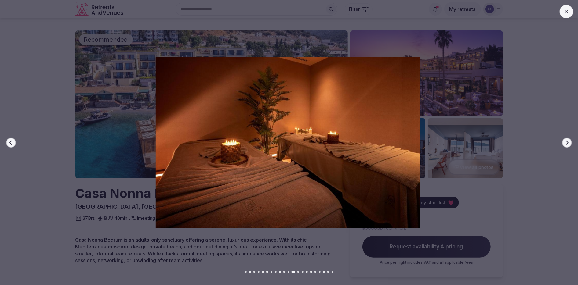
click at [569, 142] on icon "button" at bounding box center [566, 142] width 5 height 5
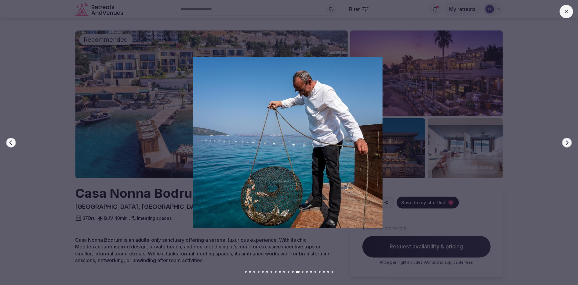
click at [569, 142] on button "Next slide" at bounding box center [567, 143] width 10 height 10
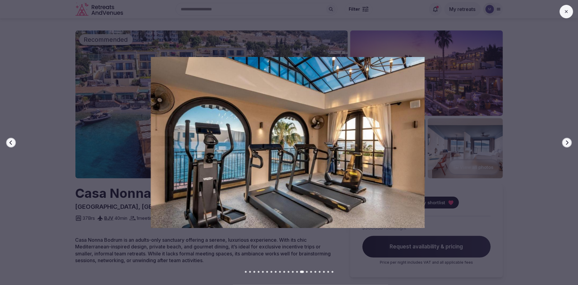
click at [570, 142] on button "Next slide" at bounding box center [567, 143] width 10 height 10
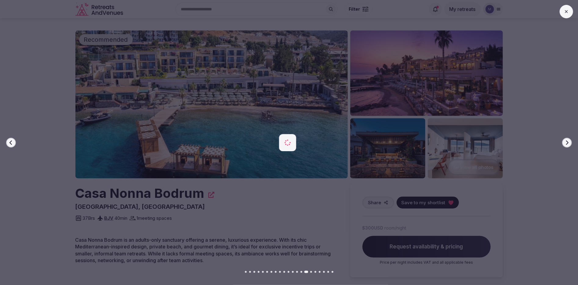
click at [570, 142] on button "Next slide" at bounding box center [567, 143] width 10 height 10
click at [570, 143] on button "Next slide" at bounding box center [567, 143] width 10 height 10
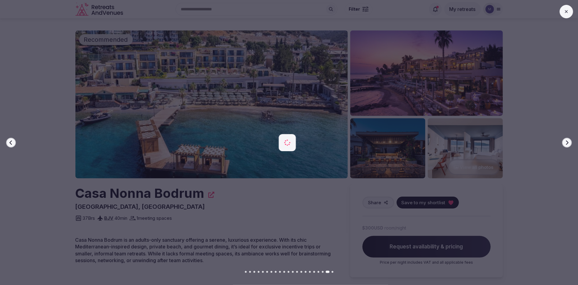
click at [570, 143] on button "Next slide" at bounding box center [567, 143] width 10 height 10
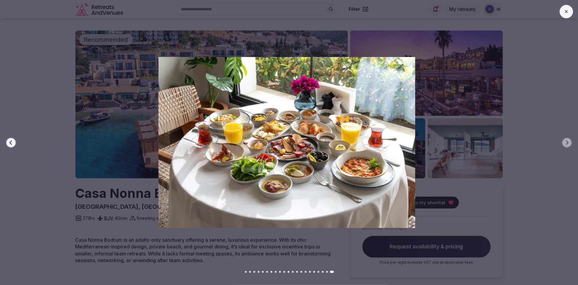
click at [567, 15] on button at bounding box center [566, 11] width 13 height 13
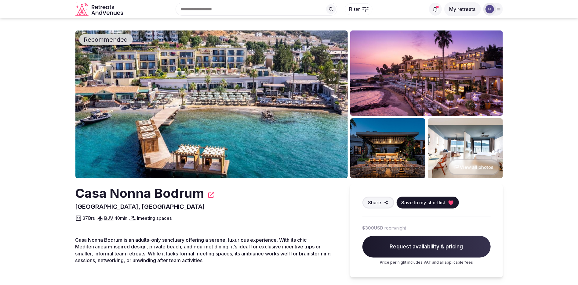
click at [224, 250] on p "Casa Nonna Bodrum is an adults-only sanctuary offering a serene, luxurious expe…" at bounding box center [206, 250] width 263 height 27
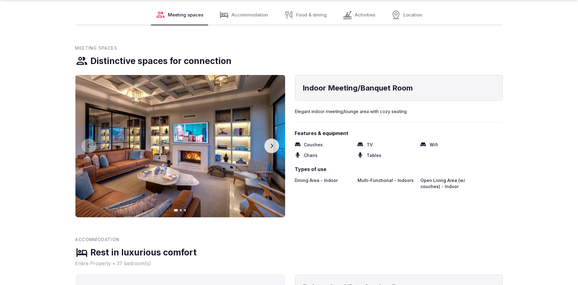
scroll to position [652, 0]
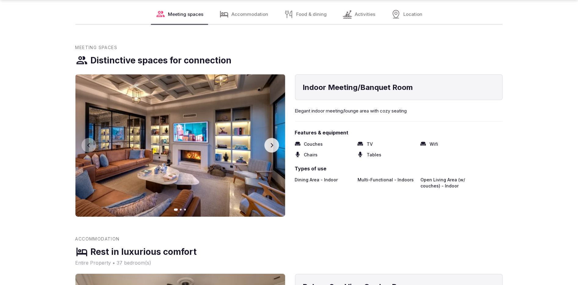
click at [271, 147] on icon "button" at bounding box center [271, 145] width 5 height 5
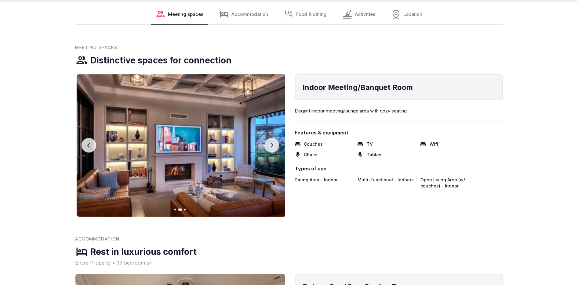
click at [271, 146] on icon "button" at bounding box center [271, 145] width 5 height 5
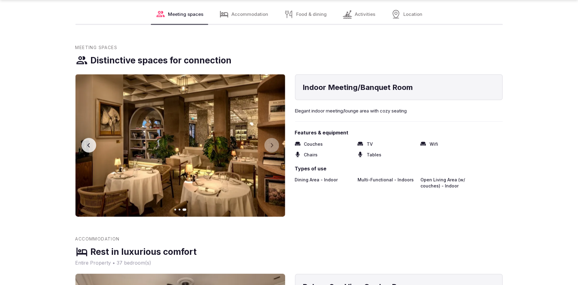
click at [90, 148] on button "Previous slide" at bounding box center [89, 145] width 15 height 15
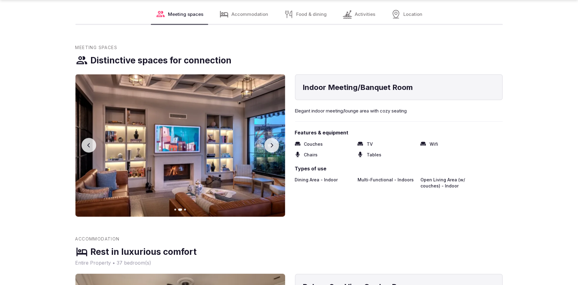
click at [90, 148] on button "Previous slide" at bounding box center [89, 145] width 15 height 15
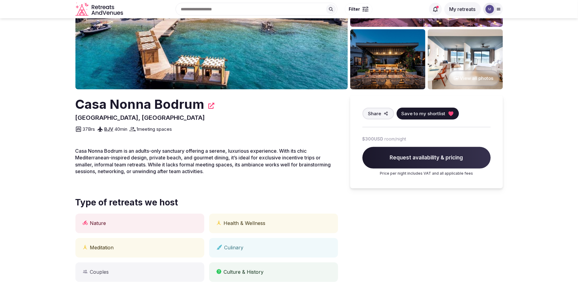
scroll to position [0, 0]
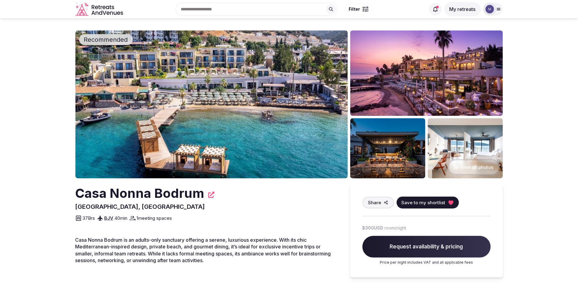
click at [199, 95] on img at bounding box center [211, 105] width 272 height 148
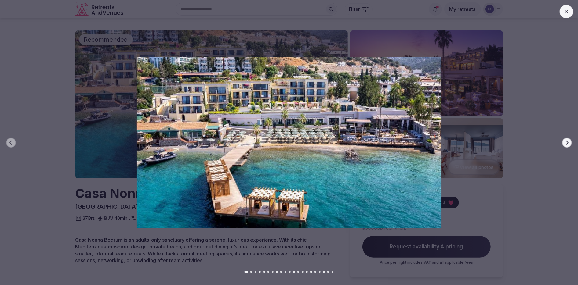
click at [568, 139] on button "Next slide" at bounding box center [567, 143] width 10 height 10
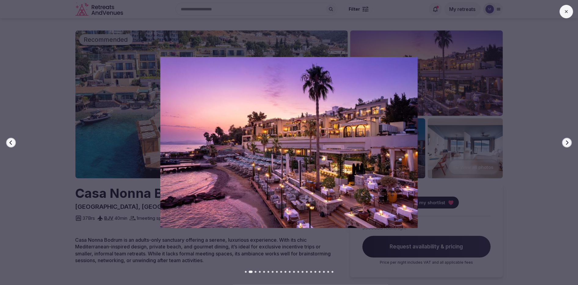
click at [566, 144] on icon "button" at bounding box center [567, 142] width 2 height 4
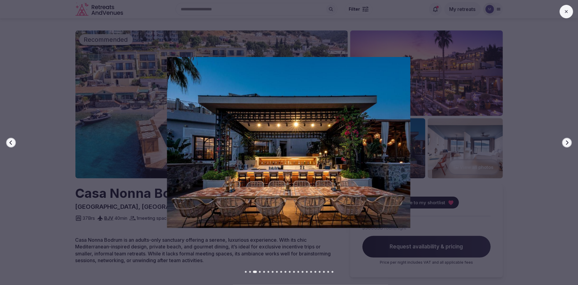
click at [570, 144] on button "Next slide" at bounding box center [567, 143] width 10 height 10
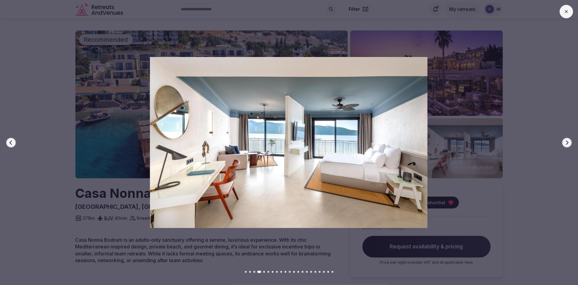
click at [570, 144] on button "Next slide" at bounding box center [567, 143] width 10 height 10
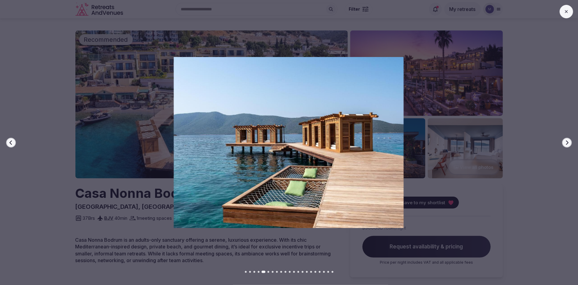
click at [567, 142] on icon "button" at bounding box center [566, 142] width 5 height 5
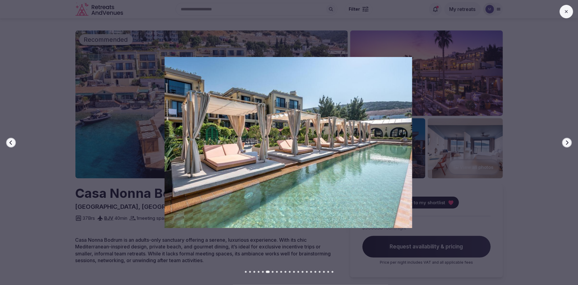
click at [568, 145] on icon "button" at bounding box center [566, 142] width 5 height 5
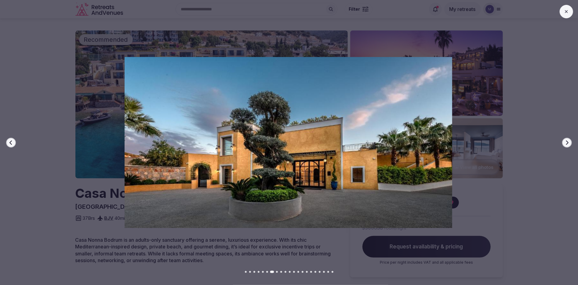
click at [568, 145] on icon "button" at bounding box center [566, 142] width 5 height 5
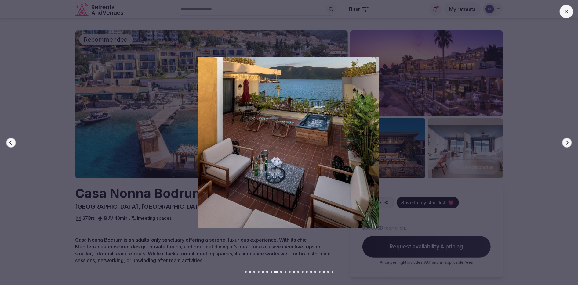
click at [568, 140] on icon "button" at bounding box center [566, 142] width 5 height 5
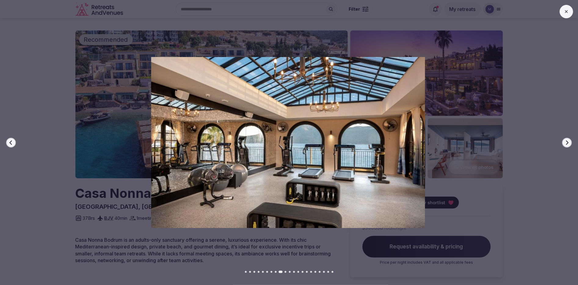
click at [568, 140] on icon "button" at bounding box center [566, 142] width 5 height 5
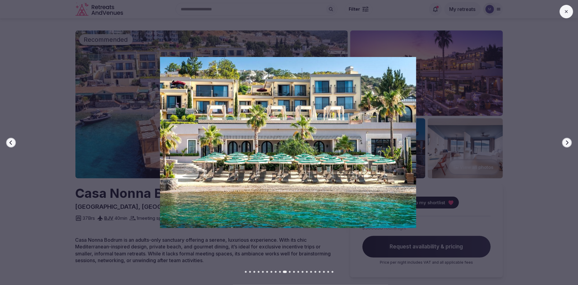
click at [565, 143] on icon "button" at bounding box center [566, 142] width 5 height 5
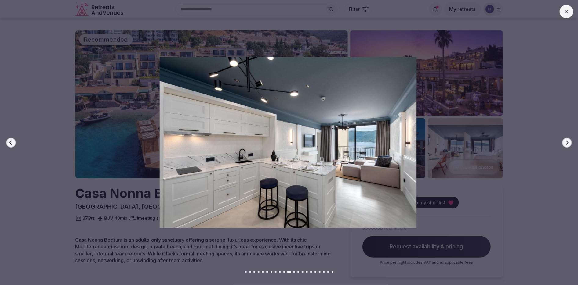
click at [565, 143] on icon "button" at bounding box center [566, 142] width 5 height 5
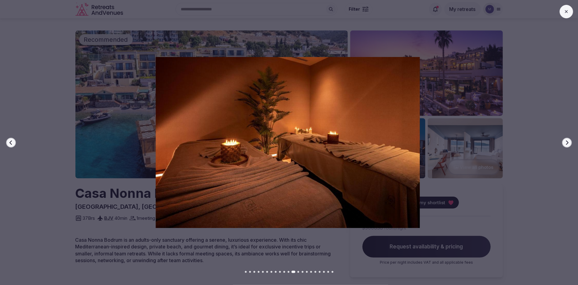
click at [7, 143] on button "Previous slide" at bounding box center [11, 143] width 10 height 10
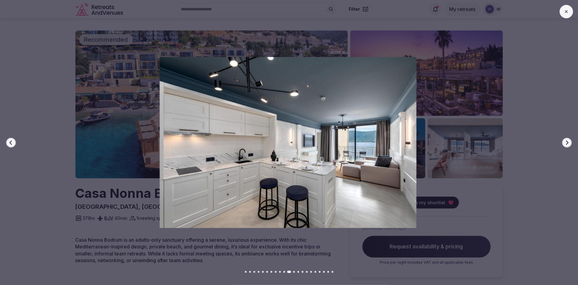
click at [13, 144] on icon "button" at bounding box center [11, 142] width 5 height 5
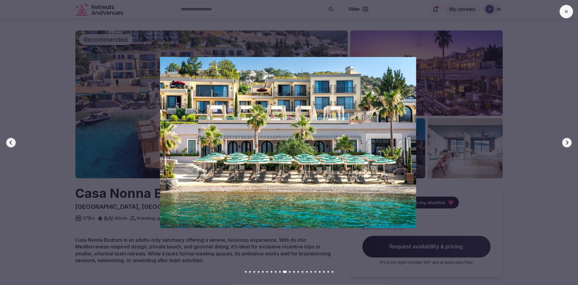
click at [569, 146] on button "Next slide" at bounding box center [567, 143] width 10 height 10
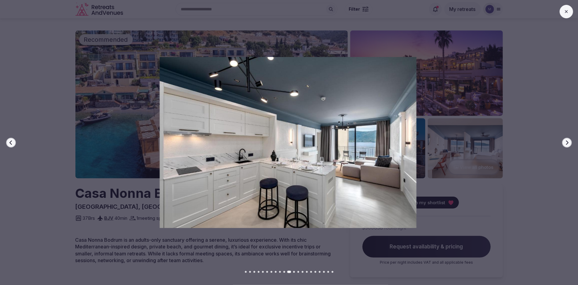
click at [569, 146] on button "Next slide" at bounding box center [567, 143] width 10 height 10
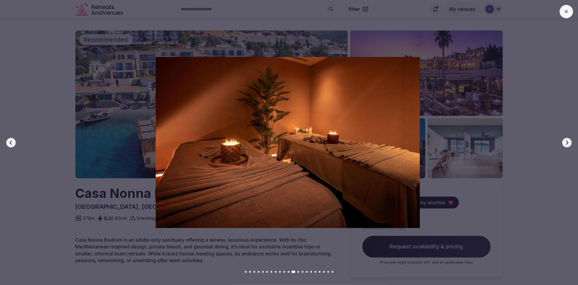
click at [569, 146] on button "Next slide" at bounding box center [567, 143] width 10 height 10
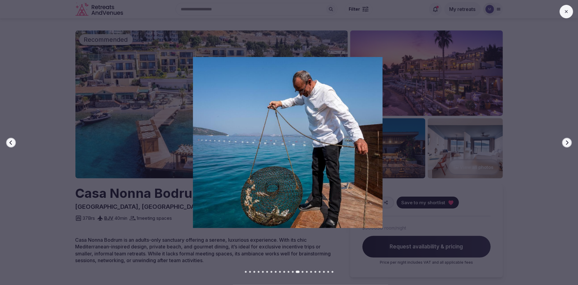
click at [569, 146] on button "Next slide" at bounding box center [567, 143] width 10 height 10
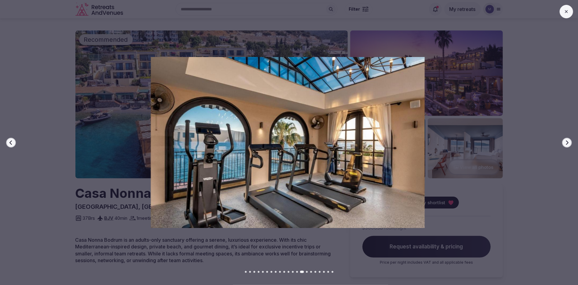
click at [568, 142] on icon "button" at bounding box center [567, 142] width 2 height 4
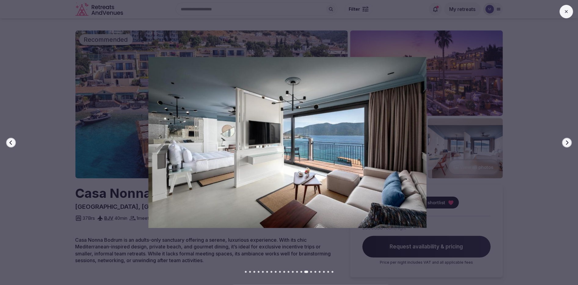
click at [565, 146] on button "Next slide" at bounding box center [567, 143] width 10 height 10
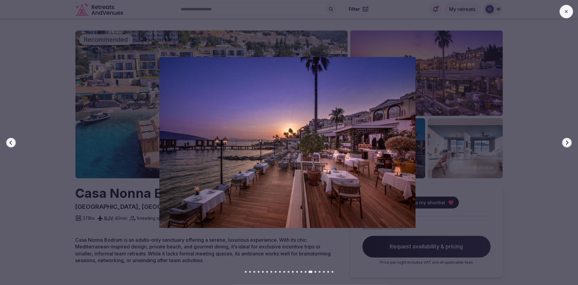
click at [565, 145] on icon "button" at bounding box center [566, 142] width 5 height 5
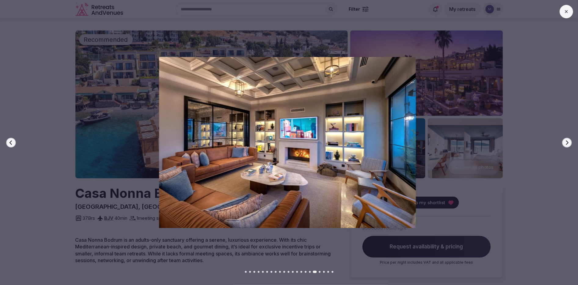
click at [566, 143] on icon "button" at bounding box center [566, 142] width 5 height 5
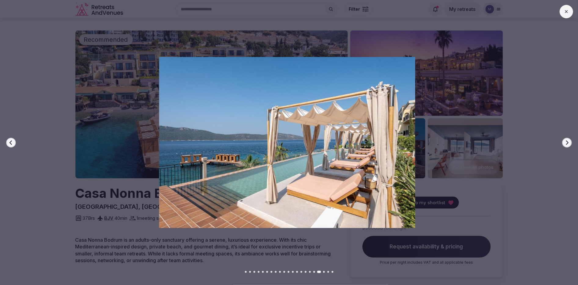
click at [569, 137] on div at bounding box center [284, 142] width 583 height 171
click at [568, 141] on icon "button" at bounding box center [566, 142] width 5 height 5
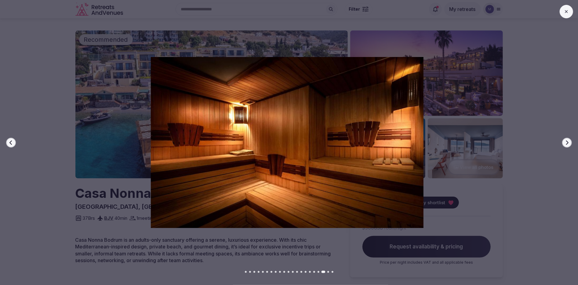
click at [567, 142] on icon "button" at bounding box center [567, 142] width 2 height 4
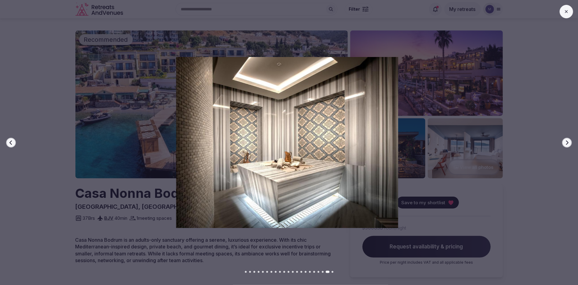
click at [565, 145] on icon "button" at bounding box center [566, 142] width 5 height 5
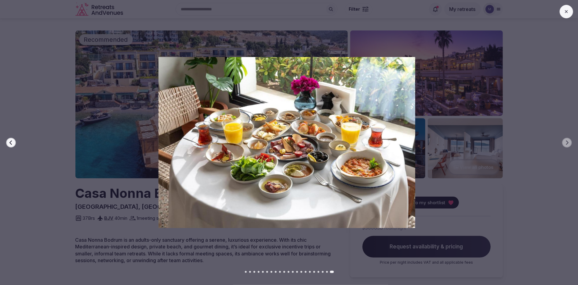
click at [565, 7] on button at bounding box center [566, 11] width 13 height 13
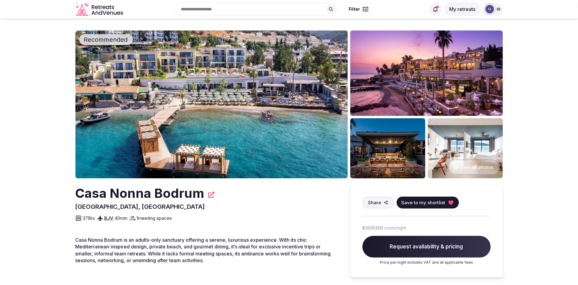
click at [494, 9] on div at bounding box center [489, 9] width 13 height 13
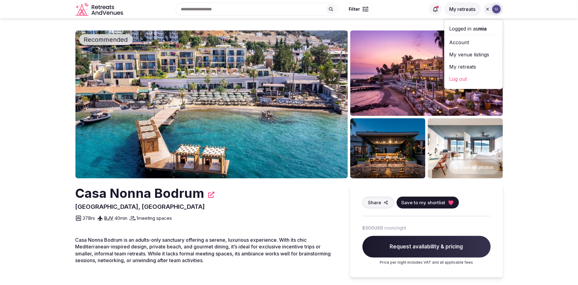
click at [473, 64] on link "My retreats" at bounding box center [473, 67] width 48 height 10
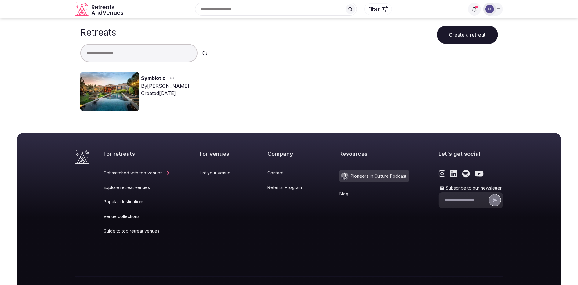
click at [153, 77] on link "Symbiotic" at bounding box center [153, 78] width 24 height 8
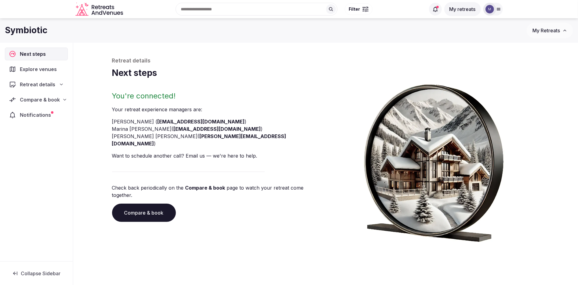
click at [57, 101] on span "Compare & book" at bounding box center [40, 99] width 40 height 7
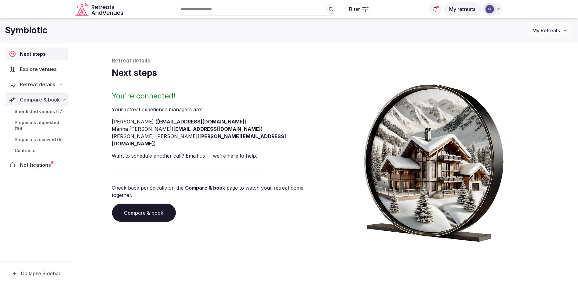
click at [48, 122] on span "Proposals requested (10)" at bounding box center [40, 126] width 51 height 12
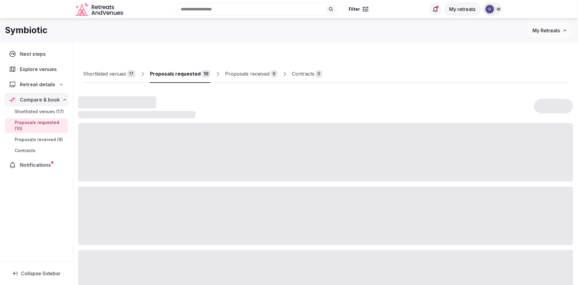
click at [47, 137] on span "Proposals received (9)" at bounding box center [39, 140] width 48 height 6
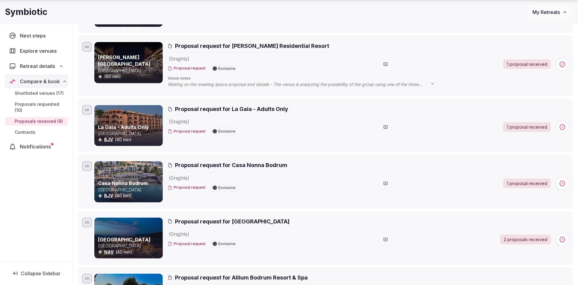
scroll to position [320, 0]
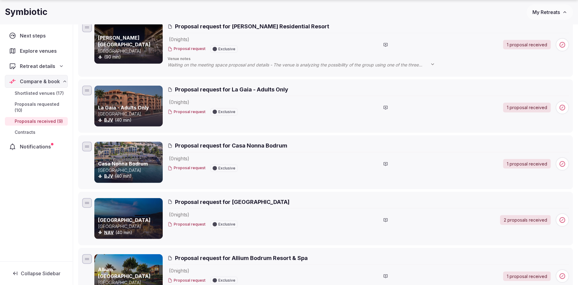
click at [231, 143] on span "Proposal request for Casa Nonna Bodrum" at bounding box center [231, 146] width 112 height 8
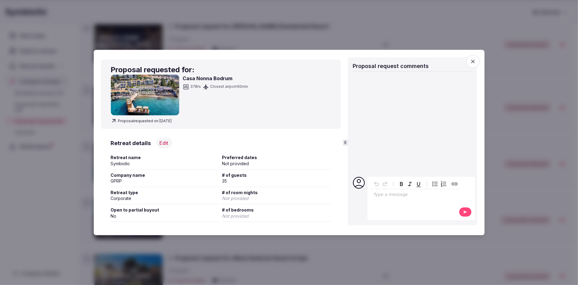
click at [465, 63] on div "Proposal request comments" at bounding box center [412, 66] width 119 height 9
click at [473, 60] on icon "button" at bounding box center [473, 61] width 6 height 6
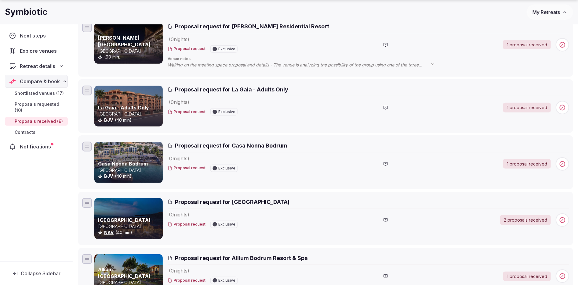
click at [303, 160] on div at bounding box center [385, 164] width 211 height 9
click at [292, 150] on div "Proposal request for Casa Nonna Bodrum" at bounding box center [368, 147] width 401 height 10
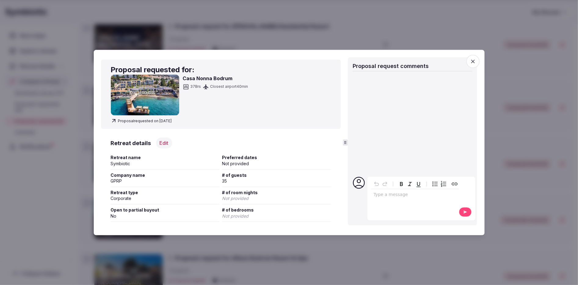
click at [406, 205] on div "Type a message" at bounding box center [415, 199] width 88 height 38
click at [403, 199] on div "editable markdown" at bounding box center [415, 196] width 88 height 12
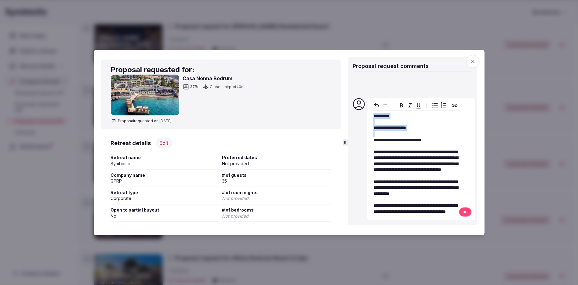
drag, startPoint x: 373, startPoint y: 127, endPoint x: 371, endPoint y: 93, distance: 34.3
click at [371, 98] on div "**********" at bounding box center [421, 159] width 108 height 123
click at [465, 213] on icon at bounding box center [465, 212] width 3 height 3
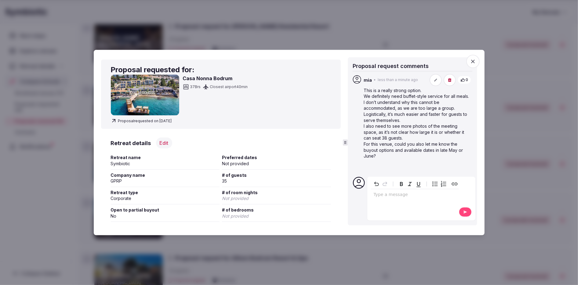
click at [443, 33] on div at bounding box center [289, 142] width 578 height 285
